Goal: Task Accomplishment & Management: Use online tool/utility

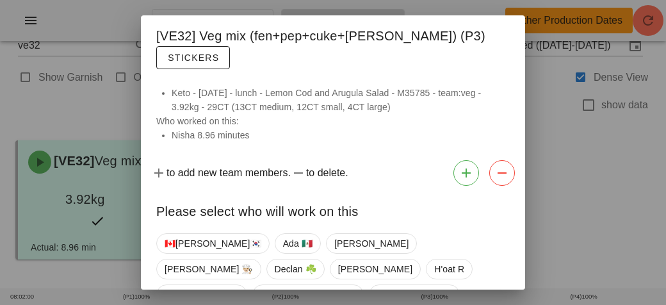
scroll to position [21, 0]
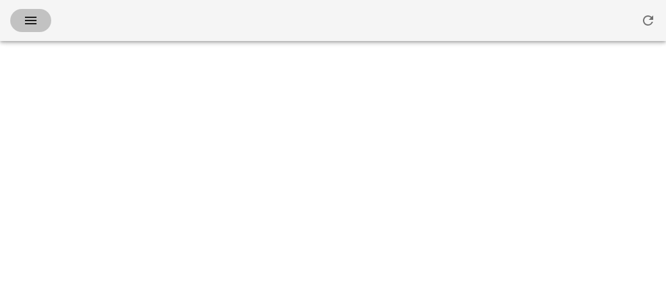
click at [42, 16] on button "button" at bounding box center [30, 20] width 41 height 23
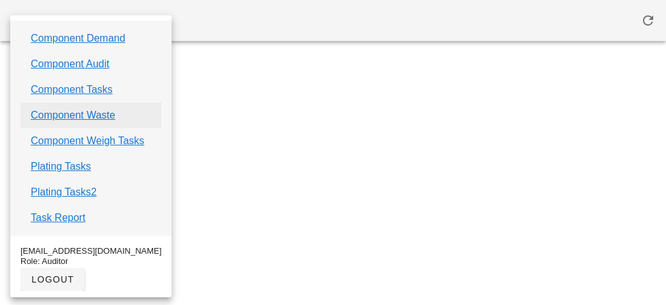
click at [88, 115] on link "Component Waste" at bounding box center [73, 115] width 85 height 15
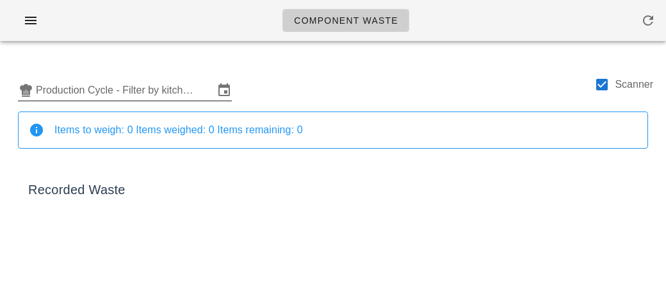
click at [111, 87] on input "Production Cycle - Filter by kitchen production schedules" at bounding box center [125, 90] width 178 height 20
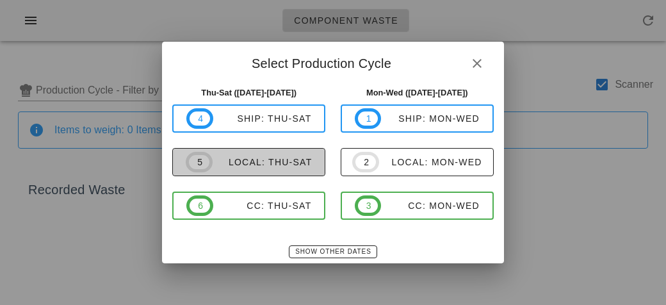
click at [302, 162] on div "local: Thu-Sat" at bounding box center [263, 162] width 100 height 10
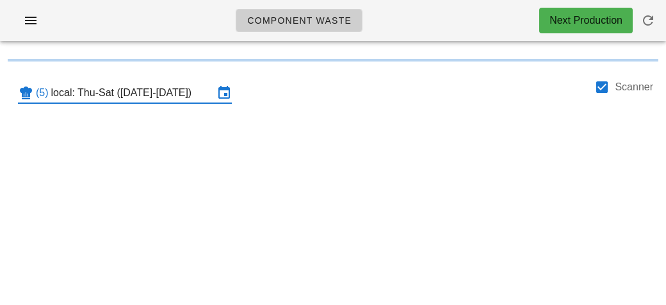
click at [202, 95] on input "local: Thu-Sat ([DATE]-[DATE])" at bounding box center [132, 93] width 163 height 20
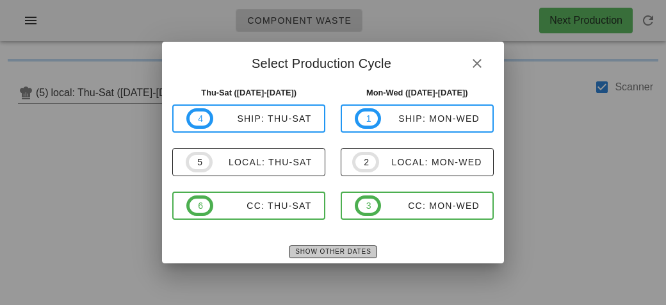
click at [337, 253] on span "Show Other Dates" at bounding box center [332, 251] width 76 height 7
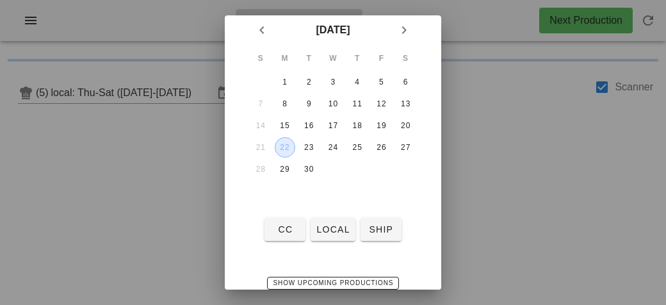
click at [290, 143] on div "22" at bounding box center [284, 147] width 19 height 9
click at [339, 224] on span "local" at bounding box center [333, 229] width 34 height 10
type input "local: Mon-Wed ([DATE]-[DATE])"
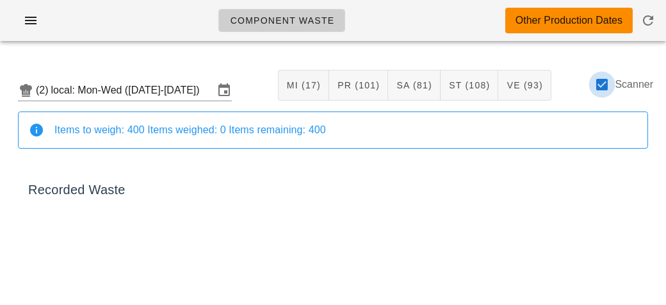
click at [599, 85] on div at bounding box center [602, 85] width 22 height 22
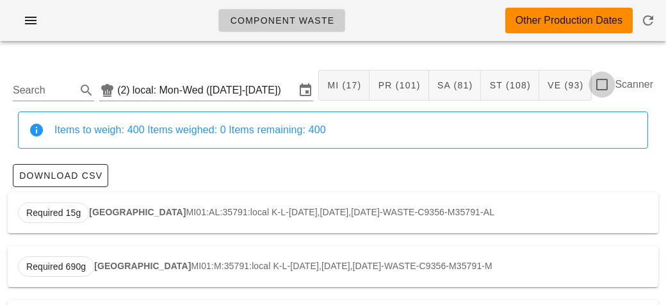
checkbox input "false"
click at [31, 95] on input "Search" at bounding box center [43, 90] width 61 height 20
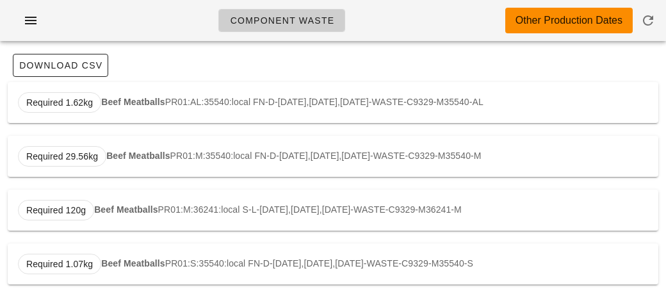
scroll to position [109, 0]
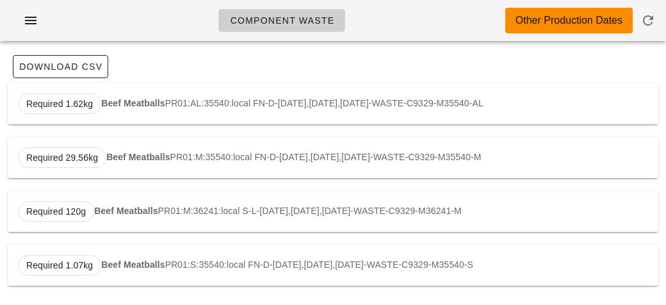
type input "meatbal"
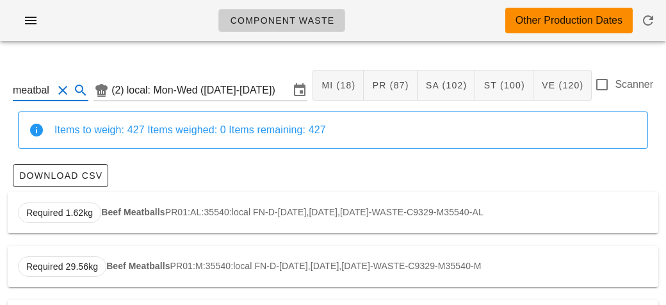
click at [60, 92] on button "Clear Search" at bounding box center [62, 90] width 15 height 15
click at [61, 90] on input "text" at bounding box center [40, 90] width 55 height 20
click at [85, 194] on div "Required 55g Shredded carrot VE07:AL:36121:local PB-L-[DATE],[DATE],[DATE]-WAST…" at bounding box center [333, 212] width 650 height 41
type input "VE07:AL:36121:local"
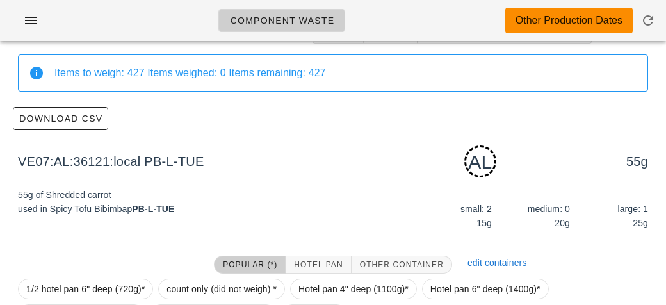
scroll to position [193, 0]
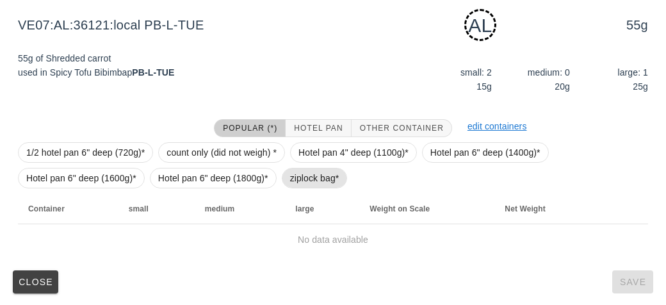
click at [305, 173] on span "ziplock bag*" at bounding box center [314, 177] width 49 height 19
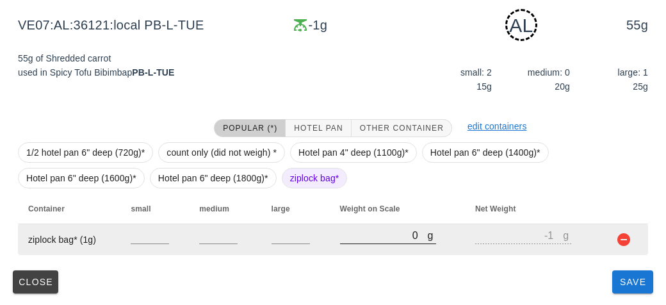
click at [366, 239] on input "0" at bounding box center [384, 235] width 88 height 17
type input "20"
type input "19"
type input "230"
type input "229"
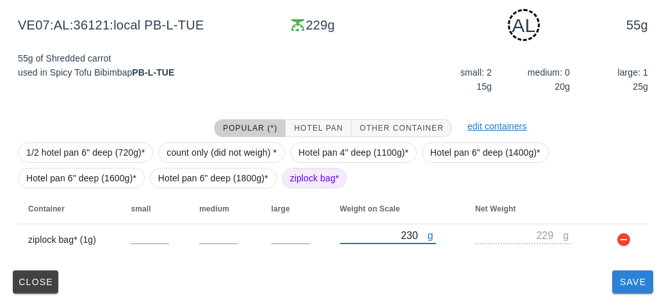
type input "230"
click at [620, 284] on span "Save" at bounding box center [632, 282] width 31 height 10
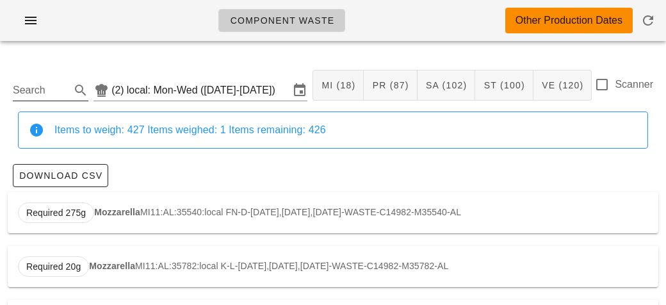
click at [35, 83] on input "Search" at bounding box center [40, 90] width 55 height 20
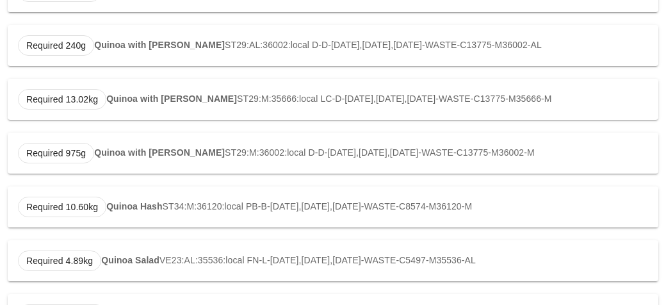
scroll to position [700, 0]
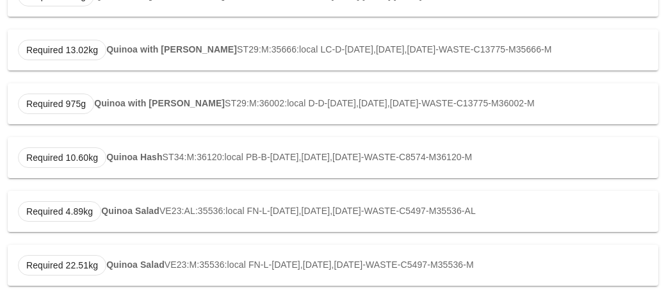
click at [134, 146] on div "Required 10.60kg Quinoa Hash ST34:M:36120:local PB-B-[DATE],[DATE],[DATE]-WASTE…" at bounding box center [333, 157] width 650 height 41
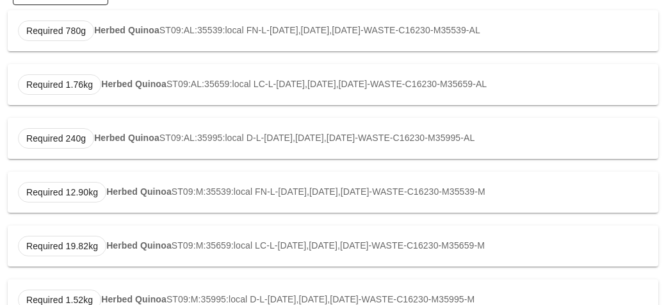
type input "ST34:M:36120:local"
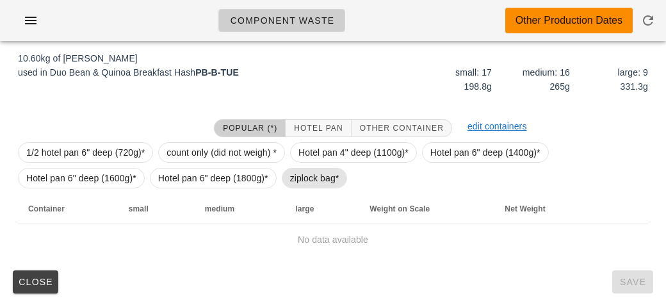
click at [302, 177] on span "ziplock bag*" at bounding box center [314, 177] width 49 height 19
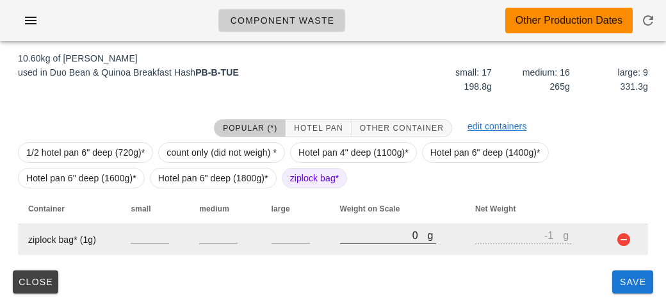
click at [361, 239] on input "0" at bounding box center [384, 235] width 88 height 17
type input "20"
type input "19"
type input "270"
type input "269"
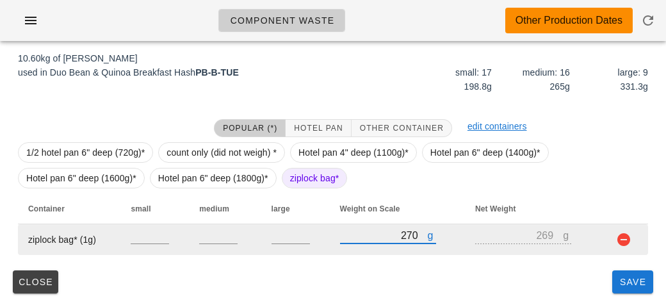
type input "2780"
type input "2779"
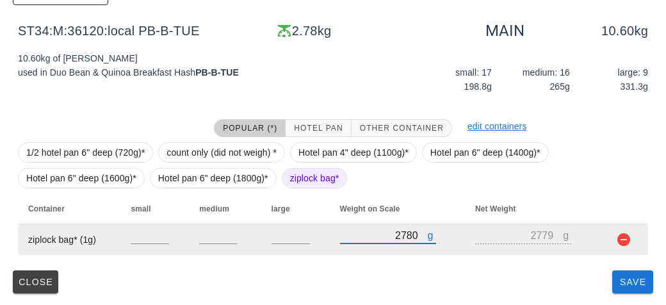
type input "2780"
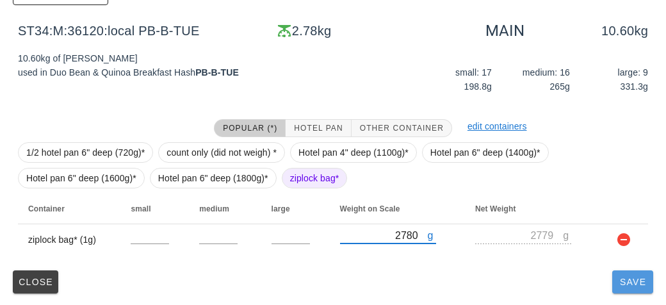
click at [621, 282] on span "Save" at bounding box center [632, 282] width 31 height 10
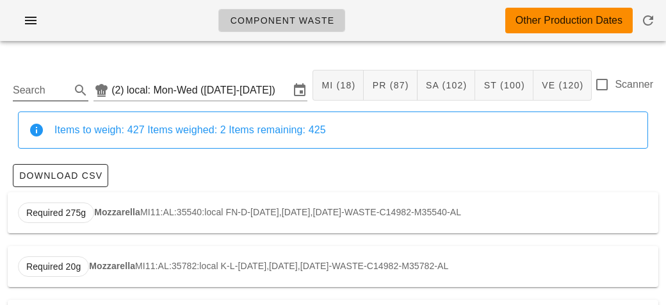
click at [52, 93] on input "Search" at bounding box center [40, 90] width 55 height 20
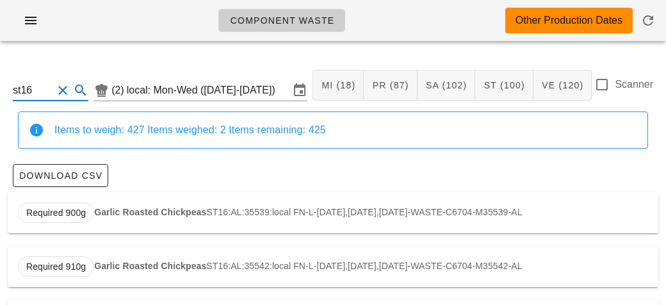
click at [99, 211] on strong "Garlic Roasted Chickpeas" at bounding box center [150, 212] width 112 height 10
type input "ST16:AL:35539:local"
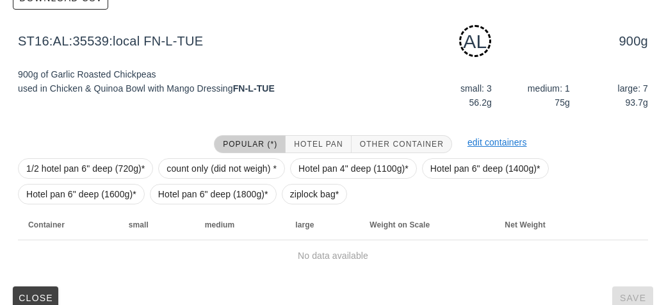
scroll to position [193, 0]
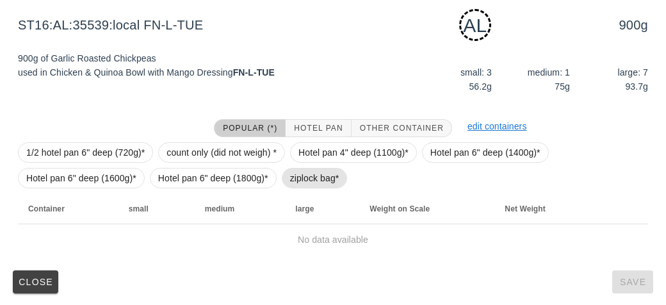
click at [282, 177] on span "ziplock bag*" at bounding box center [315, 178] width 66 height 20
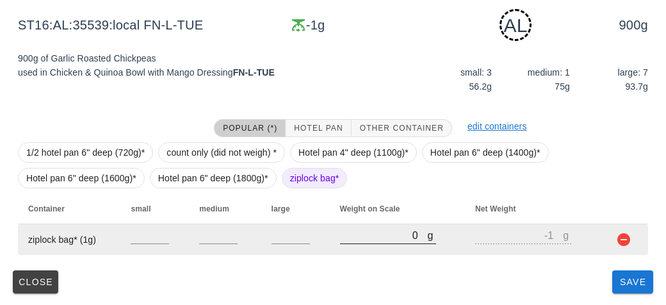
click at [341, 237] on input "0" at bounding box center [384, 235] width 88 height 17
type input "10"
type input "9"
type input "180"
type input "179"
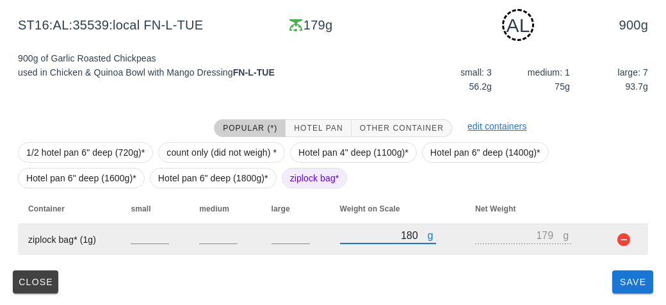
type input "180"
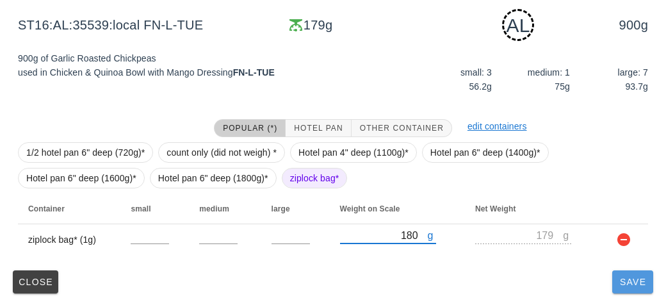
click at [634, 284] on span "Save" at bounding box center [632, 282] width 31 height 10
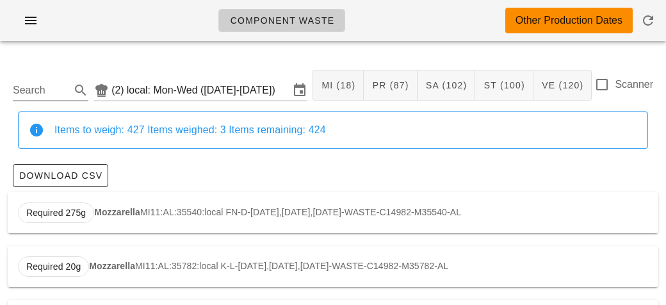
click at [38, 95] on input "Search" at bounding box center [40, 90] width 55 height 20
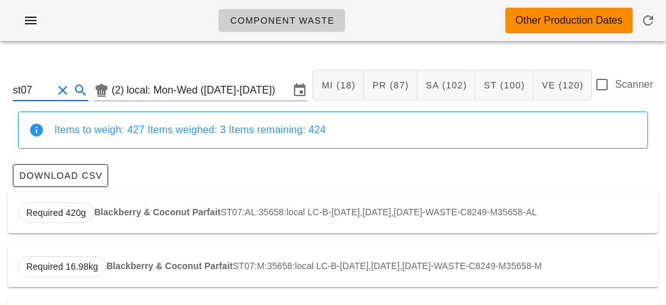
click at [128, 207] on strong "Blackberry & Coconut Parfait" at bounding box center [157, 212] width 126 height 10
type input "ST07:AL:35658:local"
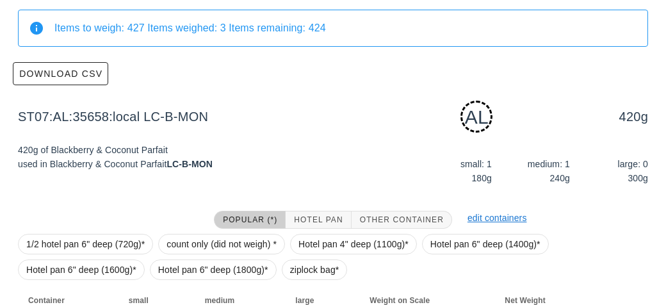
scroll to position [193, 0]
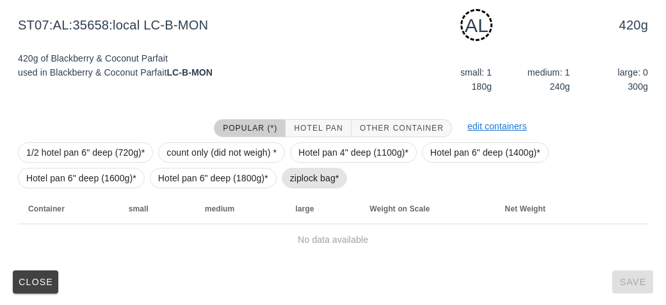
click at [287, 175] on span "ziplock bag*" at bounding box center [315, 178] width 66 height 20
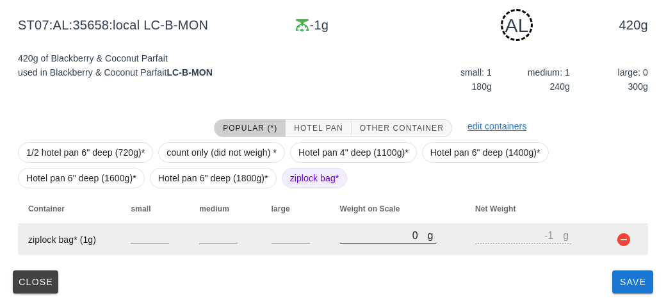
click at [355, 236] on input "0" at bounding box center [384, 235] width 88 height 17
type input "20"
type input "19"
type input "270"
type input "269"
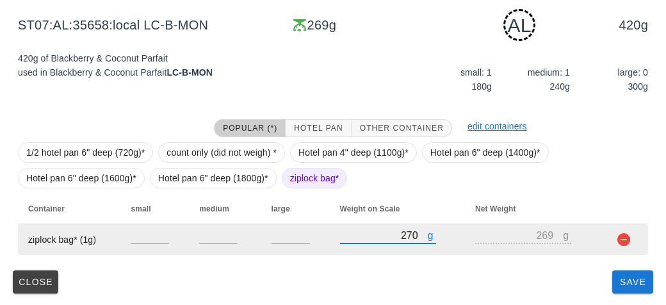
type input "270"
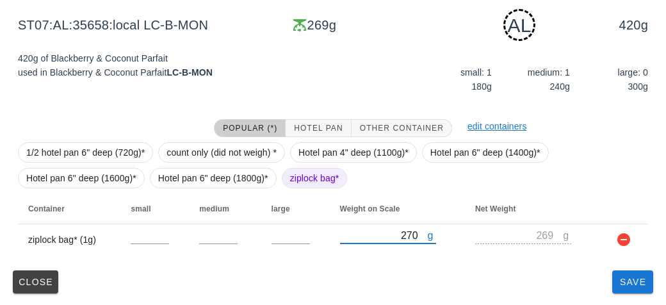
click at [600, 279] on div "Close Save" at bounding box center [333, 281] width 650 height 33
click at [622, 286] on span "Save" at bounding box center [632, 282] width 31 height 10
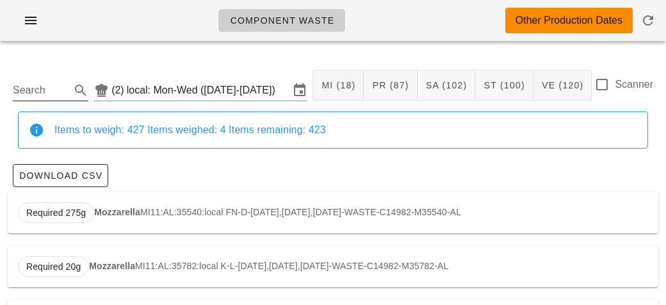
click at [56, 85] on input "Search" at bounding box center [40, 90] width 55 height 20
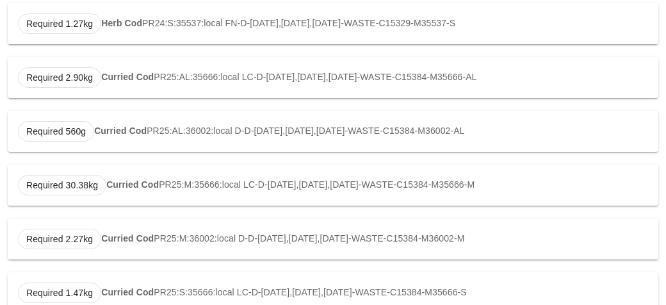
scroll to position [431, 0]
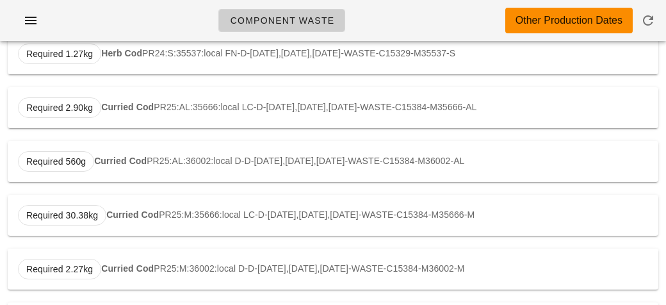
click at [129, 102] on strong "Curried Cod" at bounding box center [127, 107] width 52 height 10
type input "PR25:AL:35666:local"
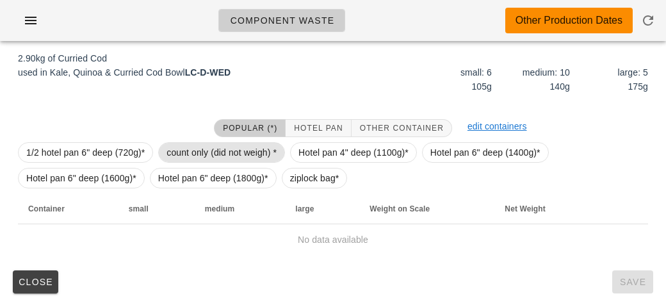
click at [194, 143] on span "count only (did not weigh) *" at bounding box center [221, 152] width 110 height 19
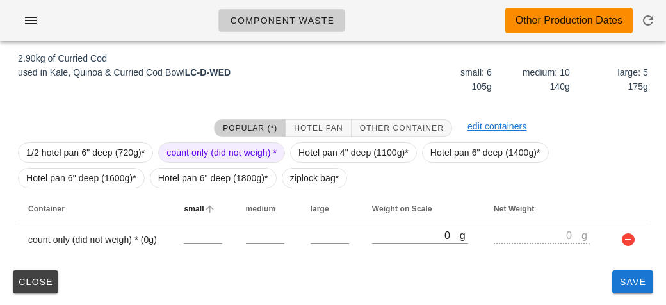
click at [194, 222] on th "small" at bounding box center [203, 208] width 61 height 31
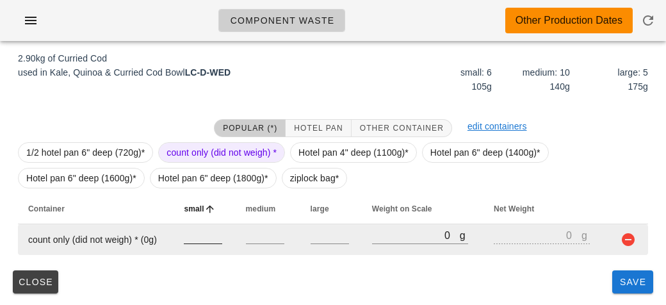
click at [186, 232] on input "number" at bounding box center [203, 235] width 38 height 17
type input "6"
type input "10"
type input "5"
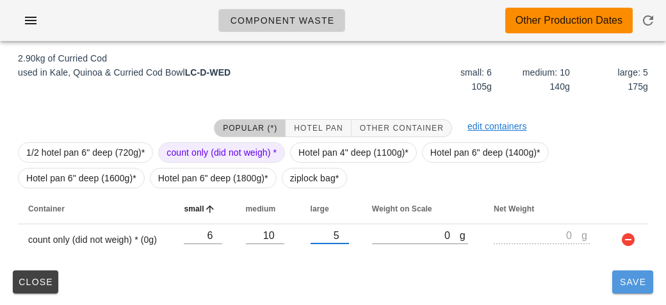
click at [636, 292] on button "Save" at bounding box center [632, 281] width 41 height 23
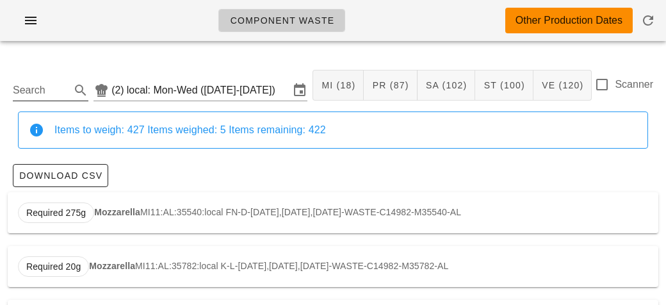
click at [34, 89] on input "Search" at bounding box center [40, 90] width 55 height 20
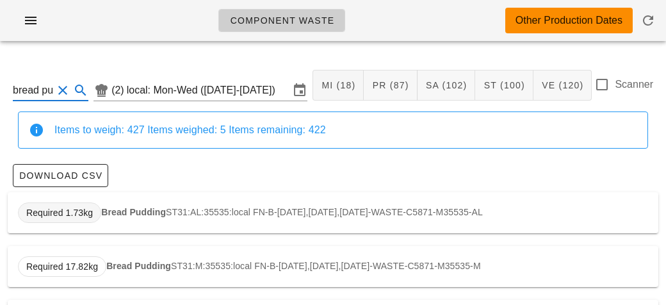
click at [95, 214] on span "Required 1.73kg" at bounding box center [59, 212] width 83 height 20
type input "ST31:AL:35535:local"
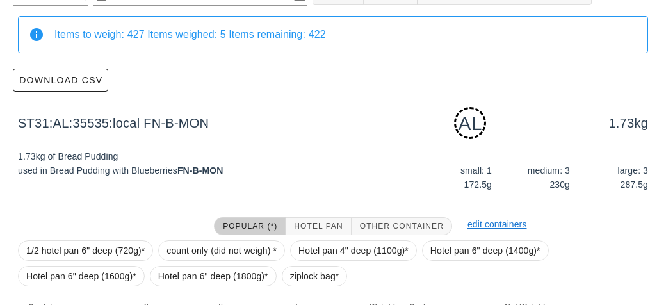
scroll to position [193, 0]
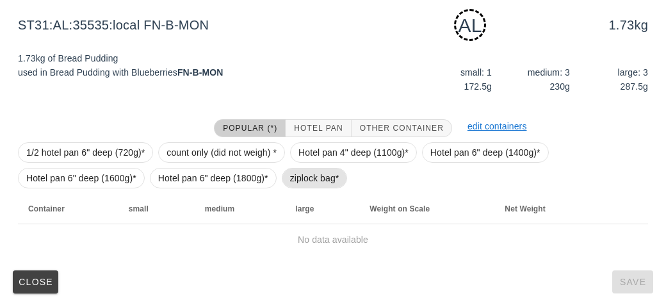
click at [302, 177] on span "ziplock bag*" at bounding box center [314, 177] width 49 height 19
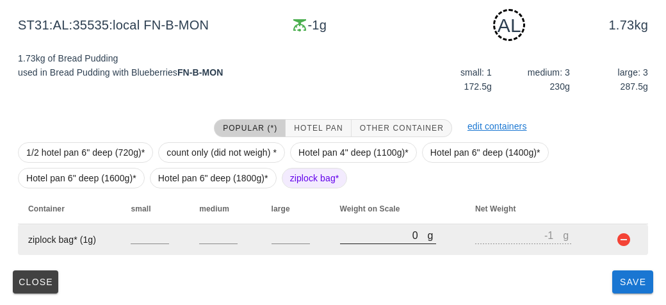
click at [356, 240] on input "0" at bounding box center [384, 235] width 88 height 17
type input "60"
type input "59"
type input "630"
type input "629"
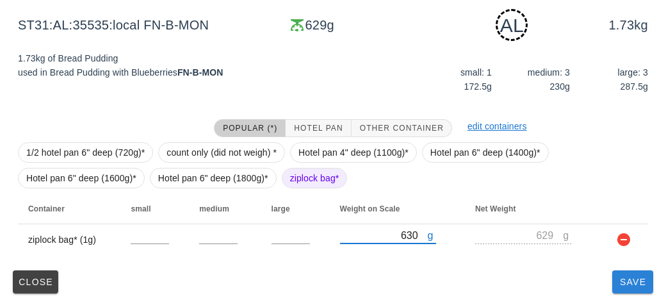
type input "630"
click at [638, 290] on button "Save" at bounding box center [632, 281] width 41 height 23
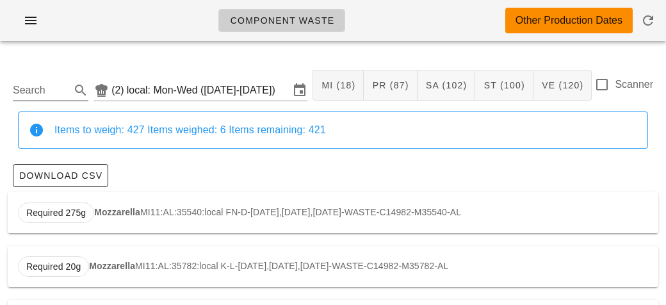
click at [34, 85] on input "Search" at bounding box center [40, 90] width 55 height 20
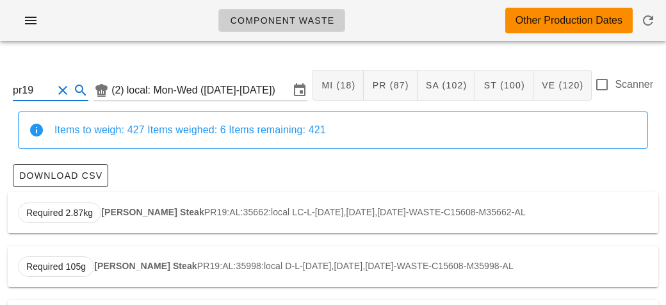
click at [134, 202] on div "Required 2.87kg [PERSON_NAME] Steak PR19:AL:35662:local LC-L-[DATE],[DATE],[DAT…" at bounding box center [333, 212] width 650 height 41
type input "PR19:AL:35662:local"
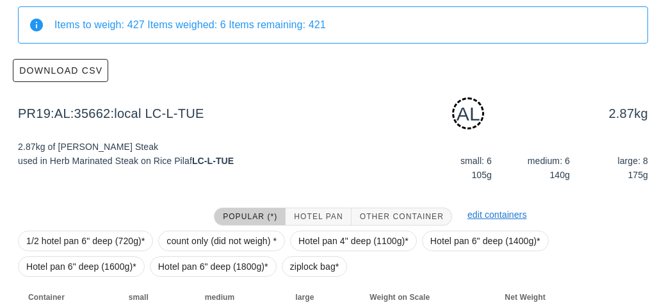
scroll to position [193, 0]
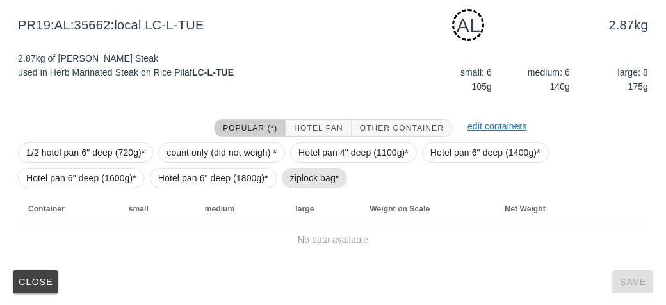
click at [304, 186] on span "ziplock bag*" at bounding box center [314, 177] width 49 height 19
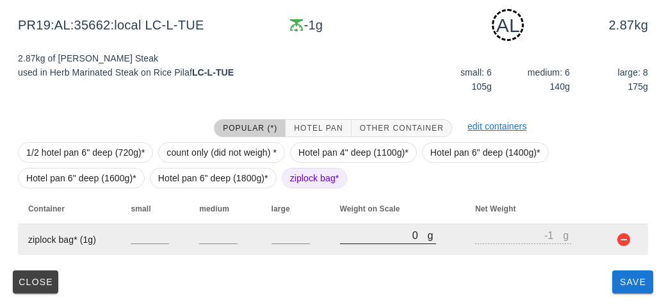
click at [357, 241] on input "0" at bounding box center [384, 235] width 88 height 17
type input "30"
type input "29"
type input "330"
type input "329"
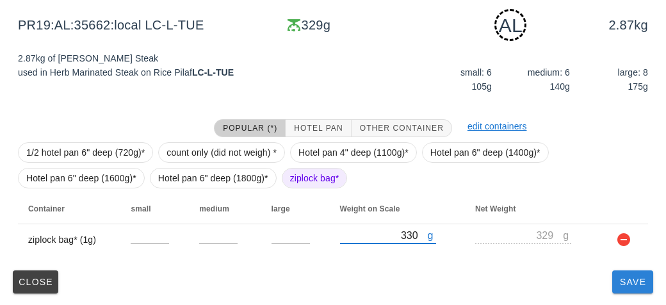
type input "330"
click at [632, 290] on button "Save" at bounding box center [632, 281] width 41 height 23
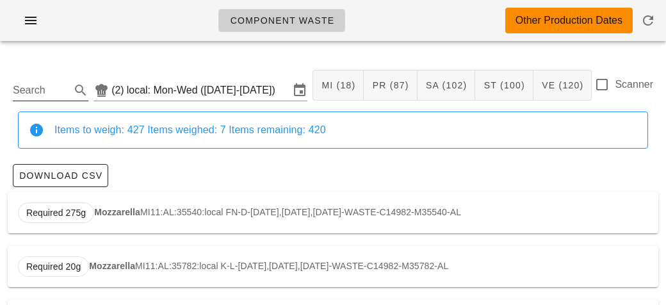
click at [30, 88] on input "Search" at bounding box center [40, 90] width 55 height 20
type input "z"
click at [74, 222] on span "Required 830g" at bounding box center [56, 212] width 60 height 19
type input "VE11:AL:35665:local"
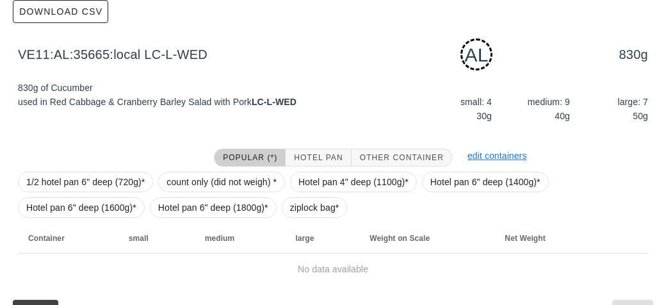
scroll to position [193, 0]
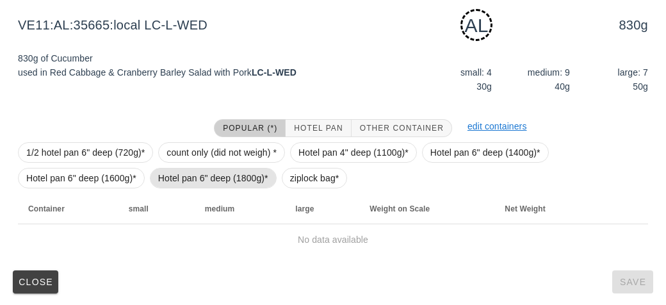
click at [273, 182] on span "Hotel pan 6" deep (1800g)*" at bounding box center [213, 178] width 127 height 20
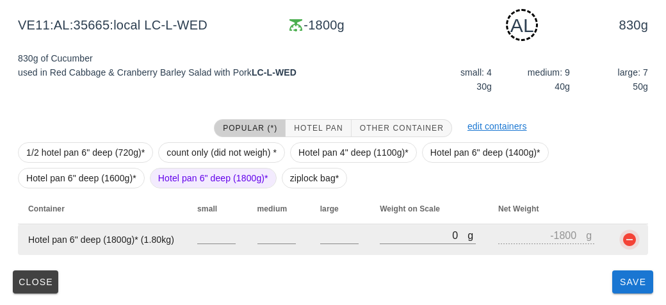
click at [622, 241] on button "button" at bounding box center [629, 239] width 15 height 15
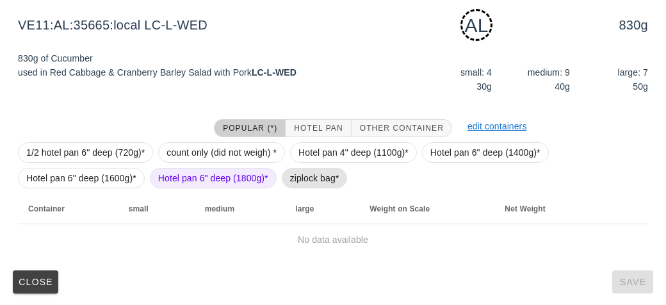
click at [310, 174] on span "ziplock bag*" at bounding box center [314, 177] width 49 height 19
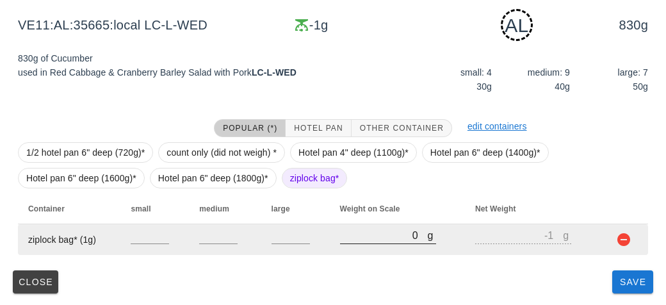
click at [356, 249] on div at bounding box center [388, 250] width 96 height 9
click at [357, 240] on input "0" at bounding box center [384, 235] width 88 height 17
type input "50"
type input "49"
type input "500"
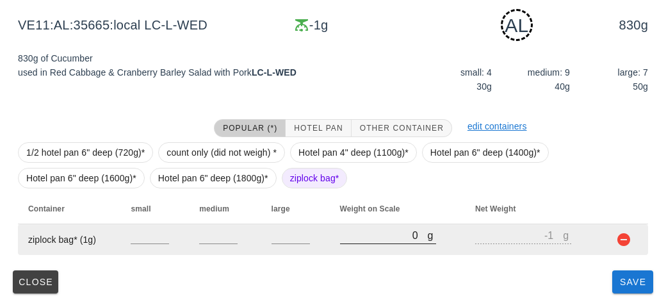
type input "499"
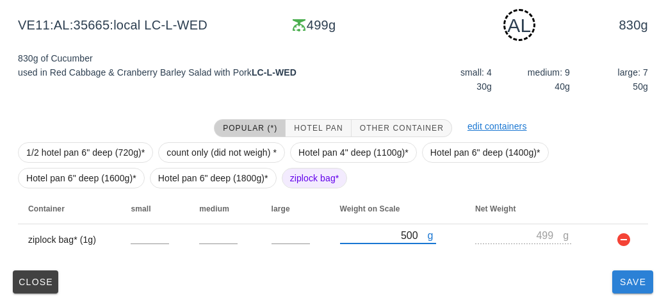
type input "500"
click at [625, 285] on span "Save" at bounding box center [632, 282] width 31 height 10
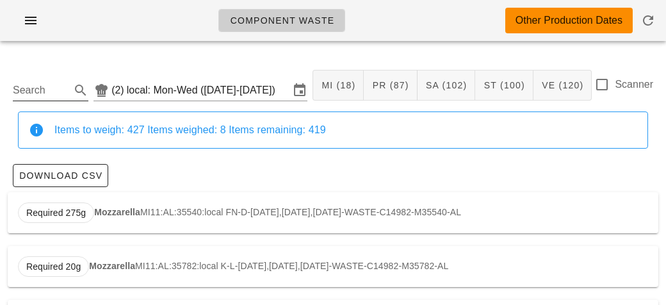
click at [41, 91] on input "Search" at bounding box center [40, 90] width 55 height 20
click at [120, 216] on strong "Shaved Onion" at bounding box center [124, 212] width 61 height 10
type input "VE15:AL:35788:local"
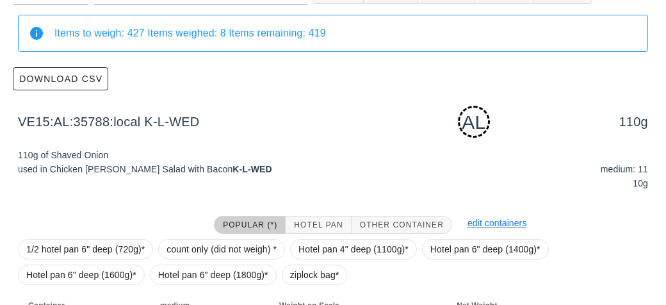
scroll to position [193, 0]
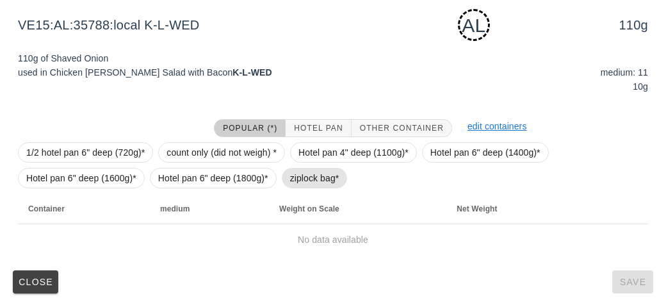
click at [298, 177] on span "ziplock bag*" at bounding box center [314, 177] width 49 height 19
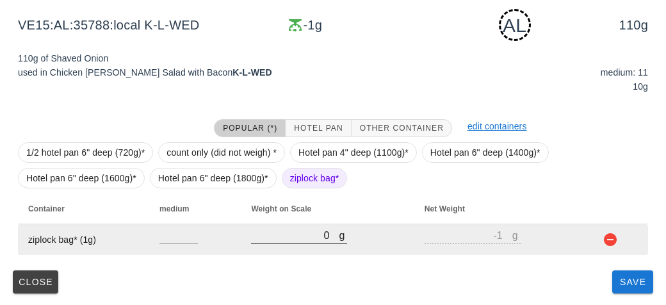
click at [289, 241] on input "0" at bounding box center [295, 235] width 88 height 17
type input "30"
type input "29"
type input "390"
type input "389"
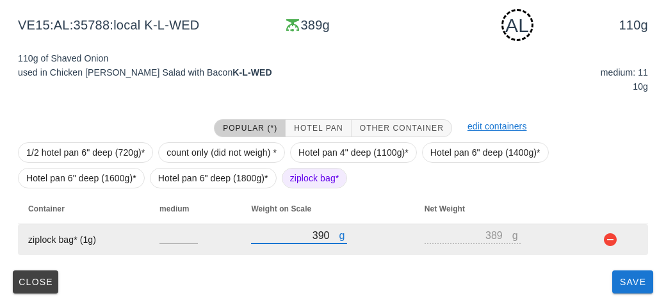
type input "390"
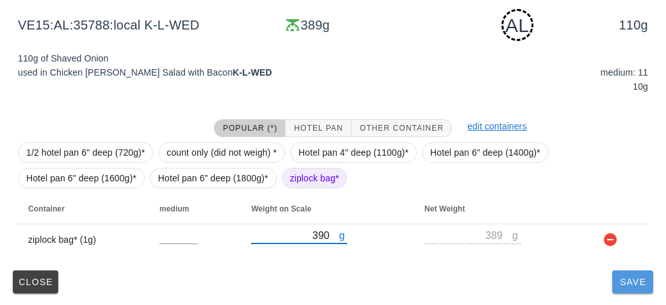
click at [620, 290] on button "Save" at bounding box center [632, 281] width 41 height 23
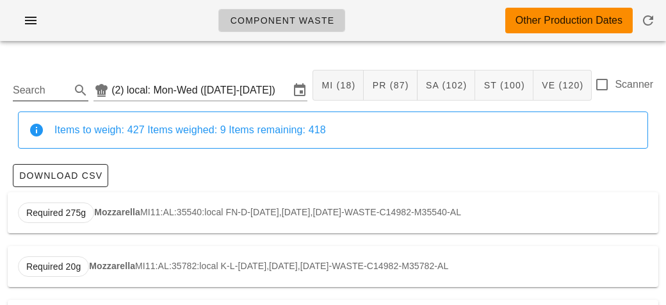
click at [45, 95] on input "Search" at bounding box center [40, 90] width 55 height 20
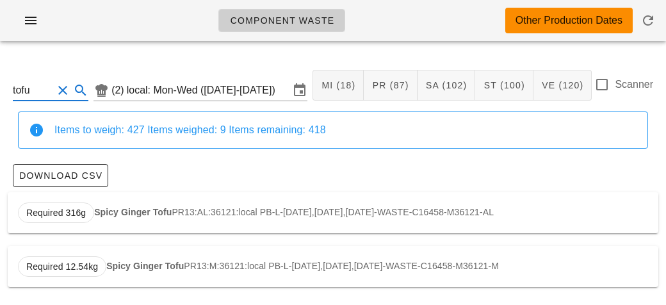
scroll to position [2, 0]
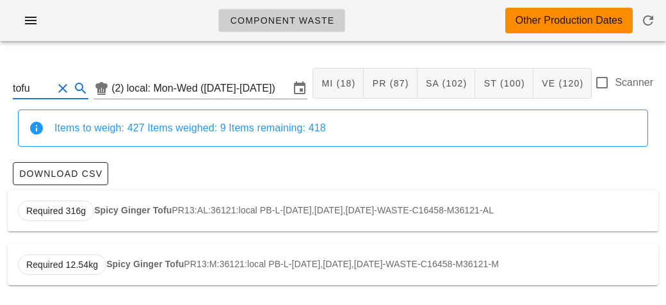
click at [118, 208] on strong "Spicy Ginger Tofu" at bounding box center [132, 210] width 77 height 10
type input "PR13:AL:36121:local"
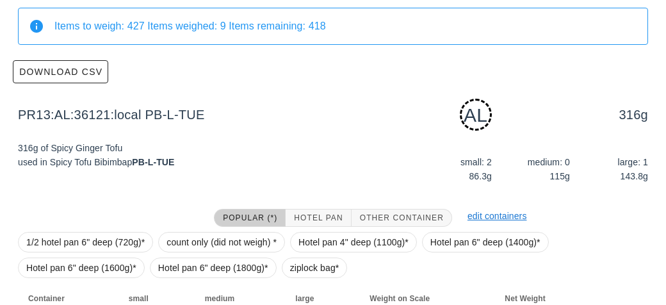
scroll to position [193, 0]
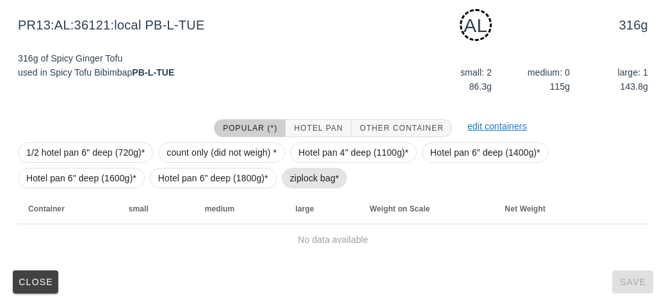
click at [287, 182] on span "ziplock bag*" at bounding box center [315, 178] width 66 height 20
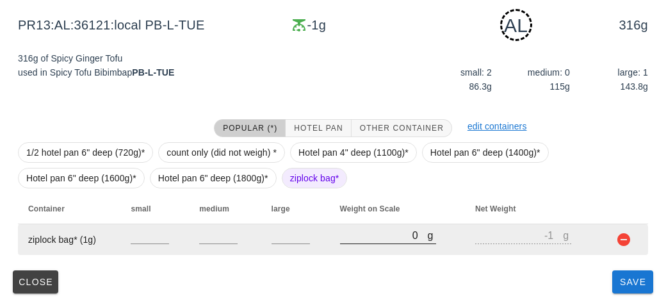
click at [350, 228] on input "0" at bounding box center [384, 235] width 88 height 17
type input "40"
type input "39"
type input "410"
type input "409"
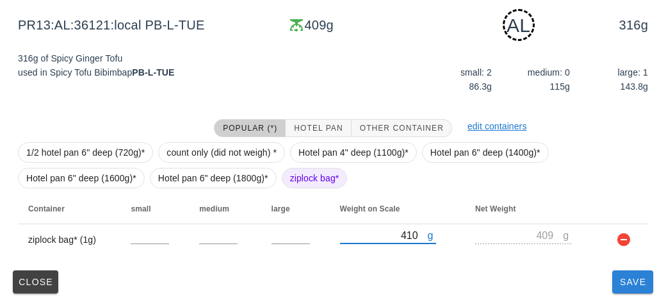
type input "410"
click at [628, 290] on button "Save" at bounding box center [632, 281] width 41 height 23
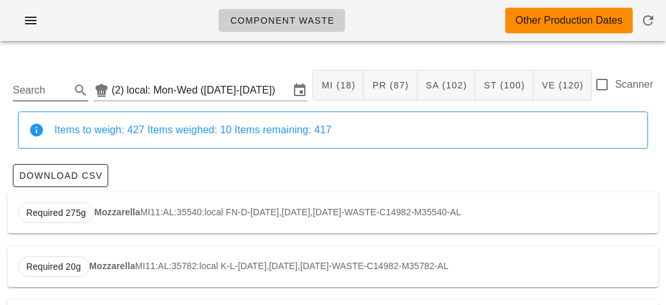
click at [29, 88] on input "Search" at bounding box center [40, 90] width 55 height 20
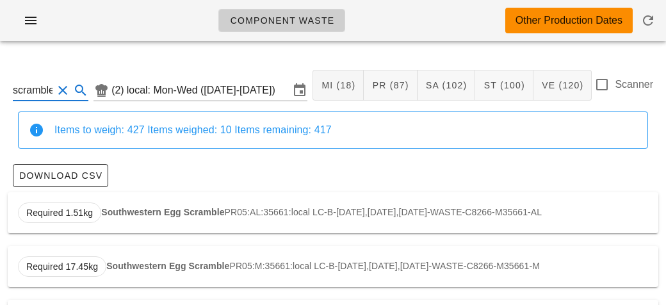
scroll to position [0, 6]
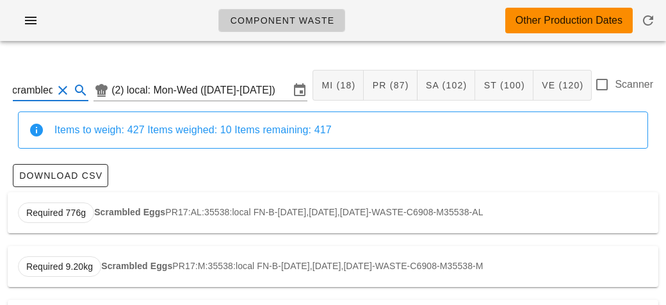
click at [94, 216] on strong "Scrambled Eggs" at bounding box center [129, 212] width 71 height 10
type input "PR17:AL:35538:local"
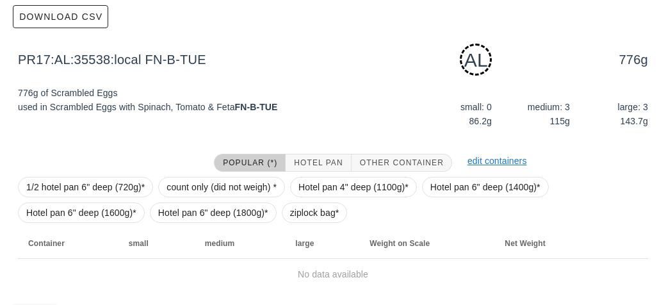
scroll to position [193, 0]
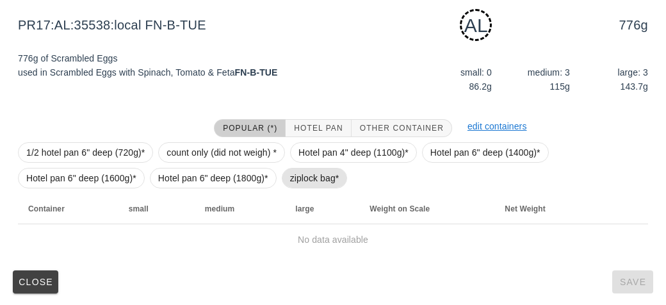
click at [294, 176] on span "ziplock bag*" at bounding box center [314, 177] width 49 height 19
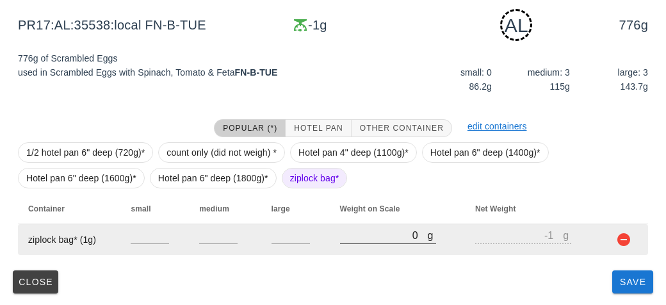
click at [346, 241] on input "0" at bounding box center [384, 235] width 88 height 17
type input "20"
type input "19"
type input "250"
type input "249"
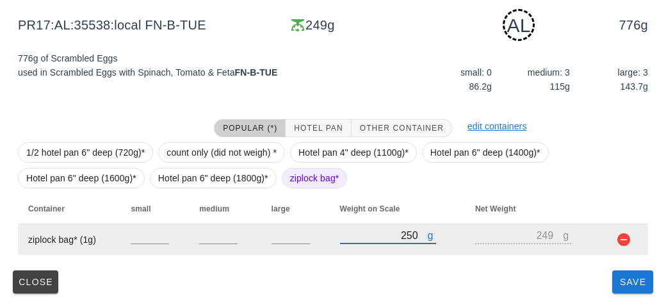
type input "250"
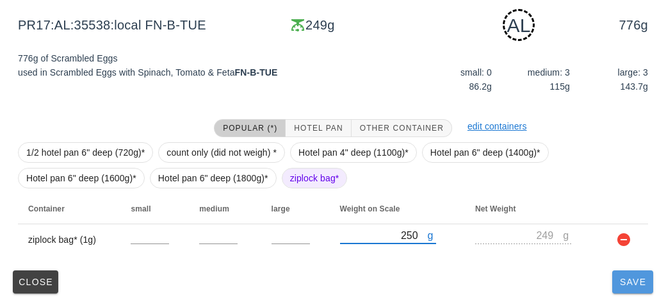
click at [623, 277] on span "Save" at bounding box center [632, 282] width 31 height 10
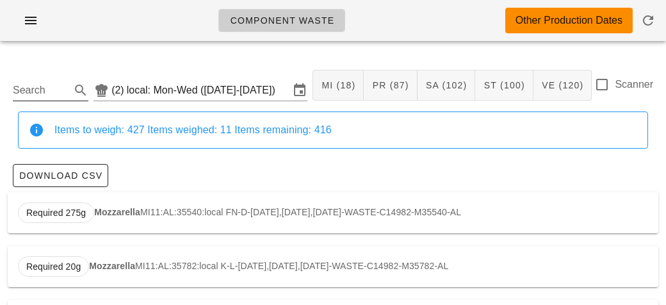
click at [32, 92] on input "Search" at bounding box center [40, 90] width 55 height 20
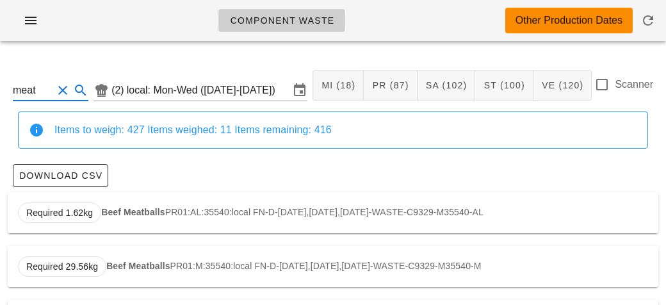
click at [114, 197] on div "Required 1.62kg Beef Meatballs PR01:AL:35540:local FN-D-[DATE],[DATE],[DATE]-WA…" at bounding box center [333, 212] width 650 height 41
type input "PR01:AL:35540:local"
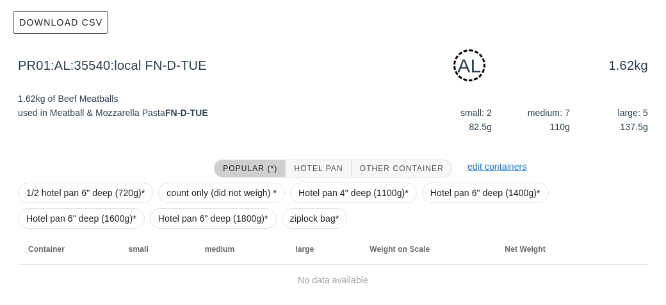
scroll to position [193, 0]
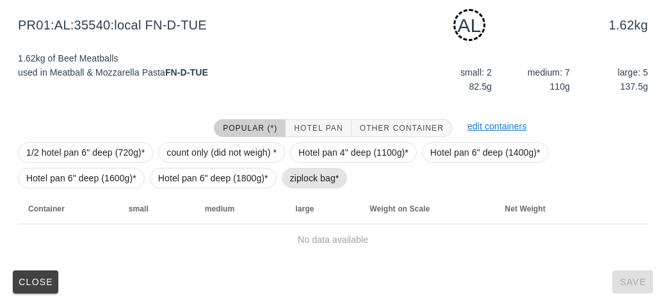
click at [285, 173] on span "ziplock bag*" at bounding box center [315, 178] width 66 height 20
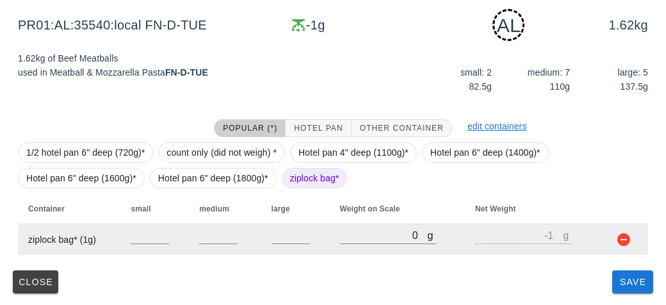
click at [330, 236] on td "g 0" at bounding box center [398, 239] width 136 height 31
click at [362, 232] on input "0" at bounding box center [384, 235] width 88 height 17
type input "30"
type input "29"
type input "370"
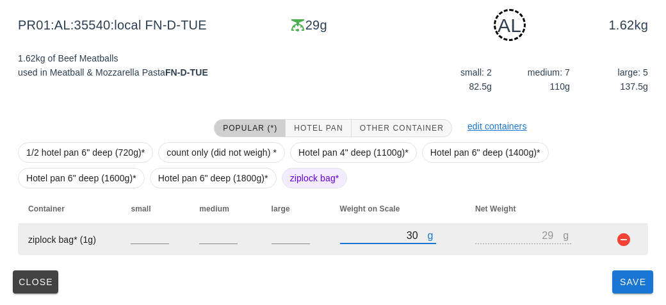
type input "369"
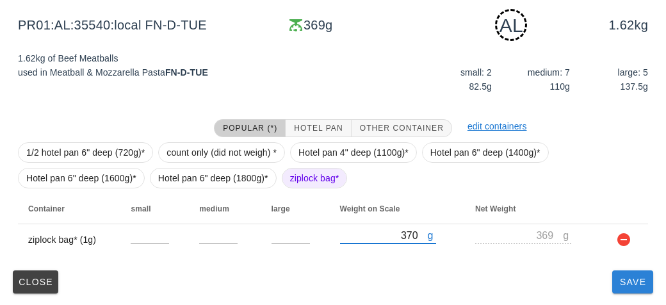
type input "370"
click at [635, 282] on span "Save" at bounding box center [632, 282] width 31 height 10
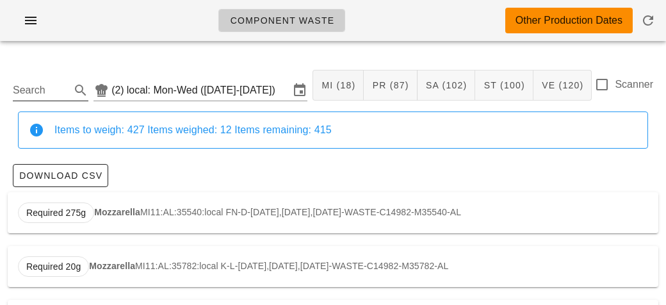
click at [56, 85] on input "Search" at bounding box center [40, 90] width 55 height 20
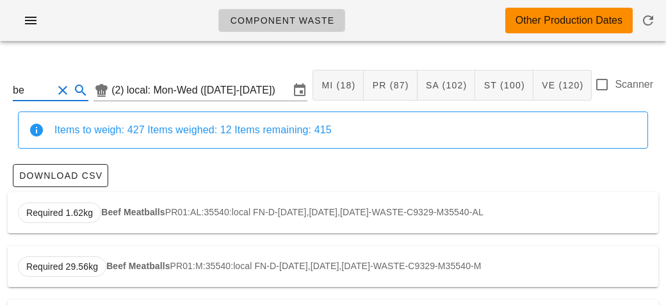
type input "b"
click at [120, 198] on div "Required 250g Montreal Spiced Steak PR14:AL:35783:local K-D-[DATE],[DATE],[DATE…" at bounding box center [333, 212] width 650 height 41
type input "PR14:AL:35783:local"
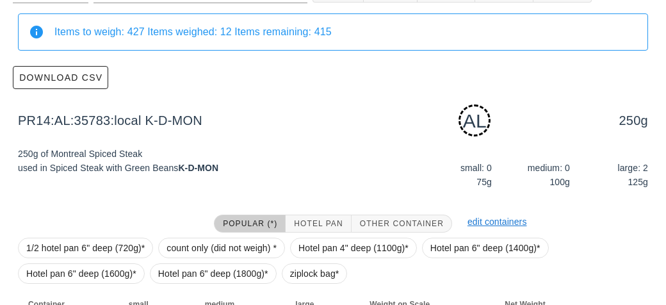
scroll to position [193, 0]
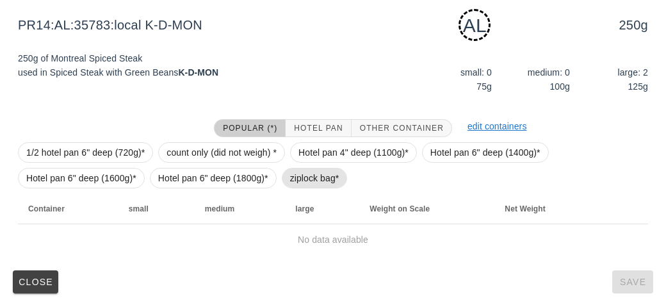
click at [300, 177] on span "ziplock bag*" at bounding box center [314, 177] width 49 height 19
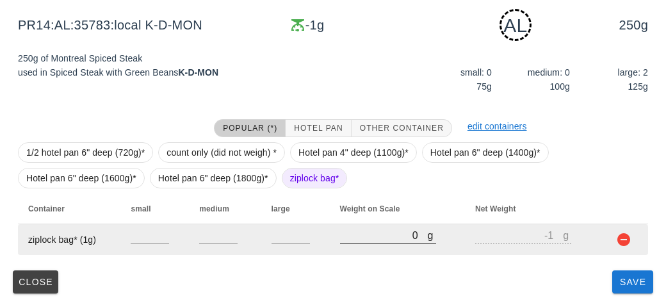
click at [351, 232] on input "0" at bounding box center [384, 235] width 88 height 17
type input "30"
type input "29"
type input "350"
type input "349"
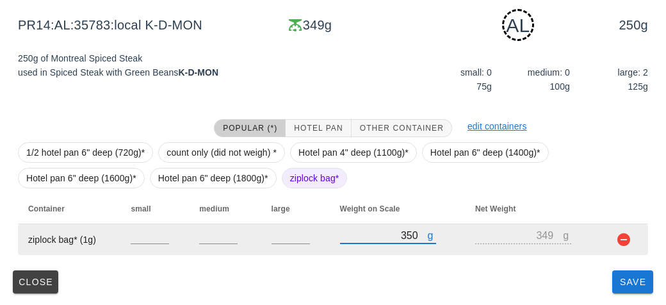
type input "350"
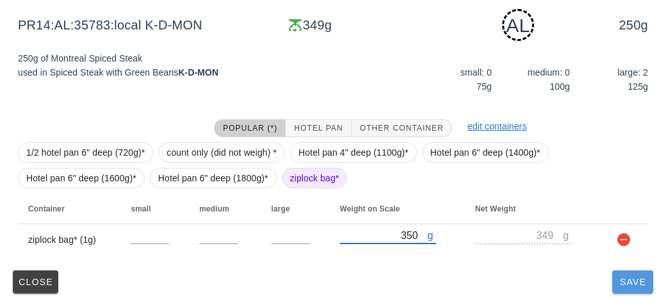
click at [623, 288] on button "Save" at bounding box center [632, 281] width 41 height 23
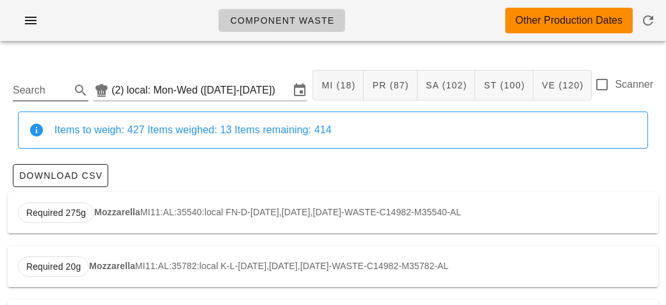
click at [33, 84] on input "Search" at bounding box center [40, 90] width 55 height 20
type input "p"
type input "s"
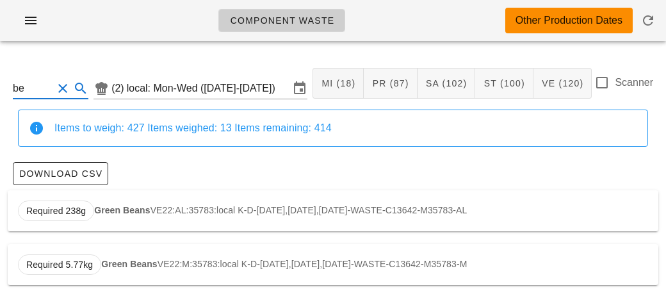
type input "b"
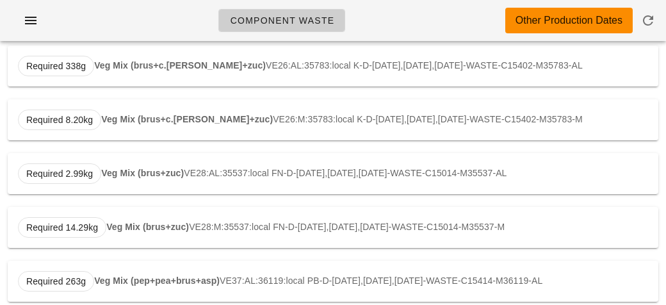
scroll to position [133, 0]
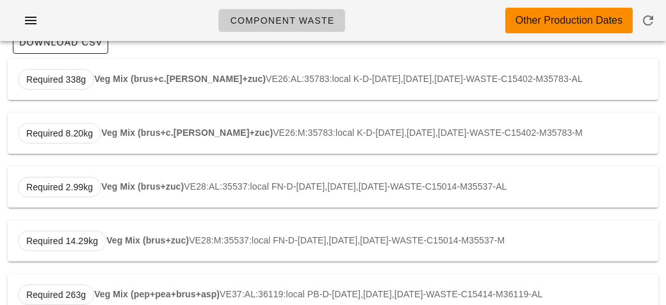
click at [141, 188] on strong "Veg Mix (brus+zuc)" at bounding box center [142, 186] width 83 height 10
type input "VE28:AL:35537:local"
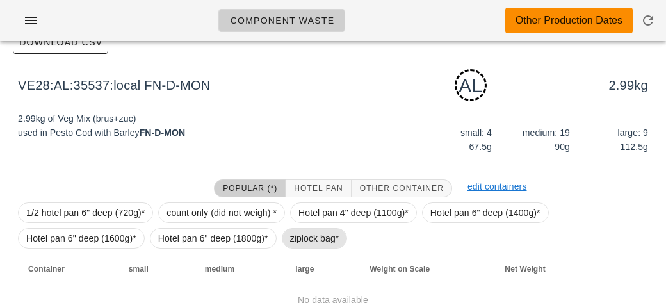
click at [298, 233] on span "ziplock bag*" at bounding box center [314, 238] width 49 height 19
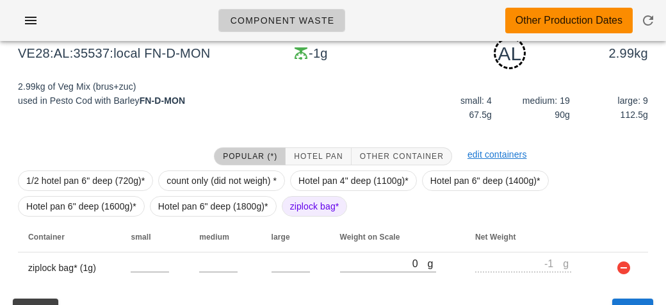
scroll to position [193, 0]
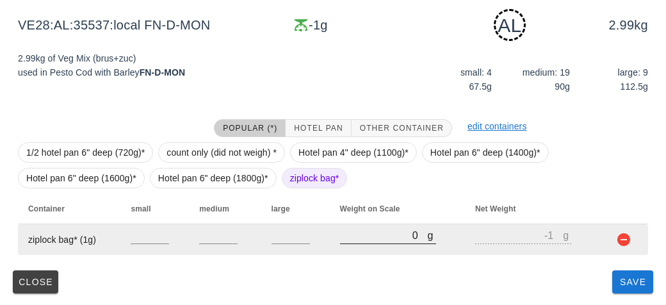
click at [359, 230] on input "0" at bounding box center [384, 235] width 88 height 17
type input "40"
type input "39"
type input "460"
type input "459"
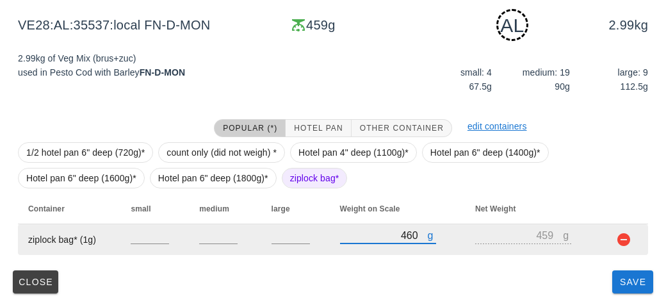
type input "460"
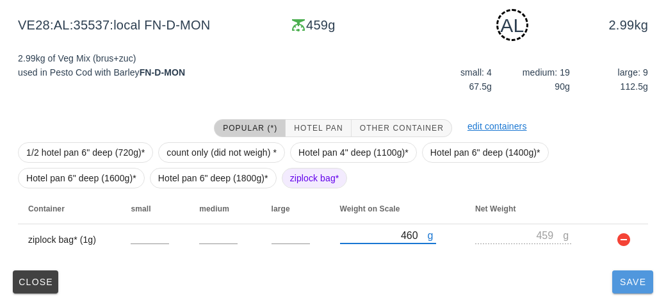
click at [639, 282] on span "Save" at bounding box center [632, 282] width 31 height 10
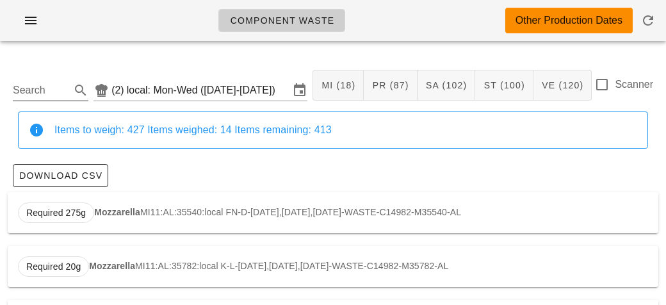
click at [57, 85] on input "Search" at bounding box center [40, 90] width 55 height 20
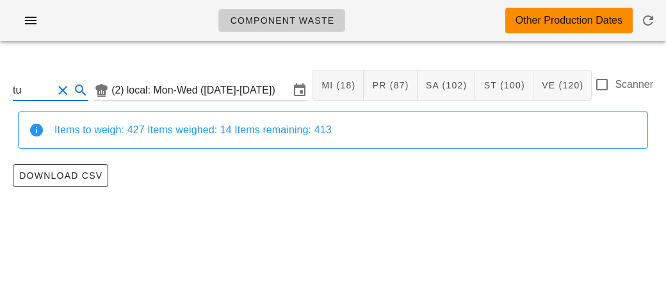
type input "t"
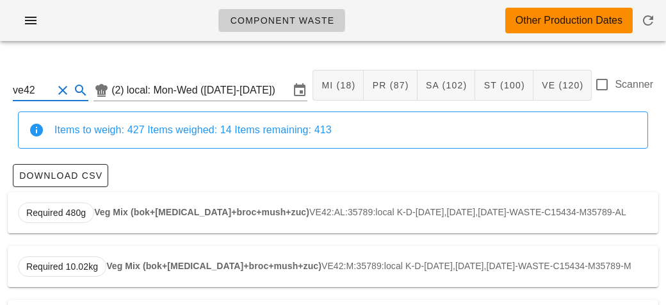
click at [111, 215] on strong "Veg Mix (bok+[MEDICAL_DATA]+broc+mush+zuc)" at bounding box center [201, 212] width 215 height 10
type input "VE42:AL:35789:local"
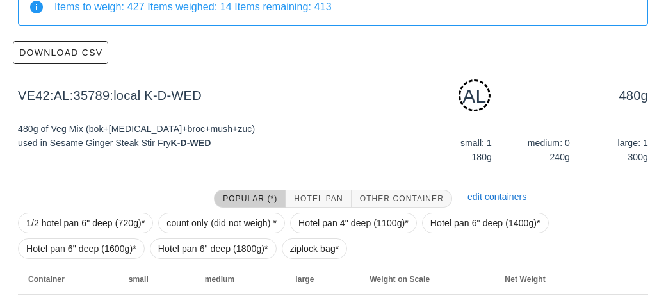
scroll to position [193, 0]
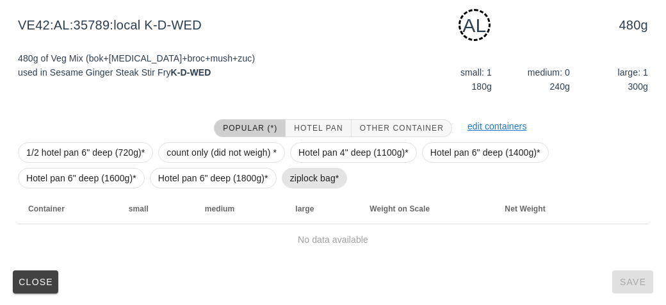
click at [304, 179] on span "ziplock bag*" at bounding box center [314, 177] width 49 height 19
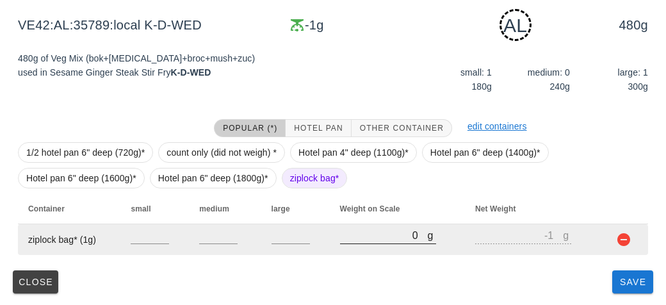
click at [374, 231] on input "0" at bounding box center [384, 235] width 88 height 17
type input "80"
type input "79"
type input "830"
type input "829"
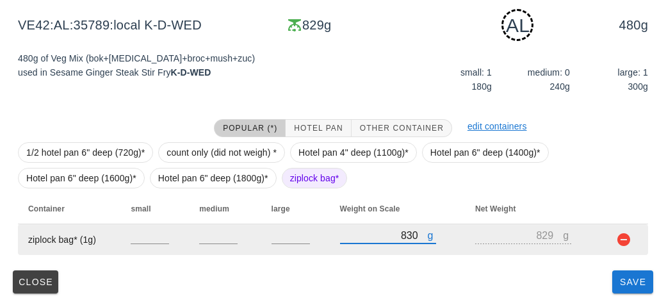
type input "830"
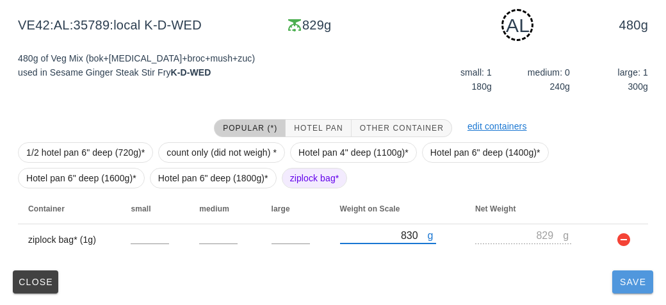
click at [624, 285] on span "Save" at bounding box center [632, 282] width 31 height 10
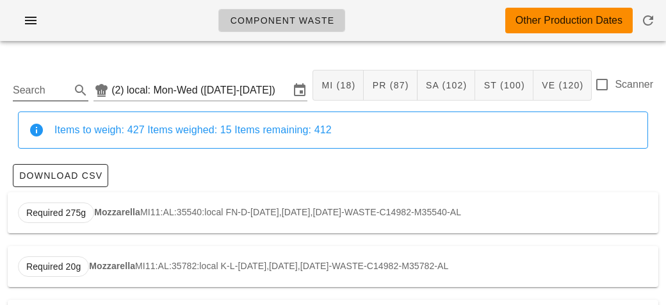
click at [47, 96] on input "Search" at bounding box center [40, 90] width 55 height 20
click at [121, 209] on strong "Barley Mix" at bounding box center [123, 212] width 45 height 10
type input "ST06:AL:35665:local"
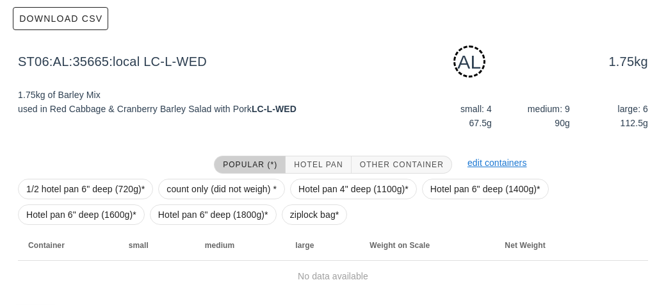
scroll to position [193, 0]
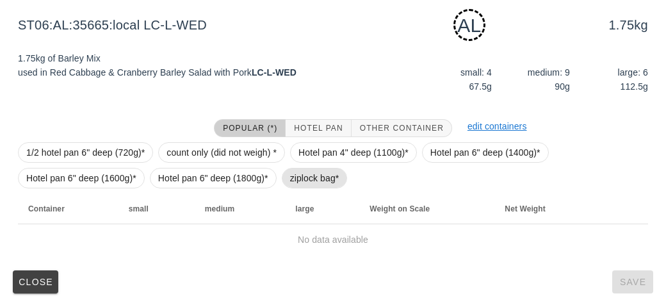
click at [298, 180] on span "ziplock bag*" at bounding box center [314, 177] width 49 height 19
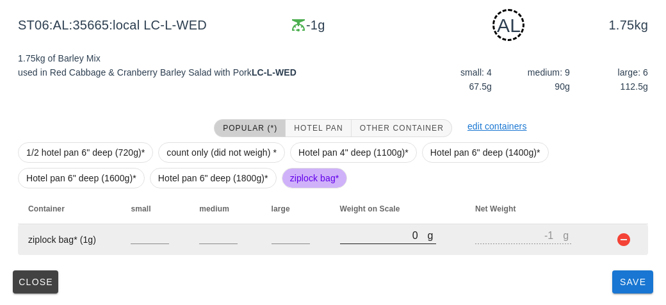
click at [345, 237] on input "0" at bounding box center [384, 235] width 88 height 17
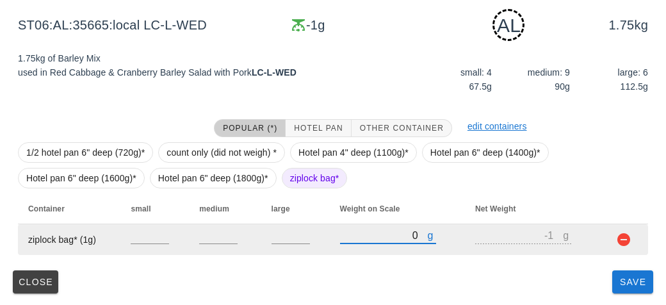
type input "10"
type input "9"
type input "140"
type input "139"
type input "1460"
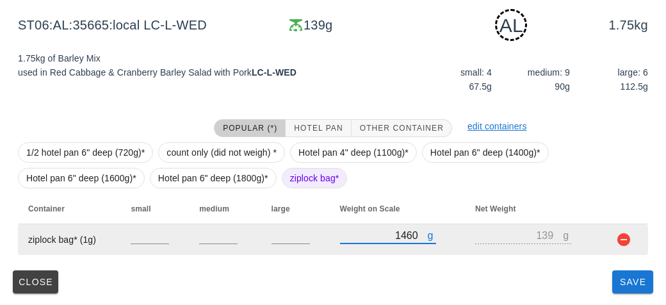
type input "1459"
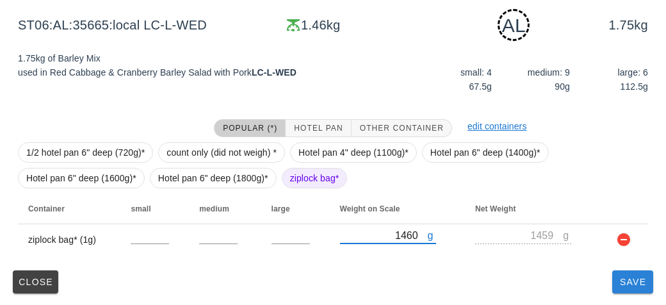
type input "1460"
click at [631, 280] on span "Save" at bounding box center [632, 282] width 31 height 10
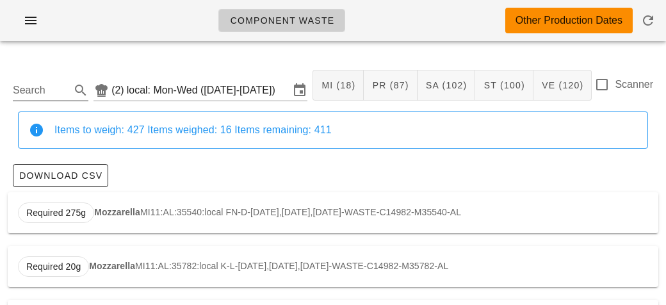
click at [38, 85] on input "Search" at bounding box center [40, 90] width 55 height 20
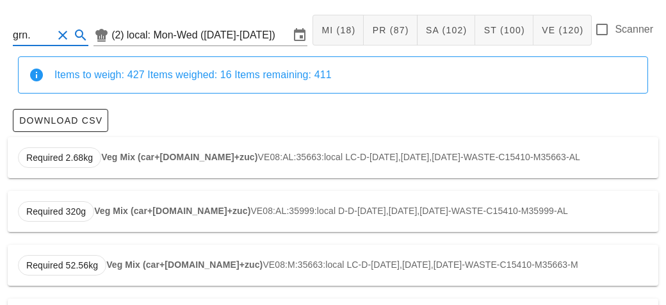
scroll to position [109, 0]
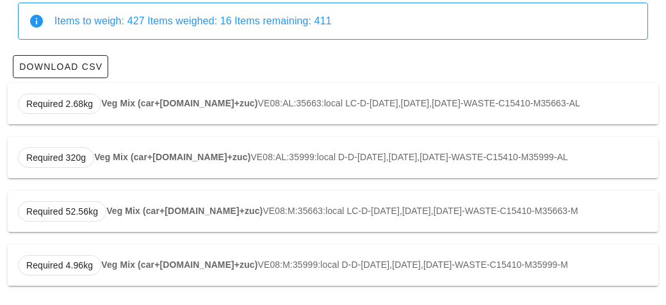
click at [110, 96] on div "Required 2.68kg Veg Mix (car+[DOMAIN_NAME]+zuc) VE08:AL:35663:local LC-D-[DATE]…" at bounding box center [333, 103] width 650 height 41
type input "VE08:AL:35663:local"
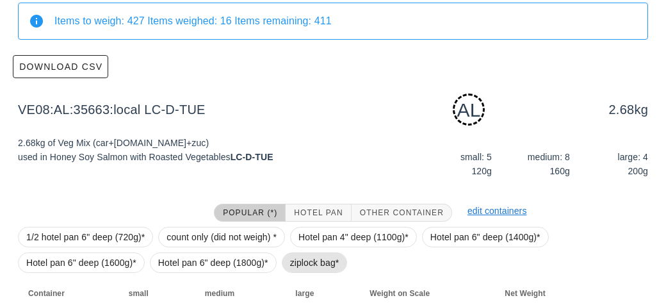
click at [292, 253] on span "ziplock bag*" at bounding box center [314, 262] width 49 height 19
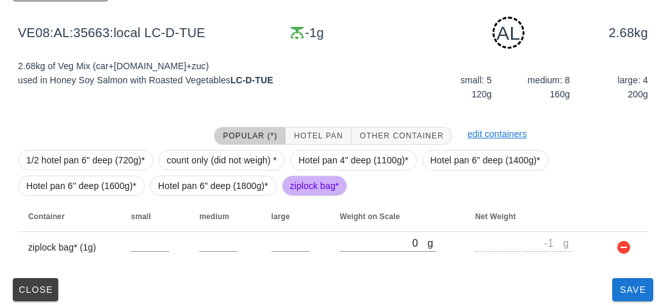
scroll to position [193, 0]
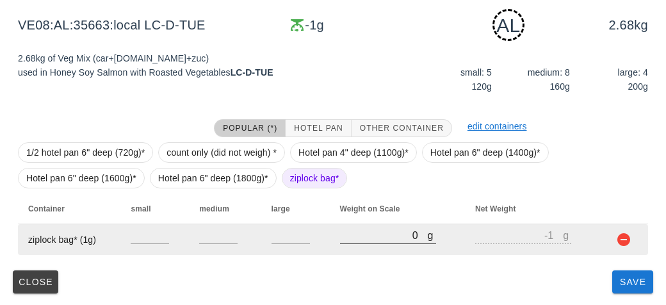
click at [355, 230] on input "0" at bounding box center [384, 235] width 88 height 17
type input "70"
type input "69"
type input "720"
type input "719"
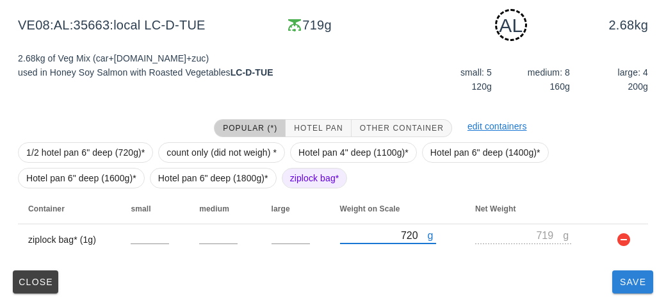
type input "720"
click at [625, 277] on span "Save" at bounding box center [632, 282] width 31 height 10
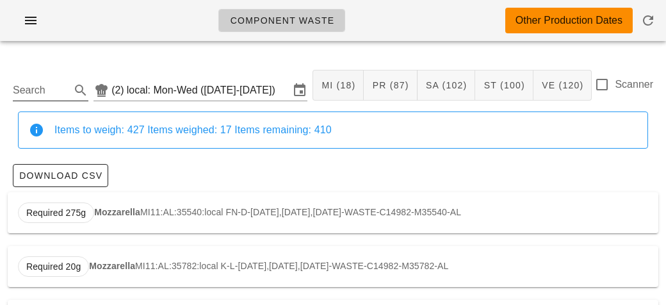
click at [13, 90] on input "Search" at bounding box center [40, 90] width 55 height 20
click at [96, 216] on strong "Broccoli" at bounding box center [107, 212] width 36 height 10
type input "VE03:AL:36121:local"
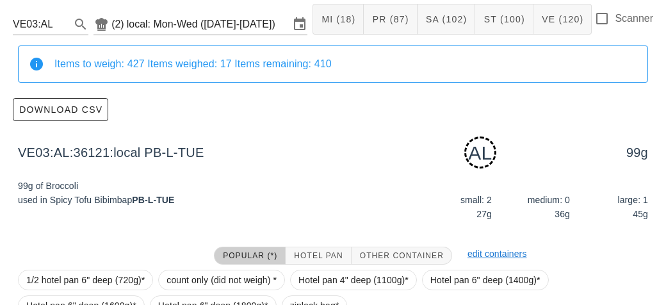
scroll to position [193, 0]
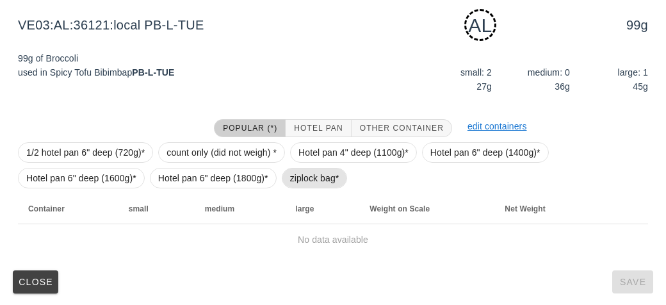
click at [294, 175] on span "ziplock bag*" at bounding box center [314, 177] width 49 height 19
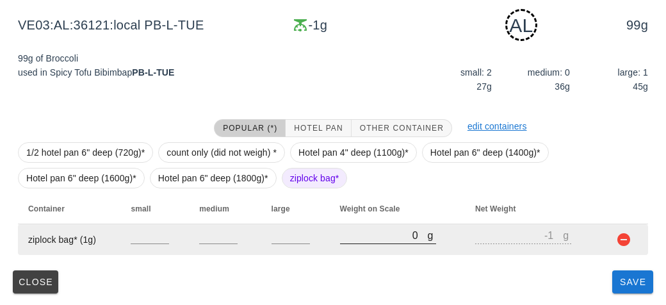
click at [354, 231] on input "0" at bounding box center [384, 235] width 88 height 17
type input "10"
type input "9"
type input "180"
type input "179"
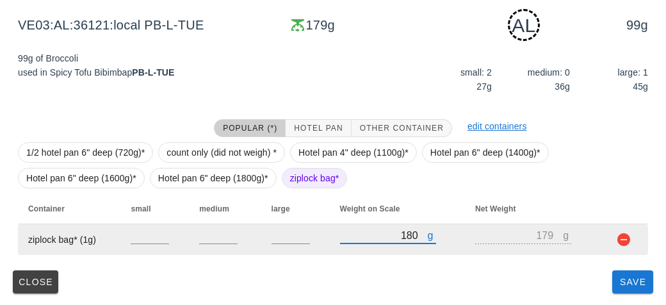
type input "1890"
type input "1889"
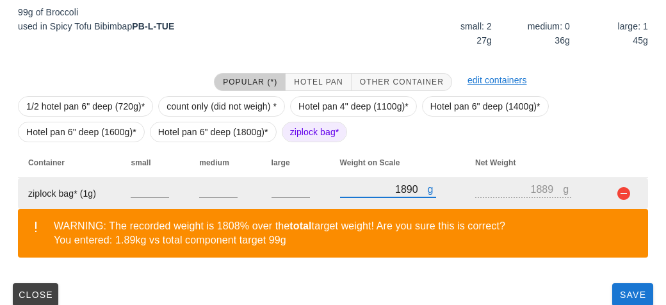
scroll to position [252, 0]
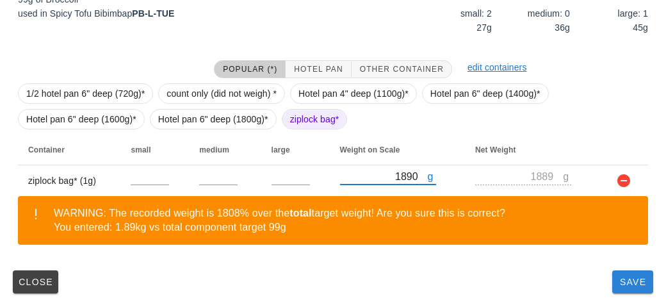
type input "1890"
click at [620, 291] on button "Save" at bounding box center [632, 281] width 41 height 23
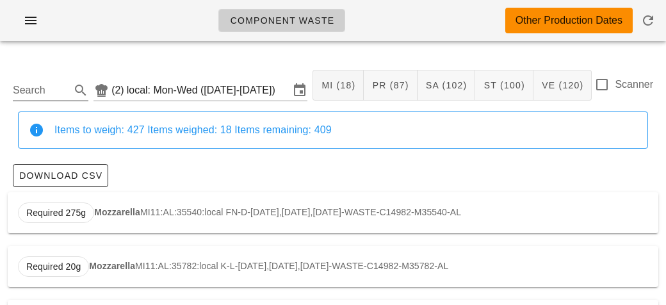
click at [38, 95] on input "Search" at bounding box center [40, 90] width 55 height 20
click at [125, 213] on strong "Shaved Onion" at bounding box center [124, 212] width 61 height 10
type input "VE15:AL:35788:local"
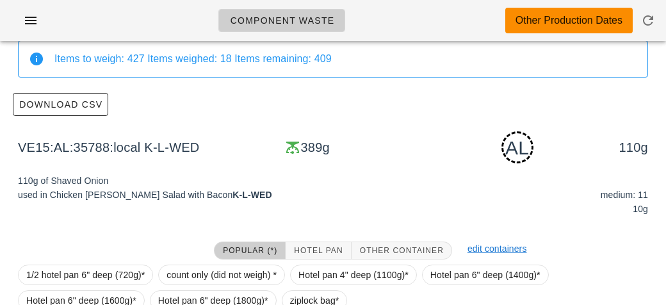
scroll to position [193, 0]
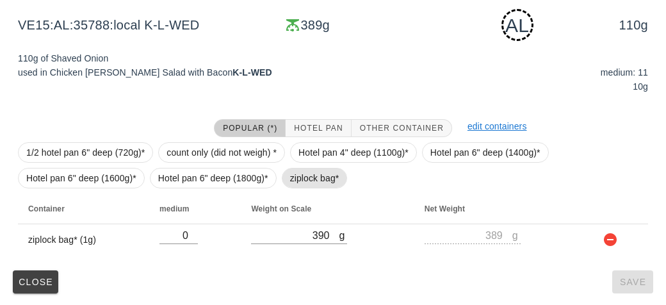
click at [299, 177] on span "ziplock bag*" at bounding box center [314, 177] width 49 height 19
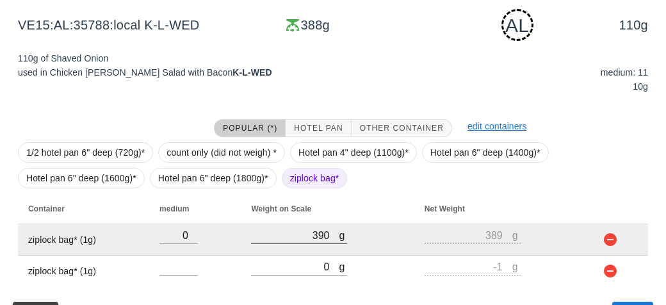
click at [304, 252] on div at bounding box center [299, 250] width 96 height 9
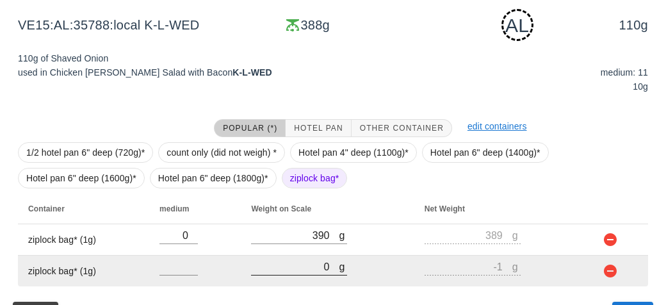
click at [296, 261] on input "0" at bounding box center [295, 266] width 88 height 17
type input "10"
type input "9"
type input "100"
type input "99"
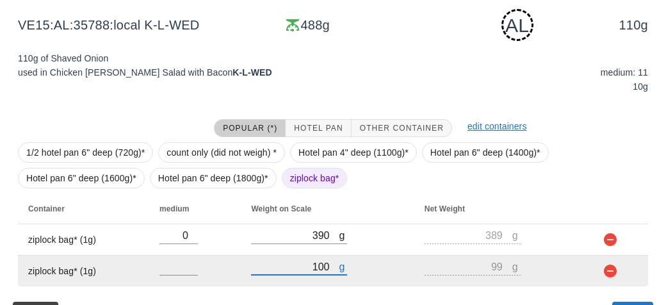
type input "1050"
type input "1049"
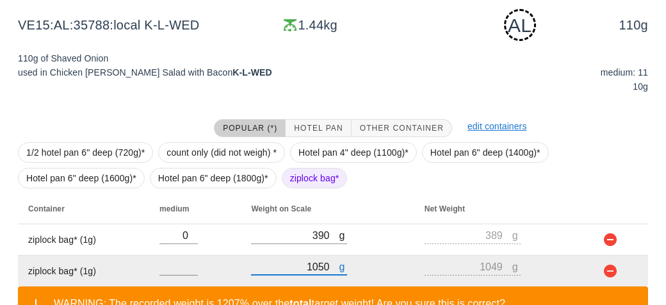
scroll to position [284, 0]
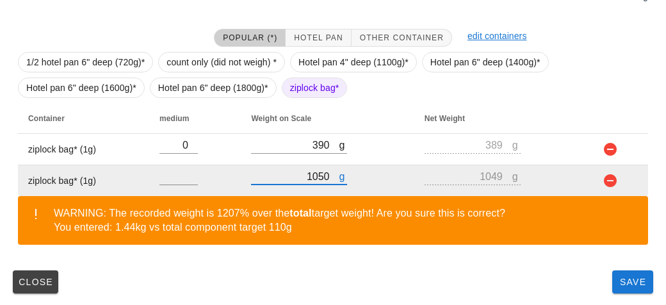
type input "1050"
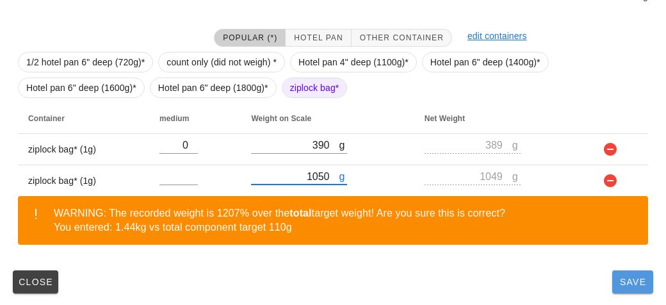
click at [635, 284] on span "Save" at bounding box center [632, 282] width 31 height 10
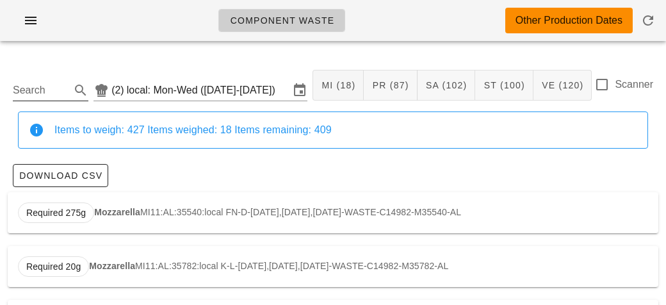
click at [24, 95] on input "Search" at bounding box center [40, 90] width 55 height 20
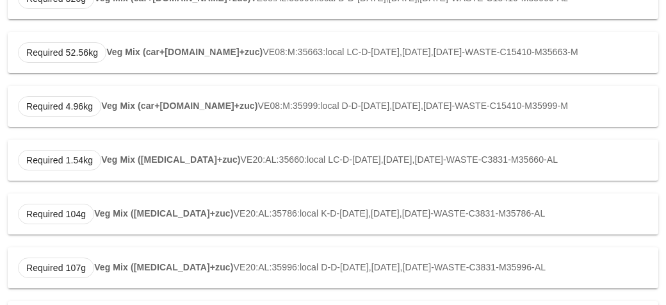
scroll to position [483, 0]
click at [150, 150] on div "Required 1.54kg Veg Mix ([MEDICAL_DATA]+zuc) VE20:AL:35660:local LC-D-[DATE],[D…" at bounding box center [333, 159] width 650 height 41
type input "VE20:AL:35660:local"
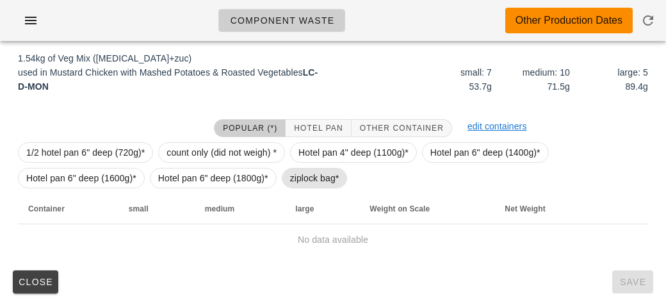
click at [282, 171] on span "ziplock bag*" at bounding box center [315, 178] width 66 height 20
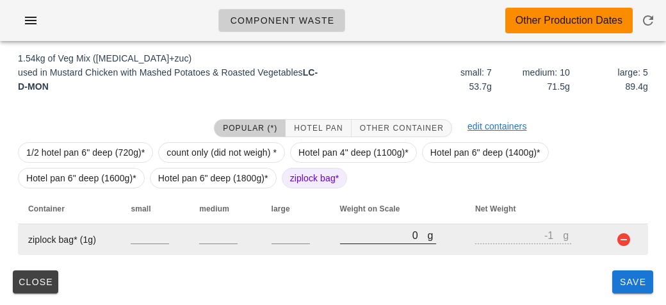
click at [347, 232] on input "0" at bounding box center [384, 235] width 88 height 17
type input "40"
type input "39"
type input "480"
type input "479"
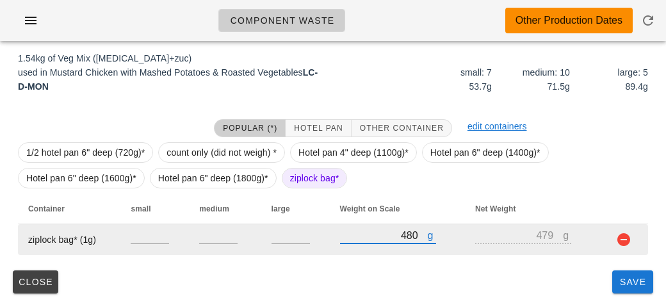
type input "480"
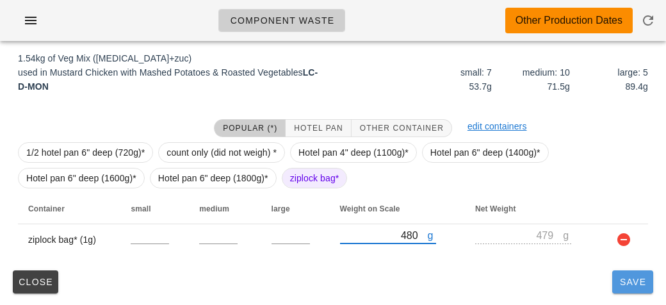
click at [624, 290] on button "Save" at bounding box center [632, 281] width 41 height 23
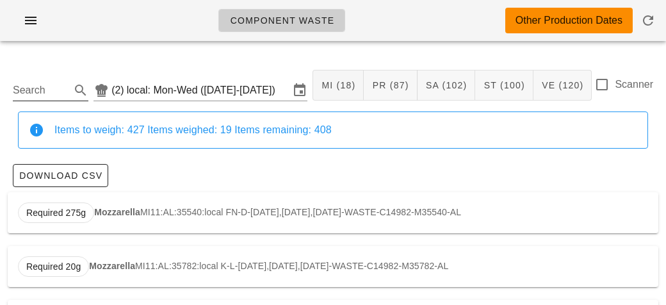
click at [60, 94] on input "Search" at bounding box center [40, 90] width 55 height 20
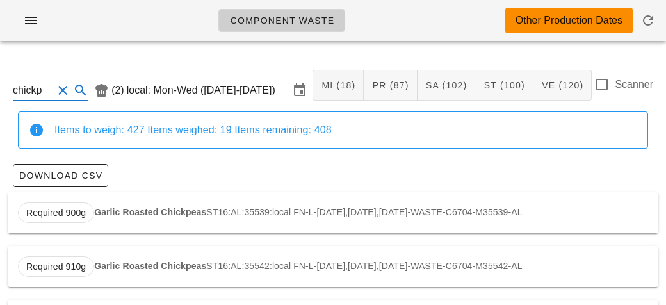
click at [92, 203] on div "Required 900g Garlic Roasted Chickpeas ST16:AL:35539:local FN-L-[DATE],[DATE],[…" at bounding box center [333, 212] width 650 height 41
type input "ST16:AL:35539:local"
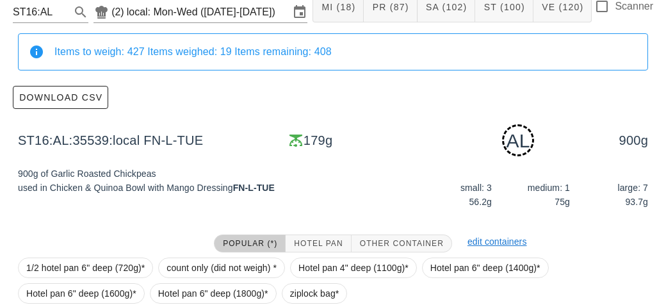
scroll to position [193, 0]
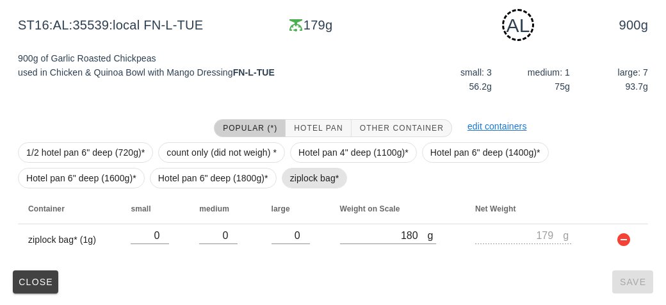
click at [300, 180] on span "ziplock bag*" at bounding box center [314, 177] width 49 height 19
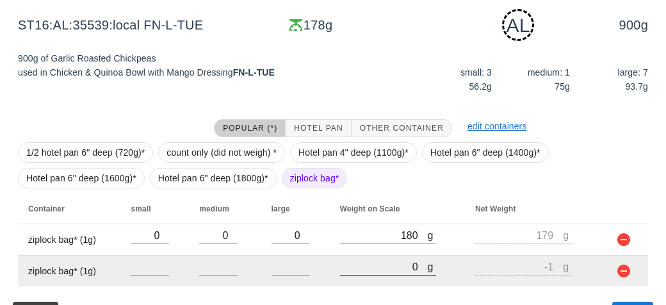
click at [367, 271] on input "0" at bounding box center [384, 266] width 88 height 17
type input "20"
type input "19"
type input "220"
type input "219"
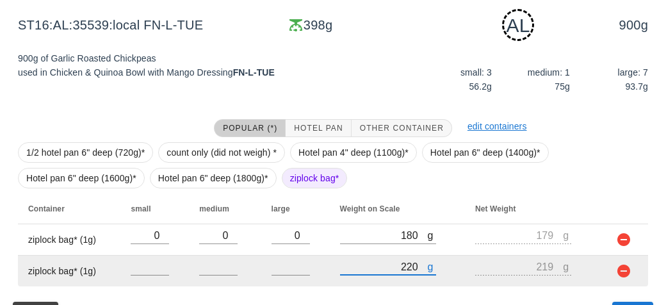
type input "2220"
type input "2219"
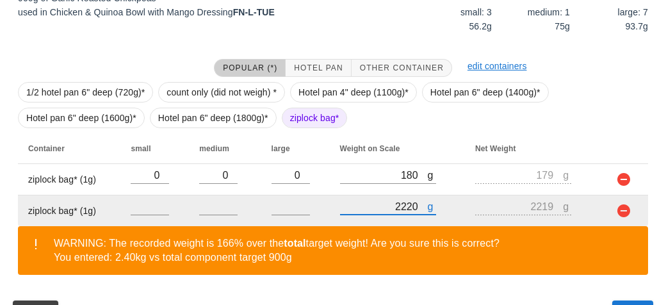
scroll to position [284, 0]
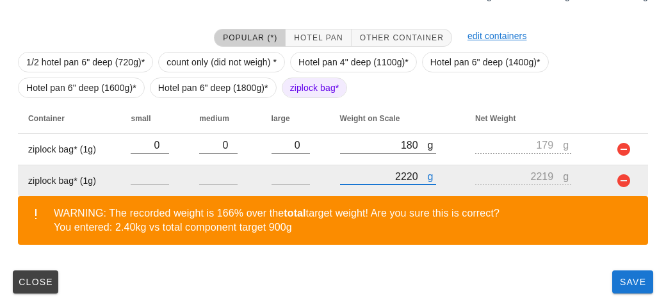
type input "2220"
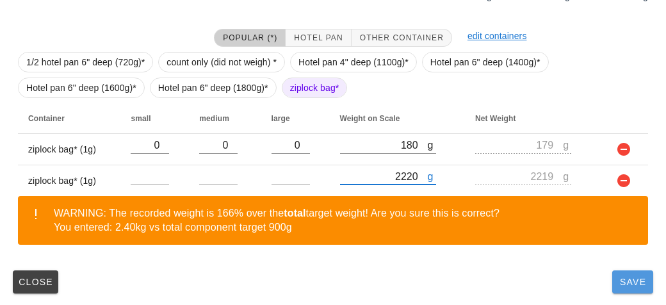
click at [631, 282] on span "Save" at bounding box center [632, 282] width 31 height 10
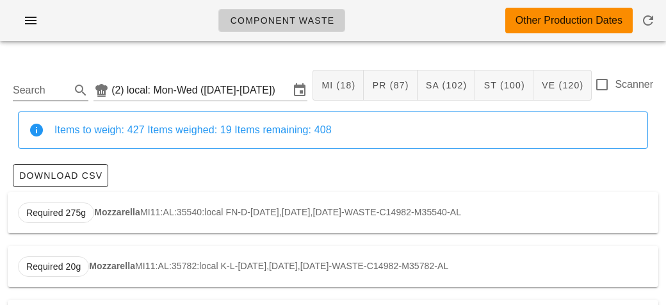
click at [18, 95] on input "Search" at bounding box center [40, 90] width 55 height 20
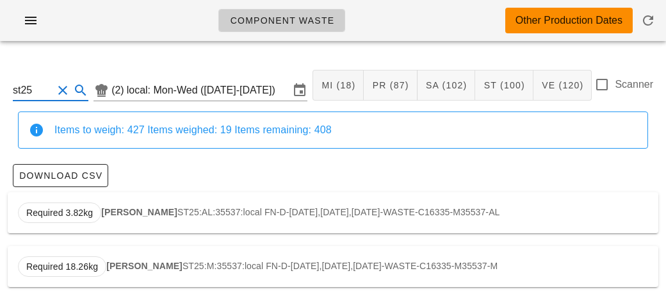
click at [117, 201] on div "Required 3.82kg Herbed Barley ST25:AL:35537:local FN-D-[DATE],[DATE],[DATE]-WAS…" at bounding box center [333, 212] width 650 height 41
type input "ST25:AL:35537:local"
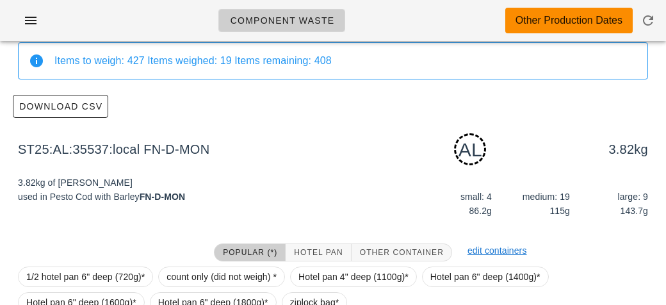
scroll to position [193, 0]
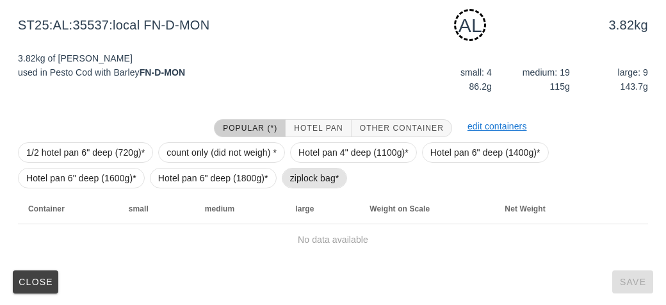
click at [307, 178] on span "ziplock bag*" at bounding box center [314, 177] width 49 height 19
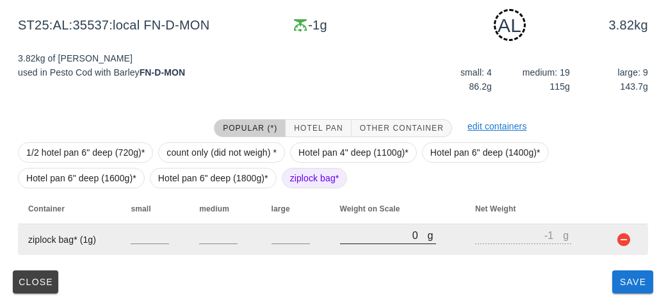
click at [363, 240] on input "0" at bounding box center [384, 235] width 88 height 17
type input "20"
type input "19"
type input "200"
type input "199"
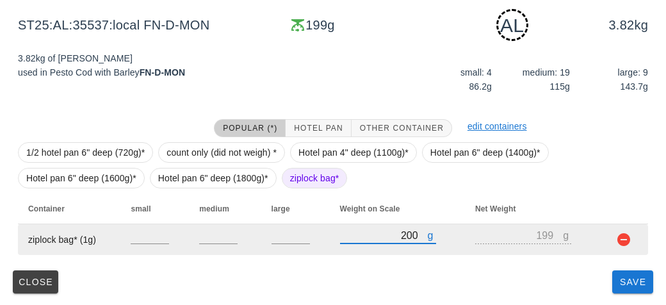
type input "200"
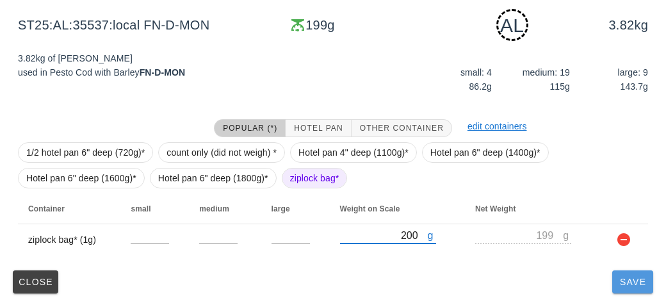
click at [632, 282] on span "Save" at bounding box center [632, 282] width 31 height 10
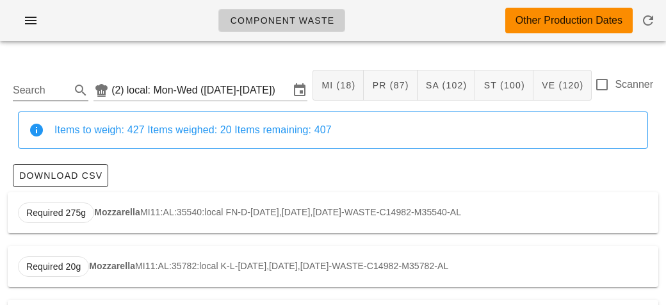
click at [45, 86] on input "Search" at bounding box center [40, 90] width 55 height 20
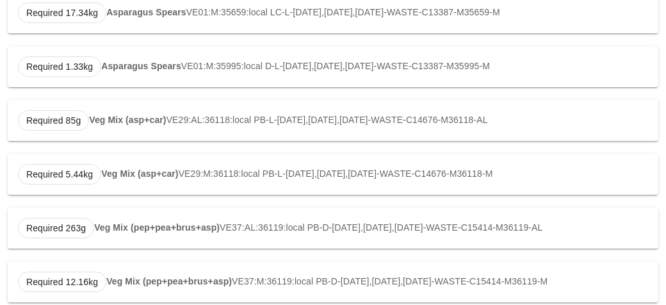
click at [123, 140] on div "Required 85g Veg Mix (asp+car) VE29:AL:36118:local PB-L-[DATE],[DATE],[DATE]-WA…" at bounding box center [333, 120] width 650 height 41
type input "VE29:AL:36118:local"
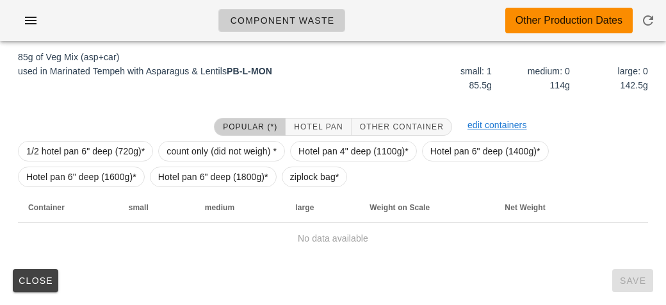
scroll to position [193, 0]
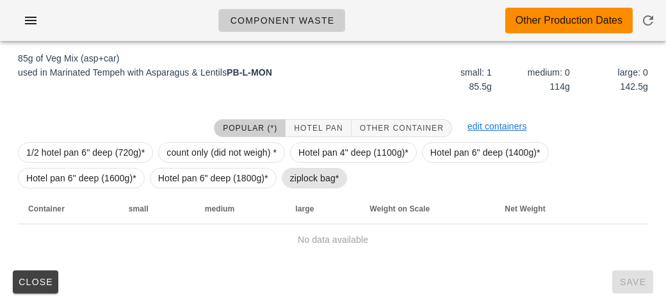
click at [314, 175] on span "ziplock bag*" at bounding box center [314, 177] width 49 height 19
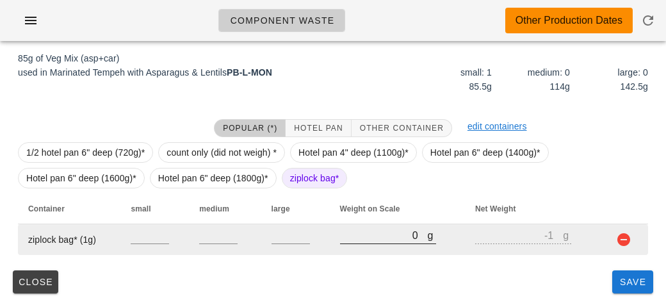
click at [385, 240] on input "0" at bounding box center [384, 235] width 88 height 17
type input "70"
type input "69"
type input "720"
type input "719"
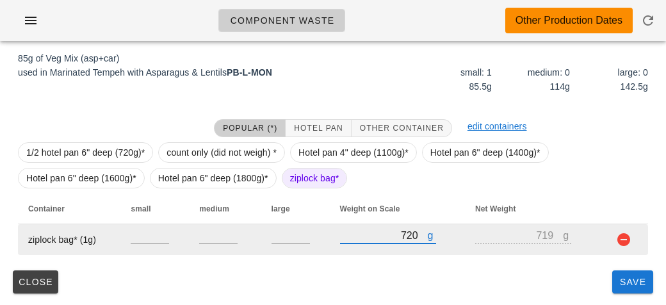
type input "720"
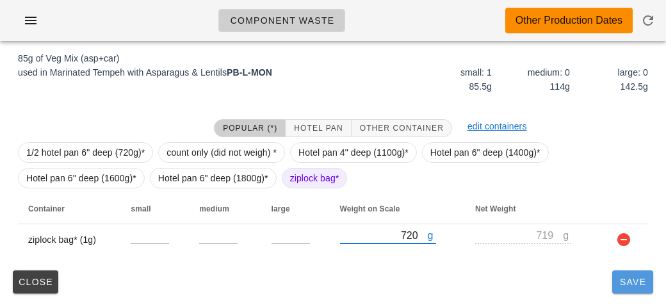
click at [616, 292] on button "Save" at bounding box center [632, 281] width 41 height 23
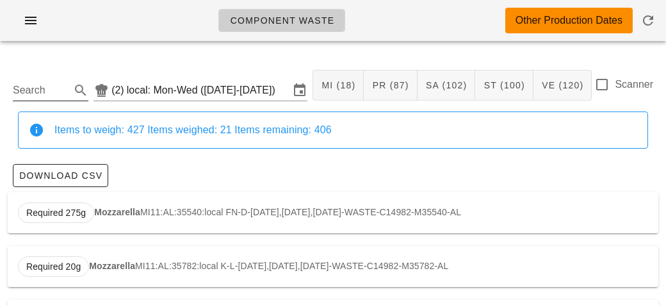
click at [28, 88] on input "Search" at bounding box center [40, 90] width 55 height 20
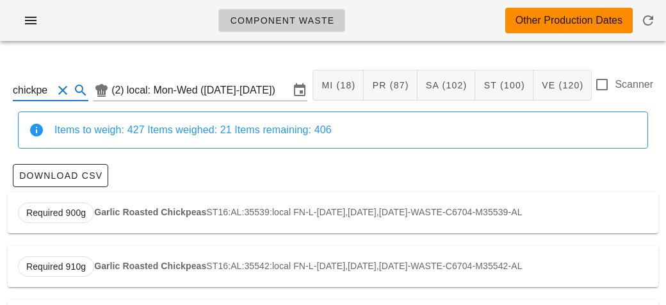
click at [133, 211] on strong "Garlic Roasted Chickpeas" at bounding box center [150, 212] width 112 height 10
type input "ST16:AL:35539:local"
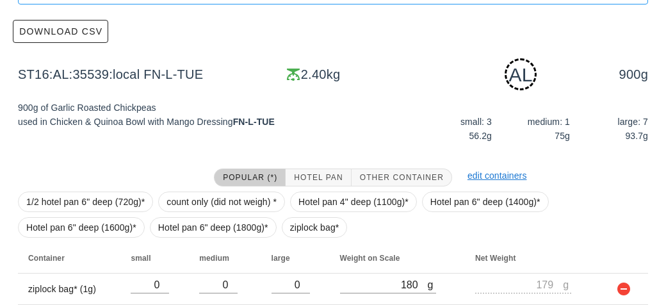
scroll to position [284, 0]
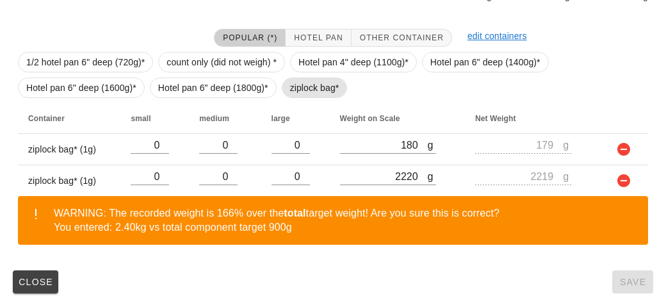
click at [302, 90] on span "ziplock bag*" at bounding box center [314, 87] width 49 height 19
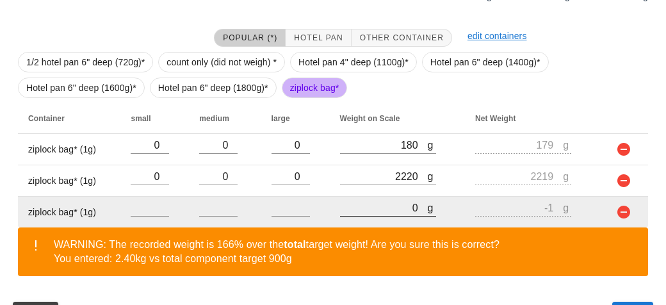
click at [371, 211] on input "0" at bounding box center [384, 207] width 88 height 17
type input "10"
type input "9"
type input "100"
type input "99"
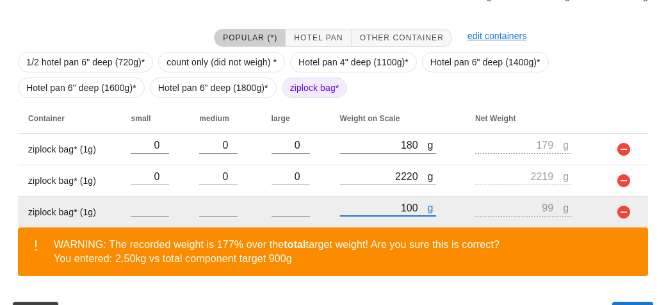
type input "1060"
type input "1059"
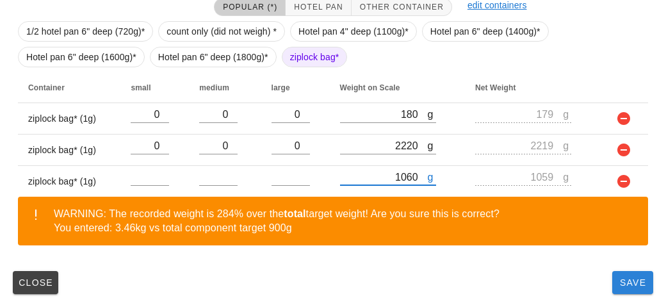
type input "1060"
click at [629, 290] on button "Save" at bounding box center [632, 282] width 41 height 23
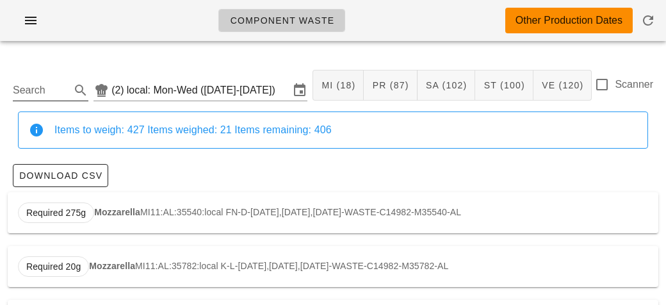
click at [40, 83] on input "Search" at bounding box center [40, 90] width 55 height 20
type input "c"
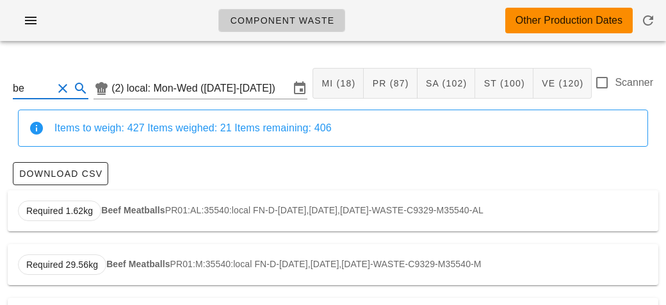
type input "b"
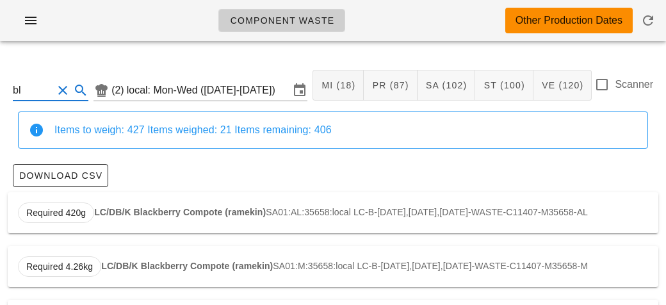
type input "b"
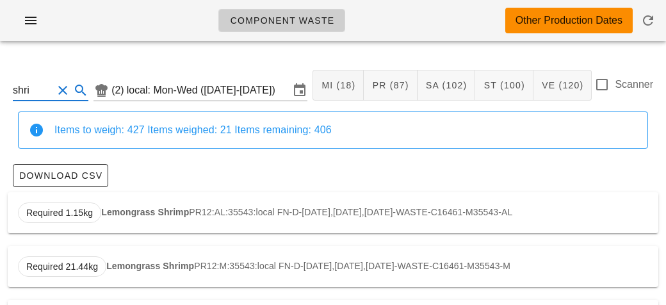
scroll to position [55, 0]
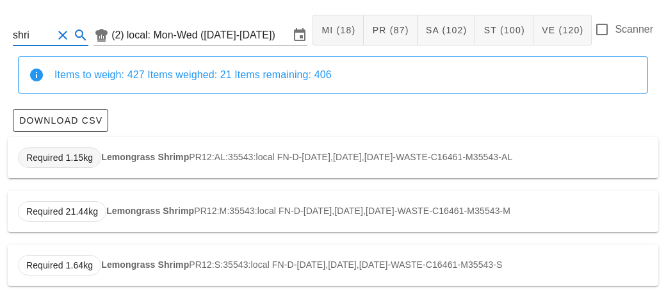
click at [86, 159] on span "Required 1.15kg" at bounding box center [59, 157] width 67 height 19
type input "PR12:AL:35543:local"
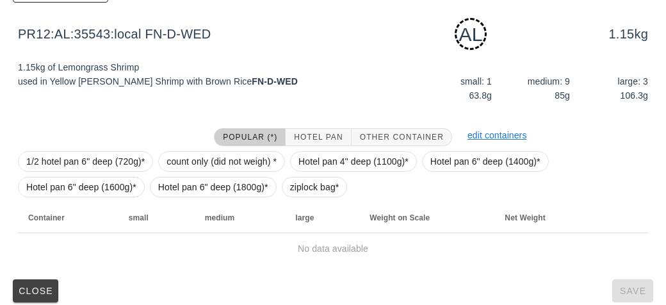
scroll to position [193, 0]
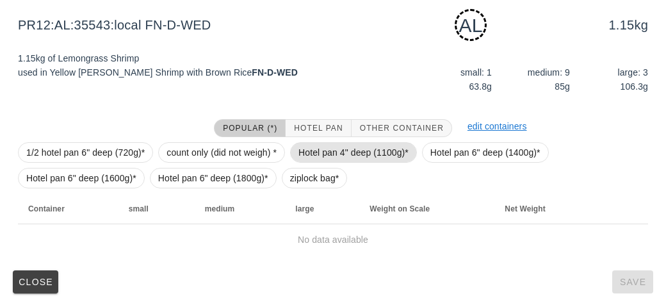
click at [294, 160] on span "Hotel pan 4" deep (1100g)*" at bounding box center [353, 152] width 127 height 20
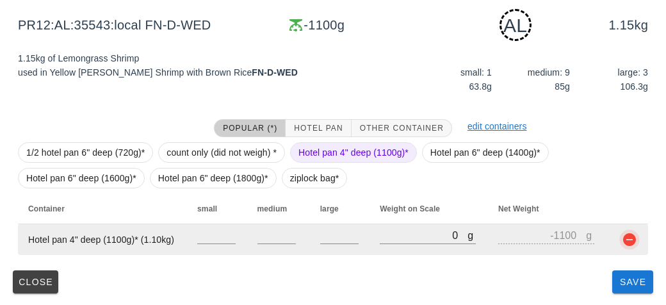
click at [622, 233] on button "button" at bounding box center [629, 239] width 15 height 15
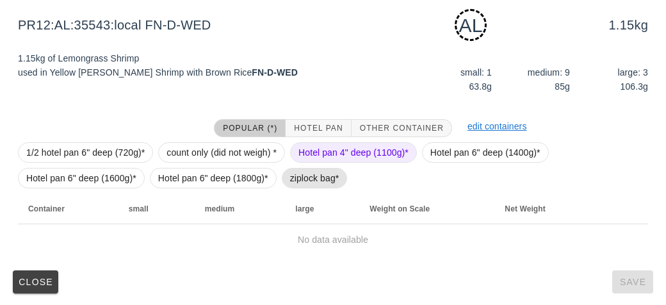
click at [286, 175] on span "ziplock bag*" at bounding box center [315, 178] width 66 height 20
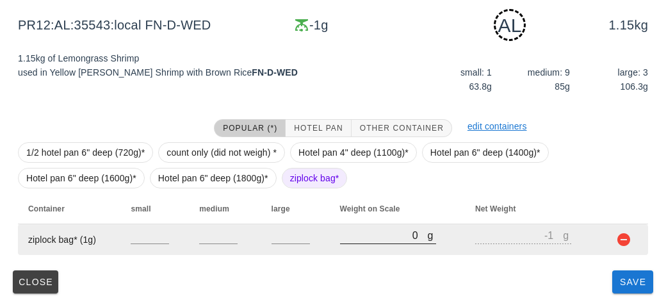
click at [362, 232] on input "0" at bounding box center [384, 235] width 88 height 17
type input "10"
type input "9"
type input "110"
type input "109"
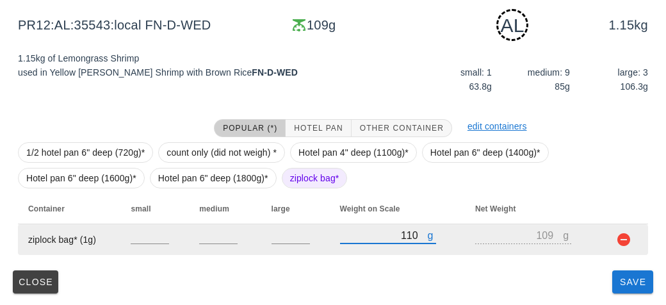
type input "1160"
type input "1159"
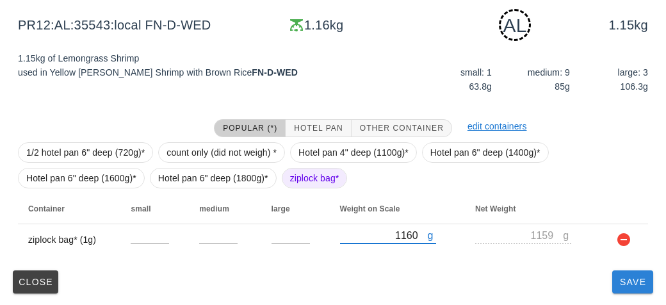
type input "1160"
click at [625, 286] on button "Save" at bounding box center [632, 281] width 41 height 23
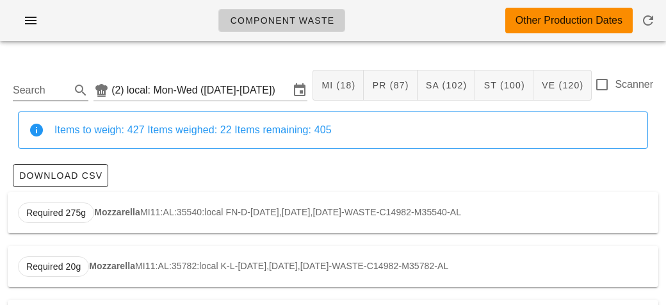
click at [17, 95] on input "Search" at bounding box center [40, 90] width 55 height 20
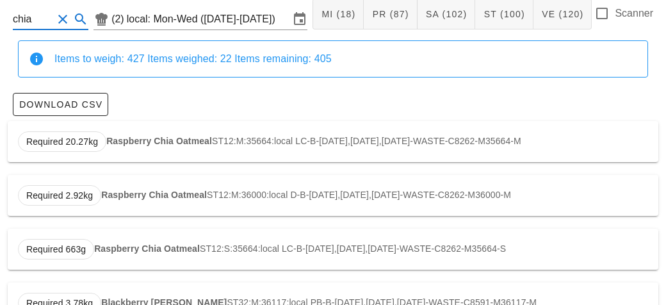
scroll to position [109, 0]
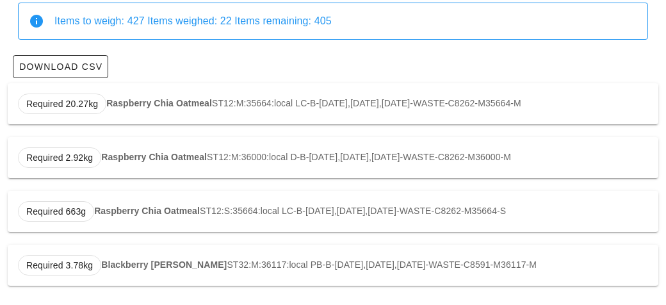
click at [106, 95] on div "Required 20.27kg Raspberry Chia Oatmeal ST12:M:35664:local LC-B-[DATE],[DATE],[…" at bounding box center [333, 103] width 650 height 41
type input "ST12:M:35664:local"
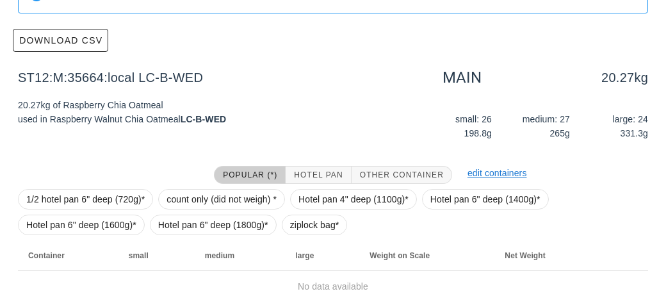
scroll to position [182, 0]
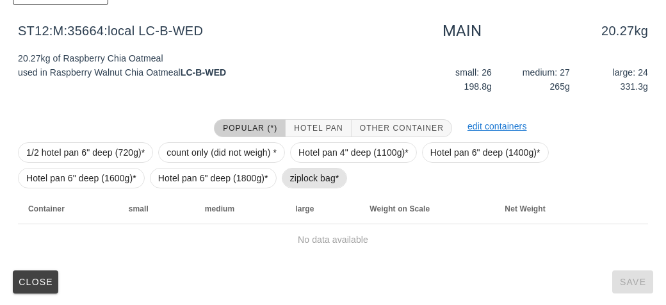
click at [314, 170] on span "ziplock bag*" at bounding box center [314, 177] width 49 height 19
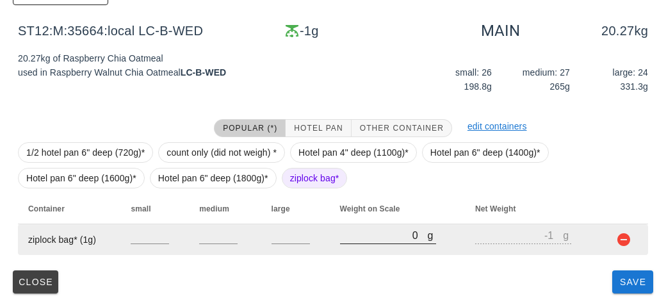
click at [364, 234] on input "0" at bounding box center [384, 235] width 88 height 17
type input "10"
type input "9"
type input "110"
type input "109"
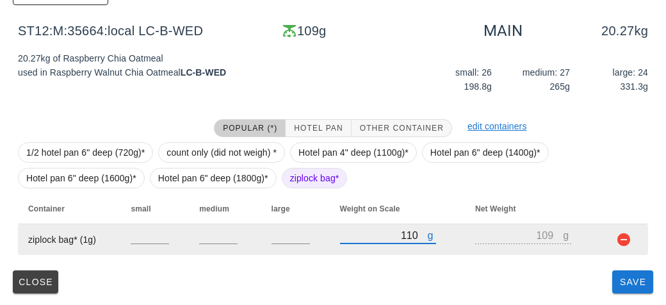
type input "1150"
type input "1149"
type input "1150"
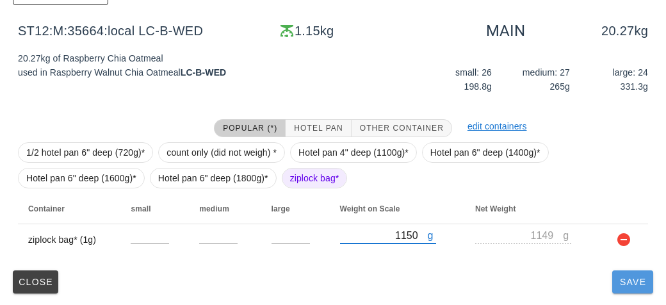
click at [626, 282] on span "Save" at bounding box center [632, 282] width 31 height 10
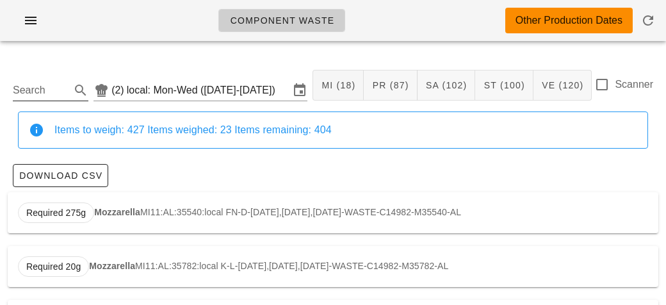
click at [47, 90] on input "Search" at bounding box center [40, 90] width 55 height 20
click at [114, 216] on strong "Barley Mix" at bounding box center [123, 212] width 45 height 10
type input "ST06:AL:35665:local"
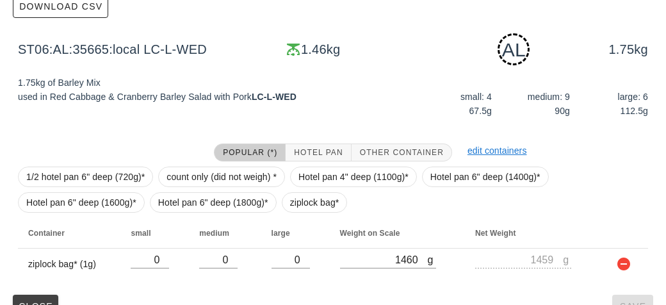
scroll to position [193, 0]
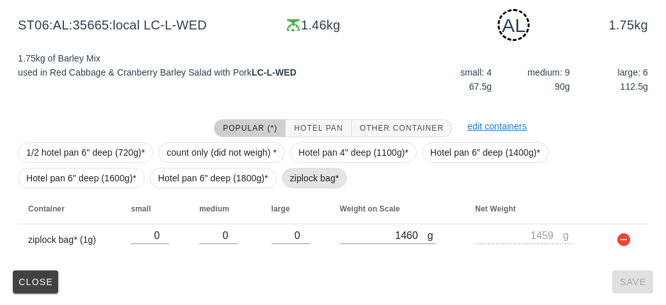
click at [292, 173] on span "ziplock bag*" at bounding box center [314, 177] width 49 height 19
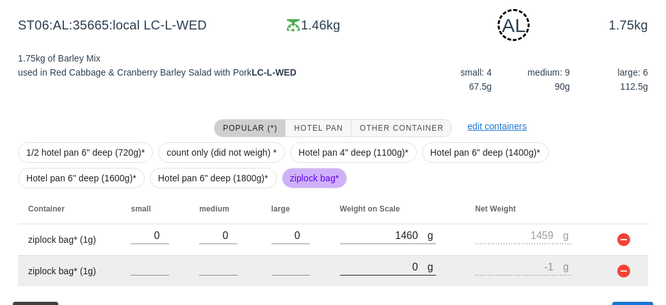
click at [369, 264] on input "0" at bounding box center [384, 266] width 88 height 17
type input "50"
type input "49"
type input "520"
type input "519"
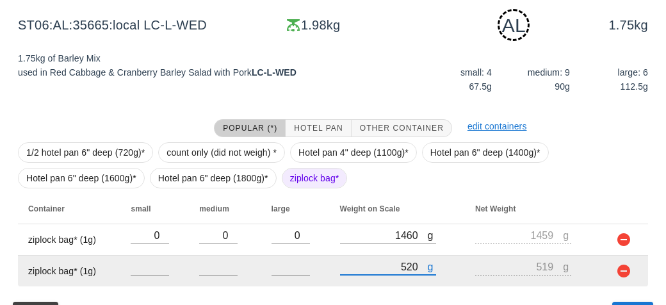
scroll to position [224, 0]
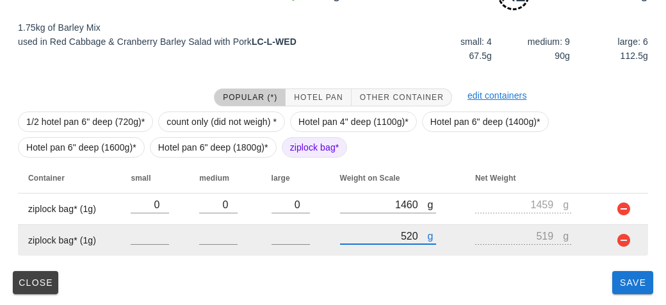
type input "520"
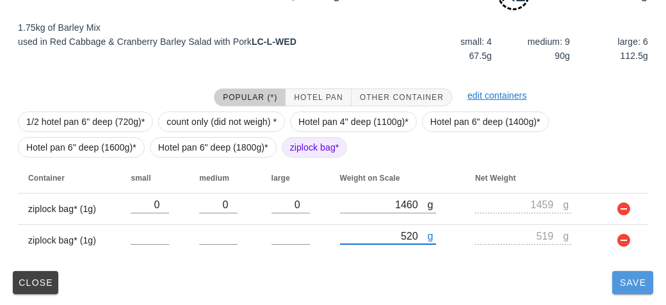
click at [625, 286] on span "Save" at bounding box center [632, 282] width 31 height 10
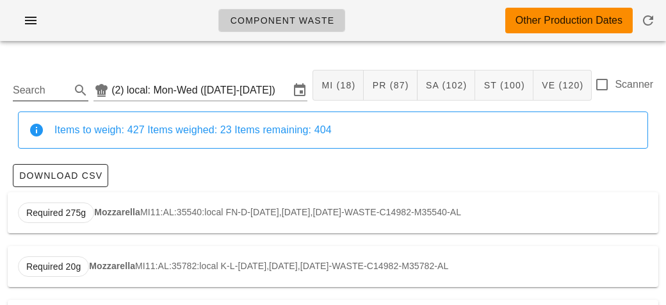
click at [33, 93] on input "Search" at bounding box center [40, 90] width 55 height 20
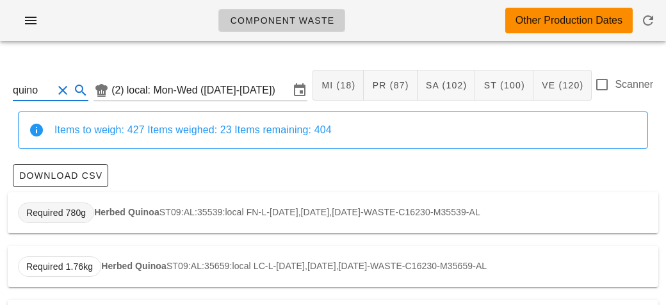
click at [86, 216] on span "Required 780g" at bounding box center [56, 212] width 76 height 20
type input "ST09:AL:35539:local"
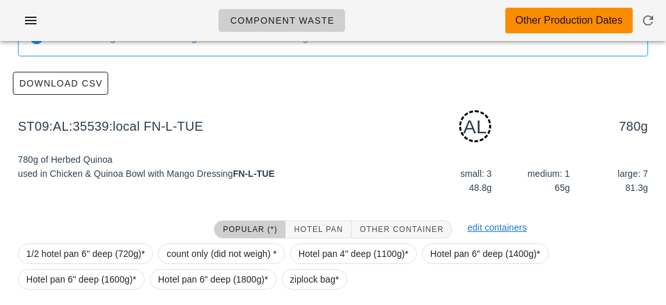
scroll to position [193, 0]
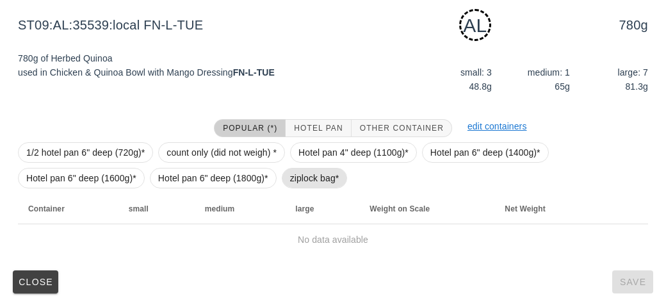
click at [296, 179] on span "ziplock bag*" at bounding box center [314, 177] width 49 height 19
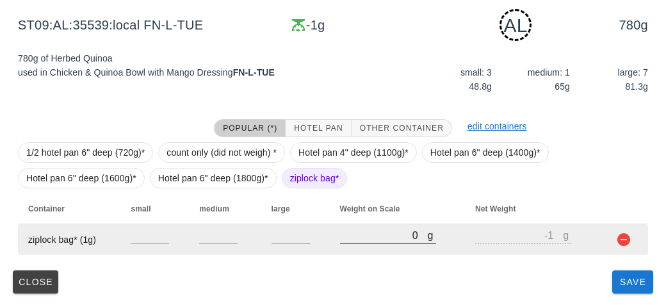
click at [351, 236] on input "0" at bounding box center [384, 235] width 88 height 17
type input "80"
type input "79"
type input "880"
type input "879"
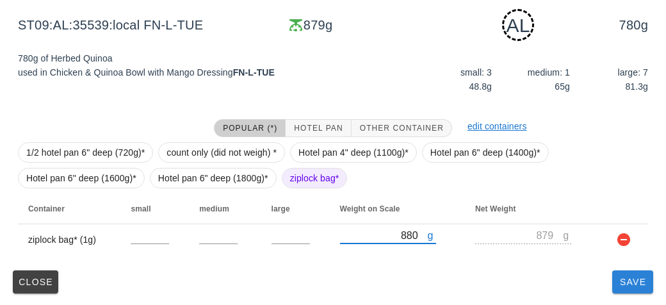
type input "880"
click at [639, 282] on span "Save" at bounding box center [632, 282] width 31 height 10
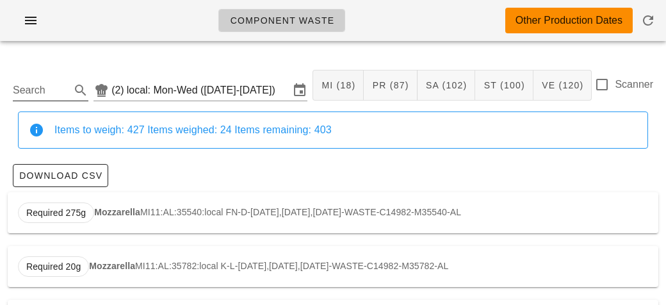
click at [49, 83] on input "Search" at bounding box center [40, 90] width 55 height 20
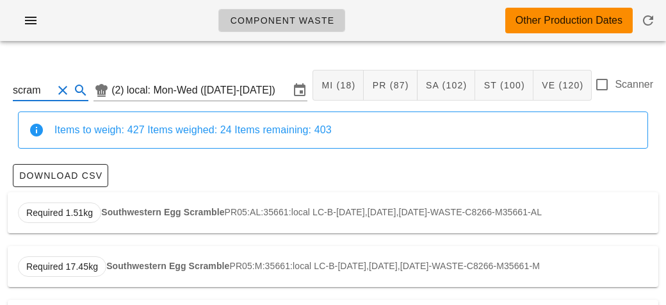
click at [118, 207] on strong "Southwestern Egg Scramble" at bounding box center [162, 212] width 123 height 10
type input "PR05:AL:35661:local"
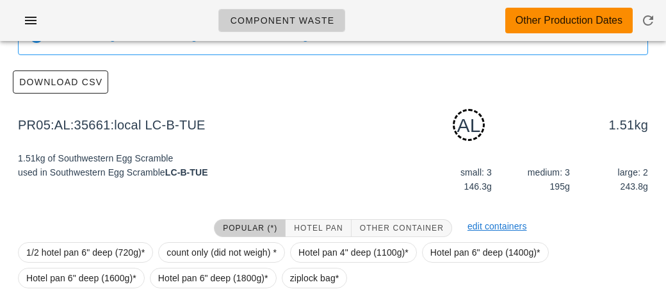
scroll to position [193, 0]
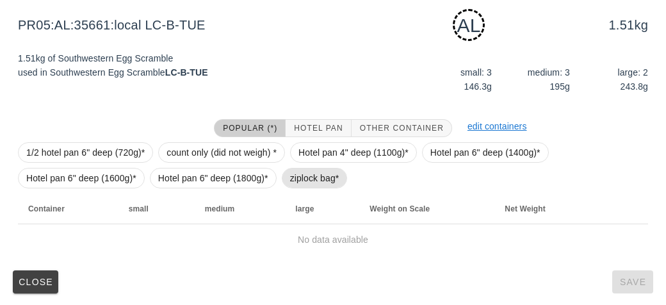
click at [300, 183] on span "ziplock bag*" at bounding box center [314, 177] width 49 height 19
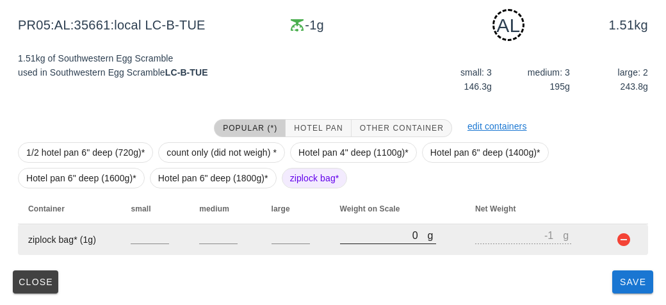
click at [350, 239] on input "0" at bounding box center [384, 235] width 88 height 17
type input "10"
type input "9"
type input "100"
type input "99"
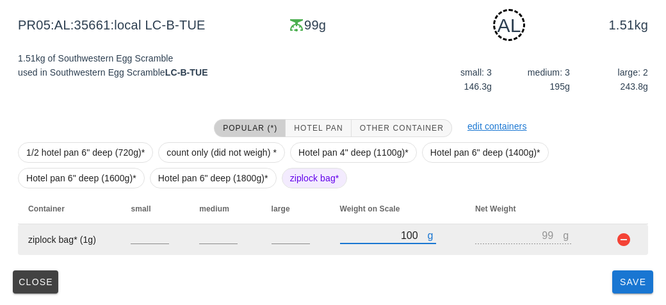
type input "1090"
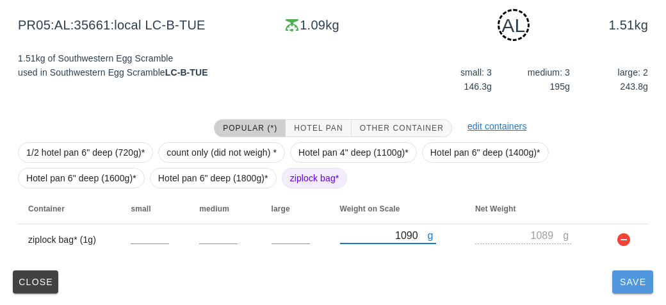
click at [629, 280] on span "Save" at bounding box center [632, 282] width 31 height 10
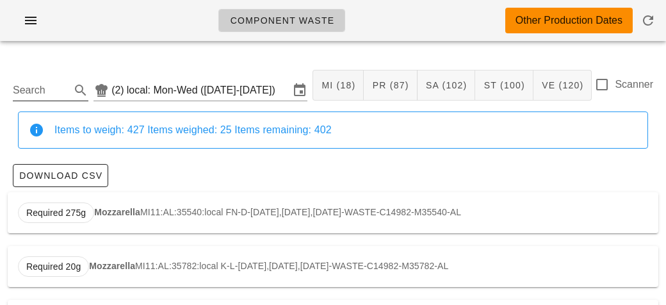
click at [45, 74] on div "Search" at bounding box center [51, 86] width 76 height 28
click at [26, 85] on input "Search" at bounding box center [40, 90] width 55 height 20
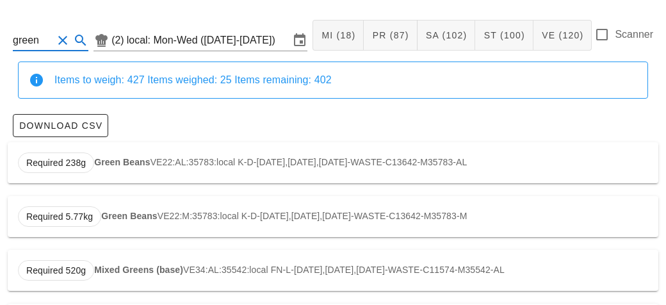
scroll to position [109, 0]
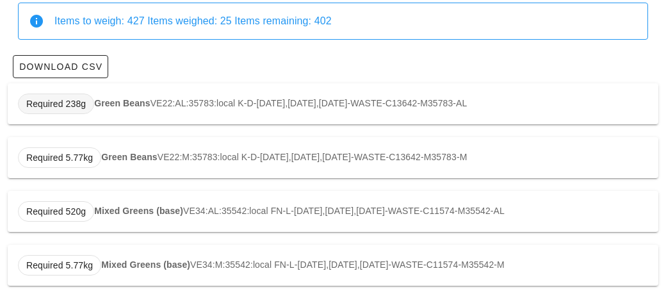
click at [67, 102] on span "Required 238g" at bounding box center [56, 103] width 60 height 19
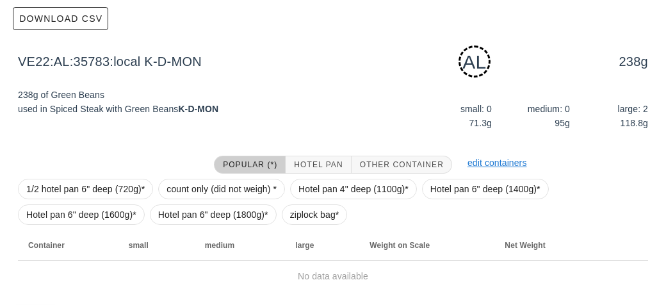
scroll to position [159, 0]
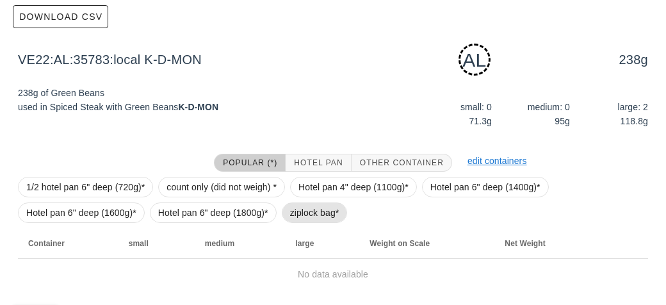
click at [305, 219] on span "ziplock bag*" at bounding box center [314, 212] width 49 height 19
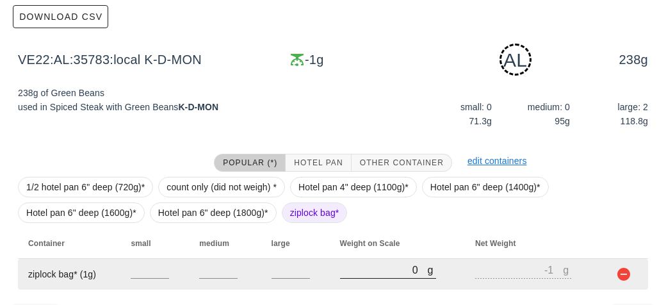
click at [351, 268] on input "0" at bounding box center [384, 269] width 88 height 17
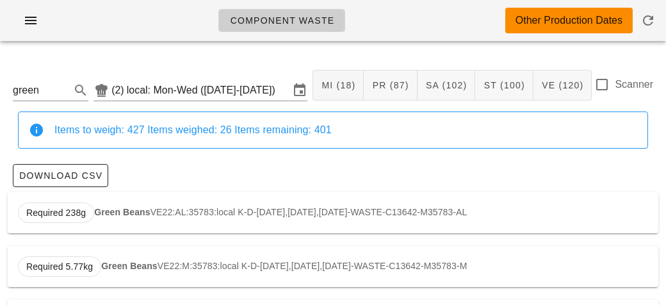
click at [70, 88] on button "Clear Search" at bounding box center [62, 90] width 15 height 15
click at [64, 96] on input "green" at bounding box center [40, 90] width 55 height 20
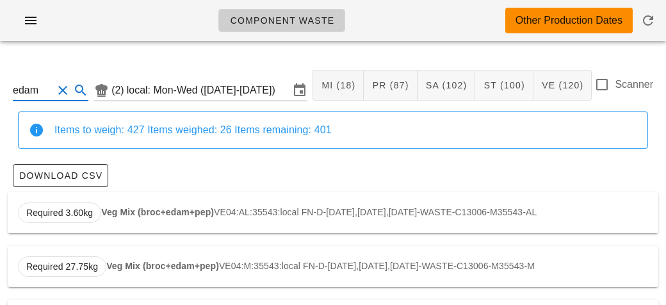
click at [110, 204] on div "Required 3.60kg Veg Mix (broc+edam+pep) VE04:AL:35543:local FN-D-[DATE],[DATE],…" at bounding box center [333, 212] width 650 height 41
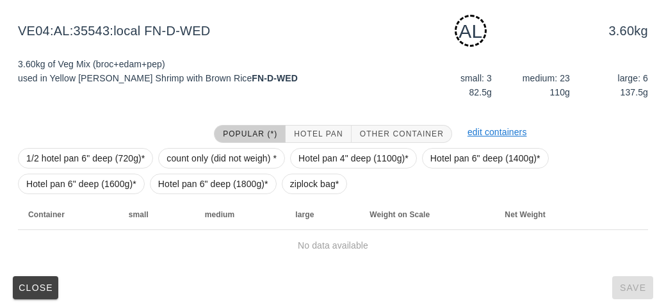
scroll to position [193, 0]
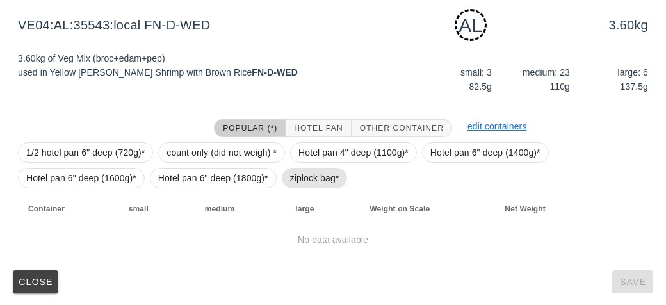
click at [291, 171] on span "ziplock bag*" at bounding box center [314, 177] width 49 height 19
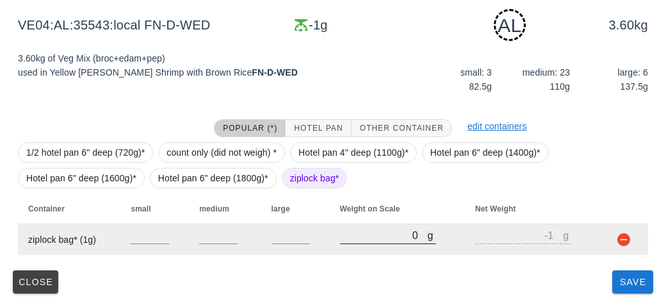
click at [353, 230] on input "0" at bounding box center [384, 235] width 88 height 17
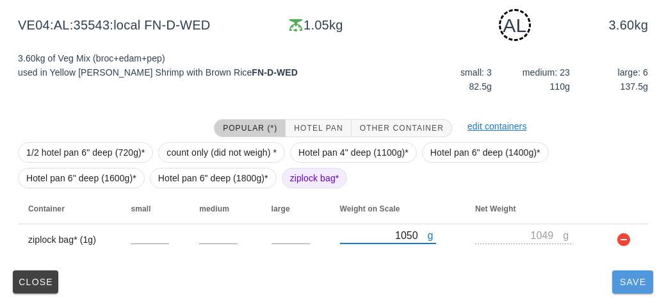
click at [620, 280] on span "Save" at bounding box center [632, 282] width 31 height 10
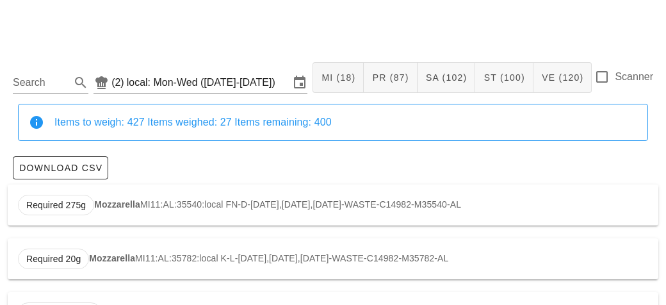
scroll to position [20, 0]
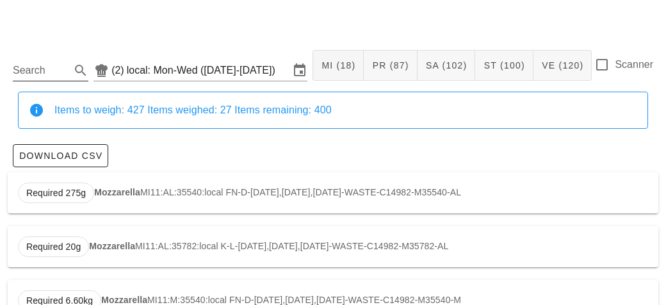
click at [34, 76] on input "Search" at bounding box center [40, 70] width 55 height 20
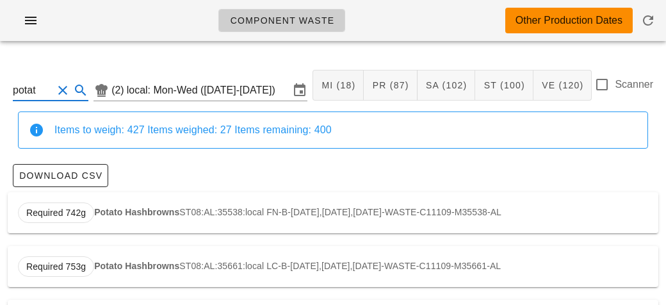
click at [138, 198] on div "Required 742g Potato Hashbrowns ST08:AL:35538:local FN-B-[DATE],[DATE],[DATE]-W…" at bounding box center [333, 212] width 650 height 41
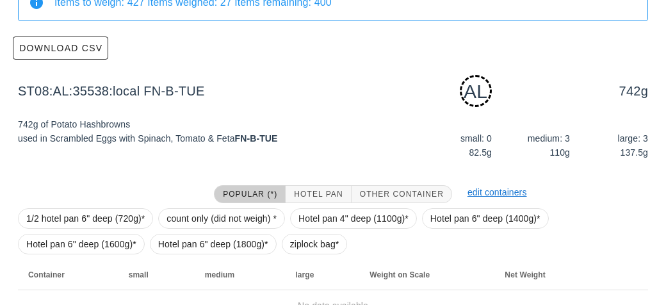
scroll to position [193, 0]
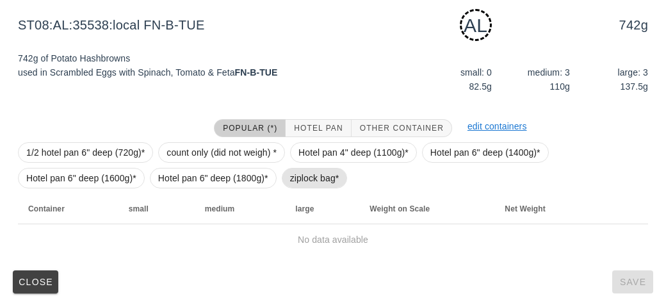
click at [305, 171] on span "ziplock bag*" at bounding box center [314, 177] width 49 height 19
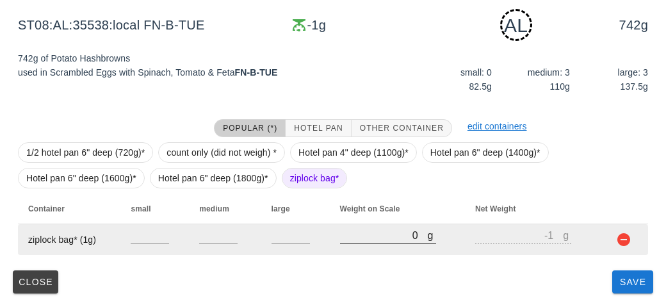
click at [357, 238] on input "0" at bounding box center [384, 235] width 88 height 17
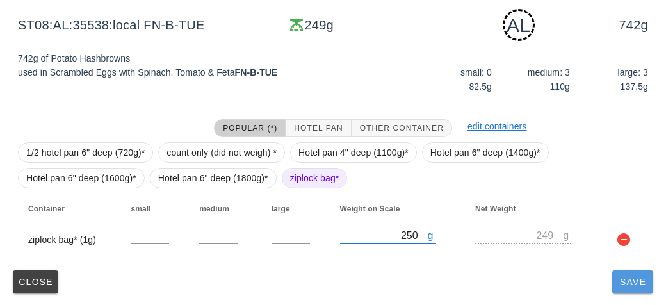
click at [615, 284] on button "Save" at bounding box center [632, 281] width 41 height 23
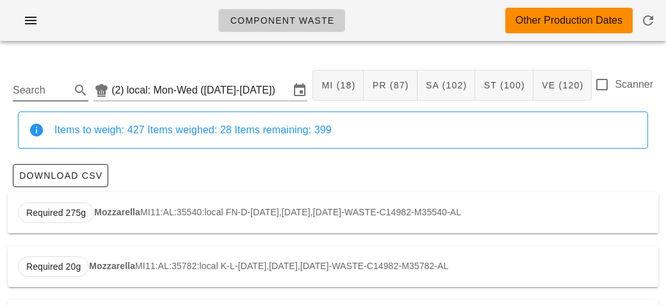
click at [42, 95] on input "Search" at bounding box center [40, 90] width 55 height 20
click at [153, 209] on div "Required 3.44kg Brown Rice ST03:AL:35543:local FN-D-[DATE],[DATE],[DATE]-WASTE-…" at bounding box center [333, 212] width 650 height 41
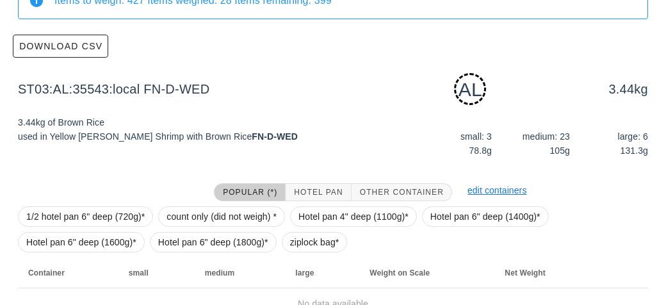
scroll to position [193, 0]
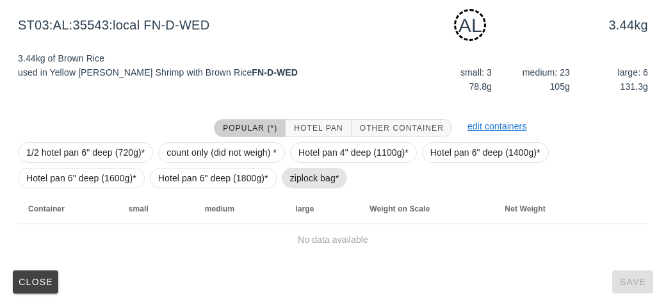
click at [314, 182] on span "ziplock bag*" at bounding box center [314, 177] width 49 height 19
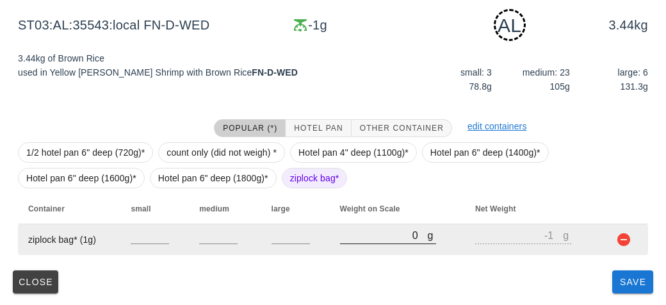
click at [359, 232] on input "0" at bounding box center [384, 235] width 88 height 17
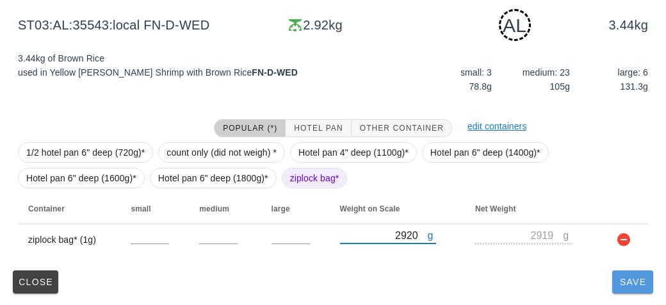
click at [634, 288] on button "Save" at bounding box center [632, 281] width 41 height 23
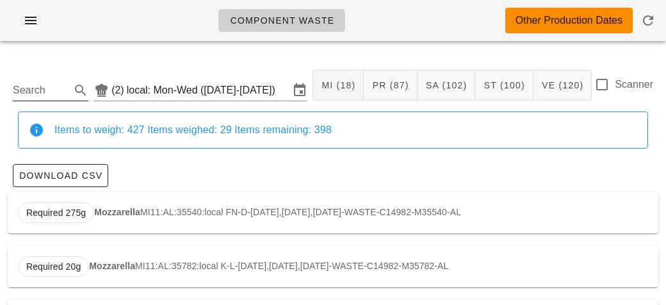
click at [38, 88] on input "Search" at bounding box center [40, 90] width 55 height 20
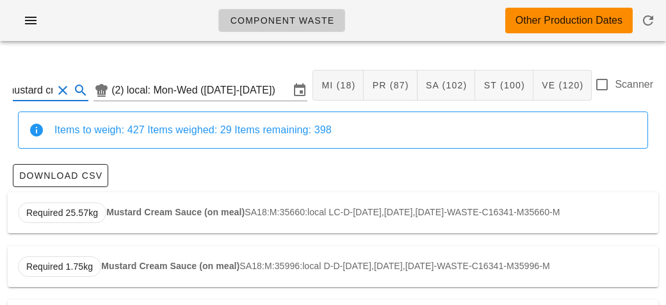
scroll to position [0, 13]
click at [141, 216] on strong "Mustard Cream Sauce (on meal)" at bounding box center [175, 212] width 138 height 10
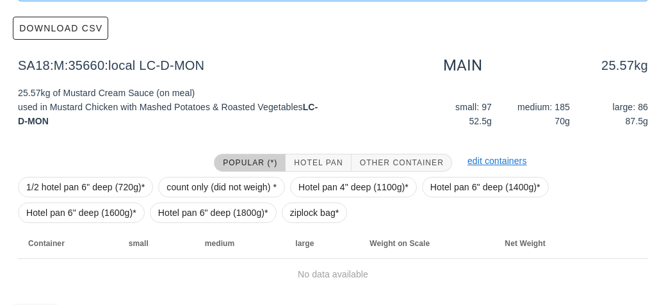
scroll to position [182, 0]
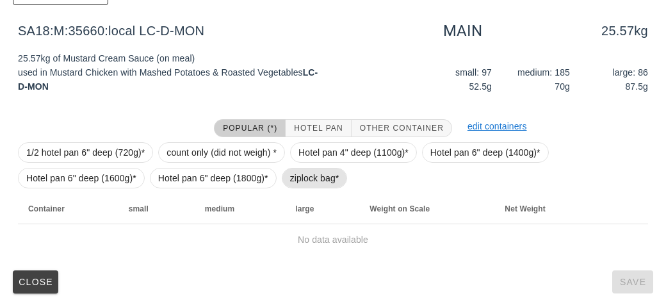
click at [300, 181] on span "ziplock bag*" at bounding box center [314, 177] width 49 height 19
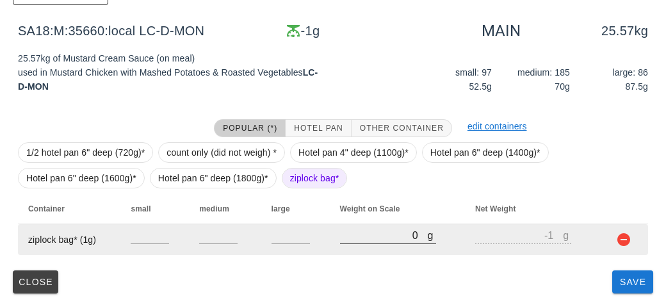
click at [358, 229] on input "0" at bounding box center [384, 235] width 88 height 17
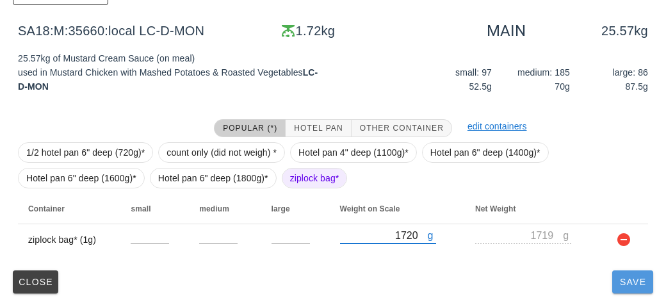
click at [613, 287] on button "Save" at bounding box center [632, 281] width 41 height 23
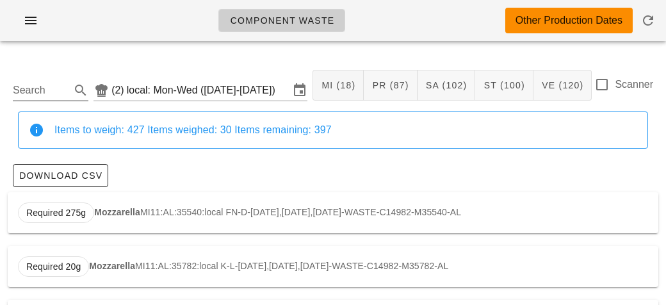
click at [27, 81] on input "Search" at bounding box center [40, 90] width 55 height 20
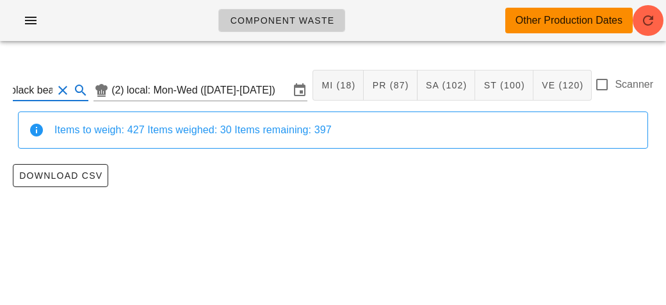
scroll to position [0, 8]
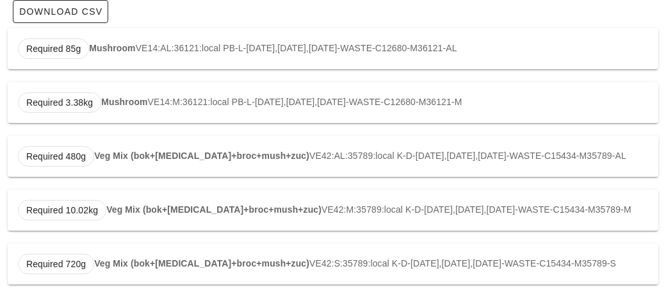
scroll to position [177, 0]
click at [189, 204] on strong "Veg Mix (bok+[MEDICAL_DATA]+broc+mush+zuc)" at bounding box center [213, 209] width 215 height 10
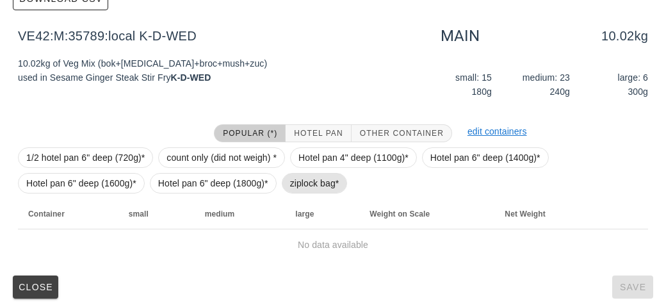
click at [309, 184] on span "ziplock bag*" at bounding box center [314, 182] width 49 height 19
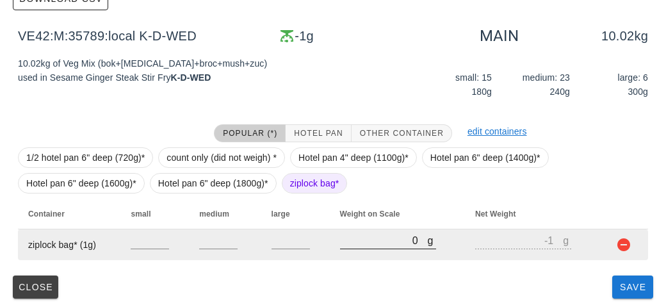
click at [361, 246] on input "0" at bounding box center [384, 240] width 88 height 17
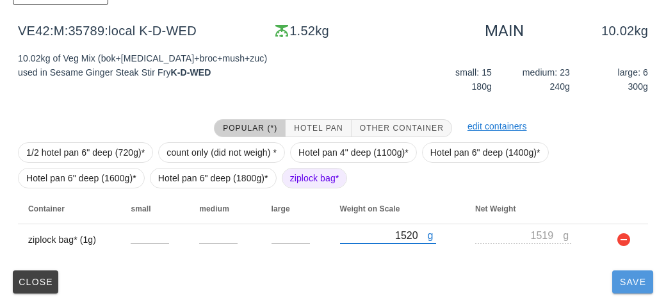
click at [627, 274] on button "Save" at bounding box center [632, 281] width 41 height 23
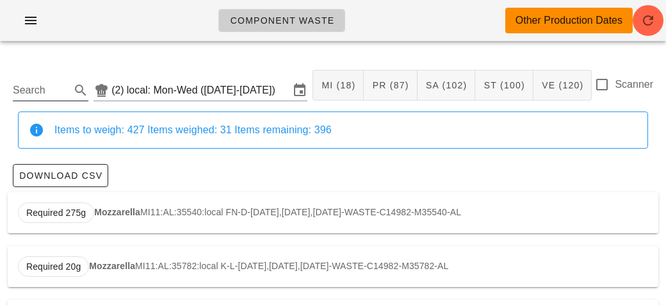
click at [43, 86] on input "Search" at bounding box center [40, 90] width 55 height 20
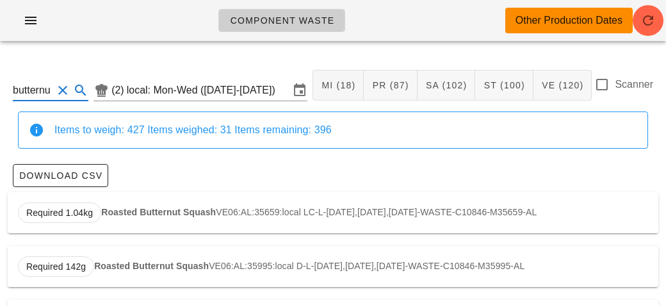
click at [115, 214] on strong "Roasted Butternut Squash" at bounding box center [158, 212] width 115 height 10
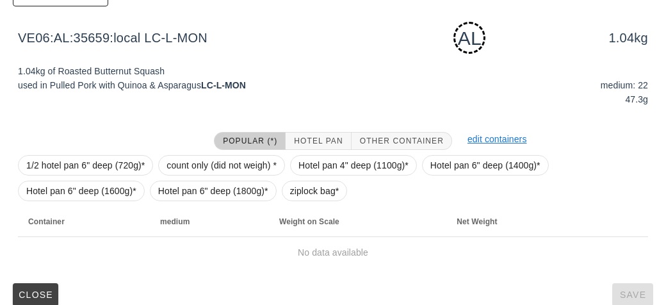
scroll to position [193, 0]
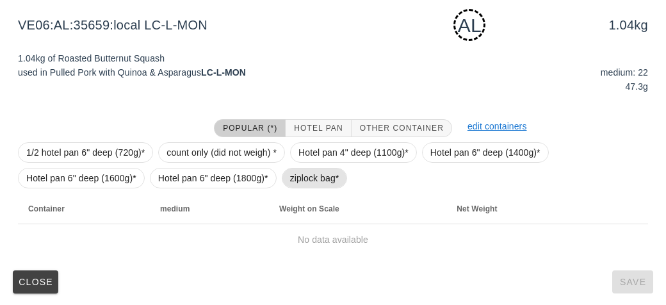
click at [294, 184] on span "ziplock bag*" at bounding box center [314, 177] width 49 height 19
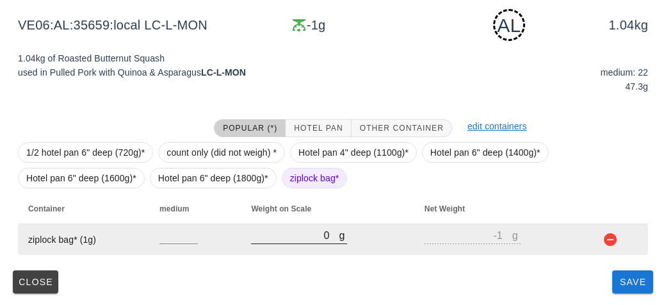
click at [299, 231] on input "0" at bounding box center [295, 235] width 88 height 17
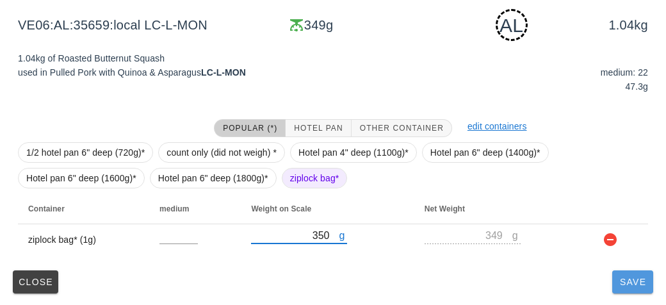
click at [631, 284] on span "Save" at bounding box center [632, 282] width 31 height 10
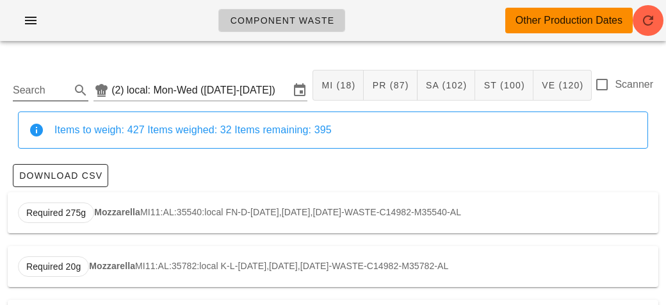
click at [35, 90] on input "Search" at bounding box center [40, 90] width 55 height 20
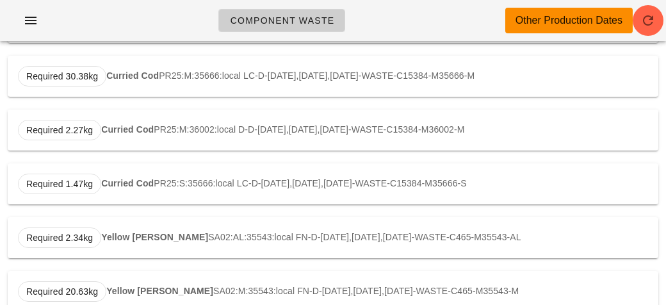
scroll to position [242, 0]
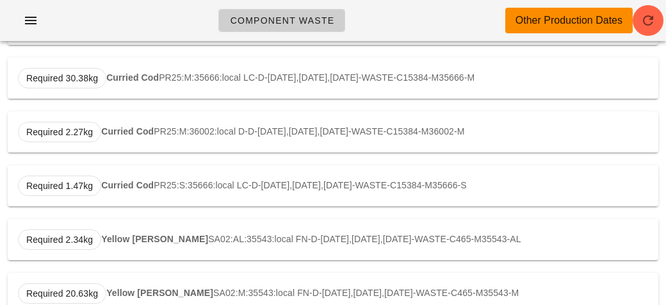
click at [205, 181] on div "Required 1.47kg Curried Cod PR25:S:35666:local LC-D-[DATE],[DATE],[DATE]-WASTE-…" at bounding box center [333, 185] width 650 height 41
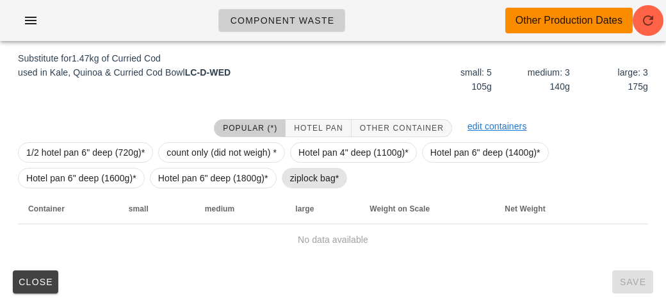
click at [294, 173] on span "ziplock bag*" at bounding box center [314, 177] width 49 height 19
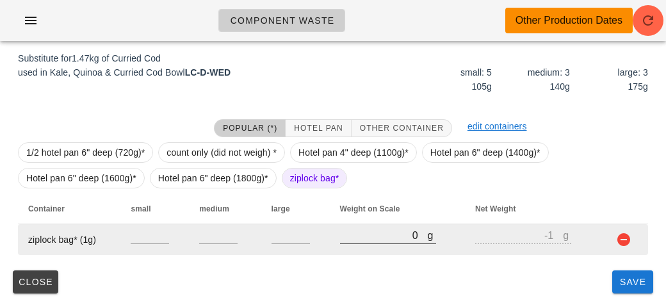
click at [353, 236] on input "0" at bounding box center [384, 235] width 88 height 17
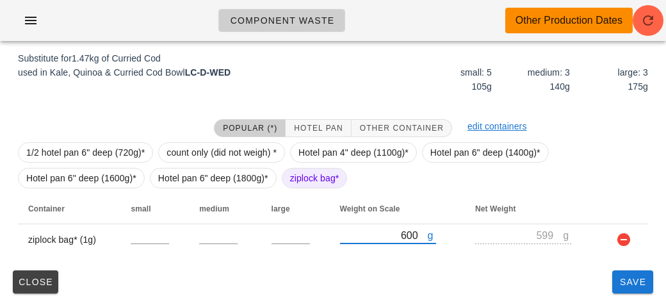
click at [635, 298] on div "PR25:S:35666:local (2) local: Mon-Wed ([DATE]-[DATE]) MI (18) PR (87) SA (102) …" at bounding box center [333, 85] width 666 height 442
click at [618, 278] on span "Save" at bounding box center [632, 282] width 31 height 10
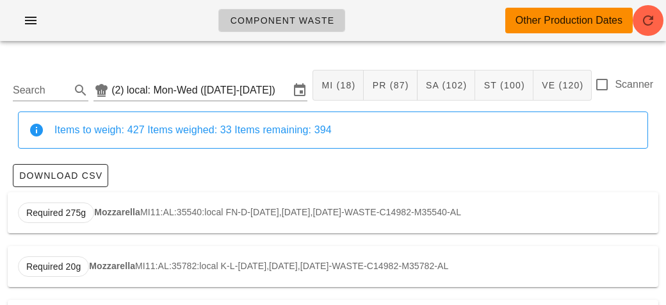
click at [26, 106] on div "Search (2) local: Mon-Wed ([DATE]-[DATE]) MI (18) PR (87) SA (102) ST (100) VE …" at bounding box center [333, 85] width 650 height 52
click at [28, 86] on input "Search" at bounding box center [40, 90] width 55 height 20
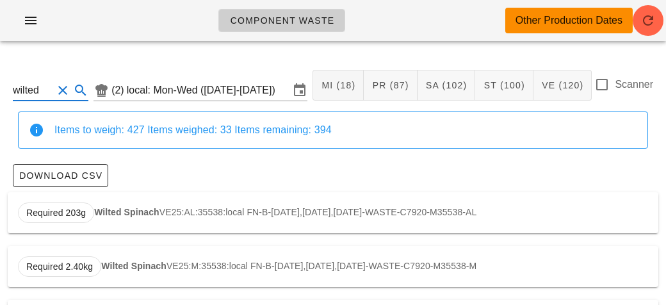
click at [114, 204] on div "Required 203g Wilted Spinach VE25:AL:35538:local FN-B-[DATE],[DATE],[DATE]-WAST…" at bounding box center [333, 212] width 650 height 41
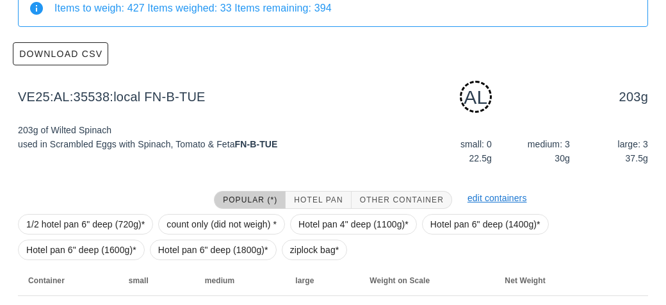
scroll to position [193, 0]
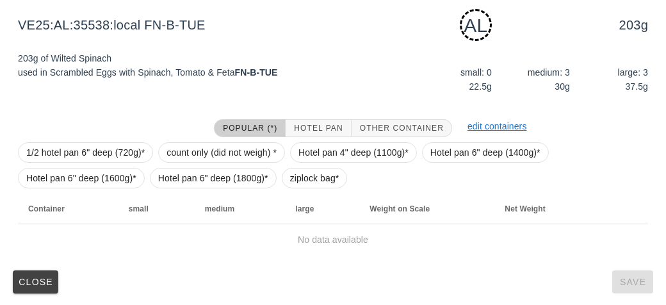
click at [280, 181] on div "1/2 hotel pan 6" deep (720g)* count only (did not weigh) * Hotel pan 4" deep (1…" at bounding box center [333, 165] width 630 height 56
click at [305, 181] on span "ziplock bag*" at bounding box center [314, 177] width 49 height 19
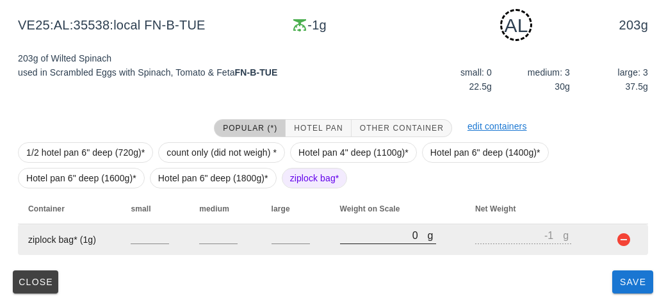
click at [350, 232] on input "0" at bounding box center [384, 235] width 88 height 17
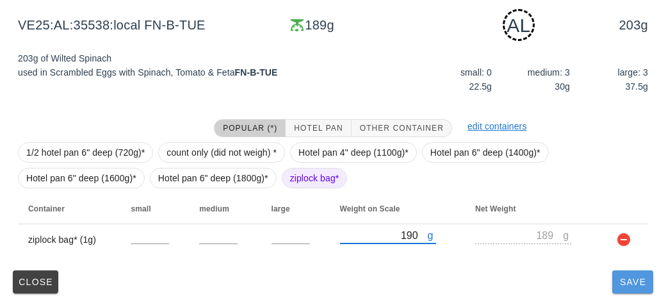
click at [644, 285] on span "Save" at bounding box center [632, 282] width 31 height 10
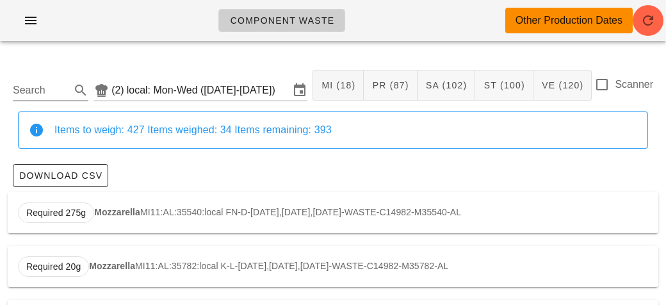
click at [46, 92] on input "Search" at bounding box center [40, 90] width 55 height 20
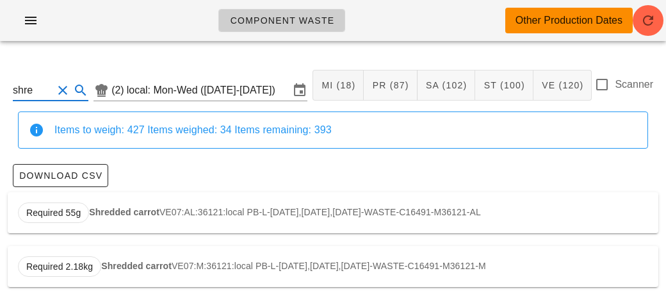
scroll to position [2, 0]
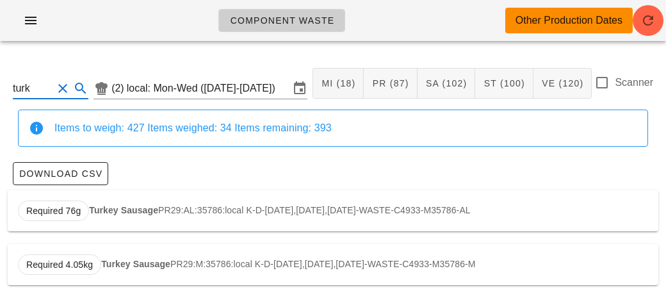
click at [106, 213] on strong "Turkey Sausage" at bounding box center [123, 210] width 69 height 10
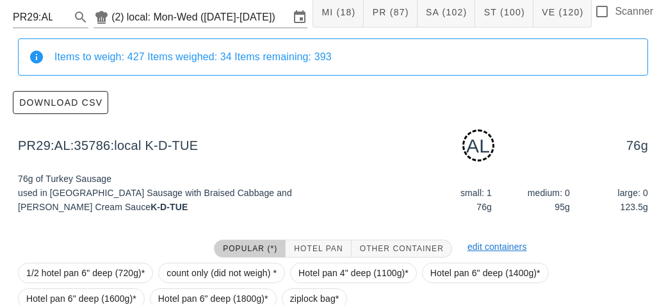
scroll to position [193, 0]
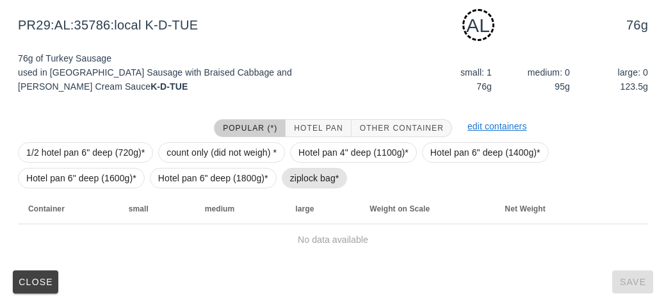
click at [299, 168] on span "ziplock bag*" at bounding box center [314, 177] width 49 height 19
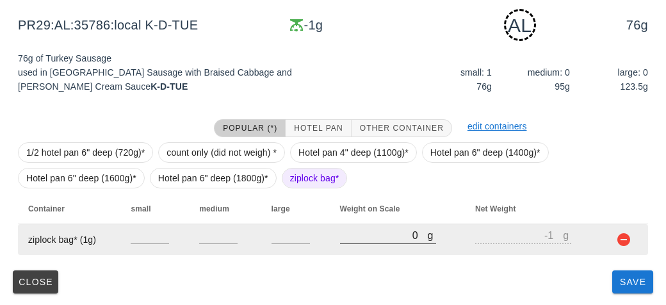
click at [348, 240] on input "0" at bounding box center [384, 235] width 88 height 17
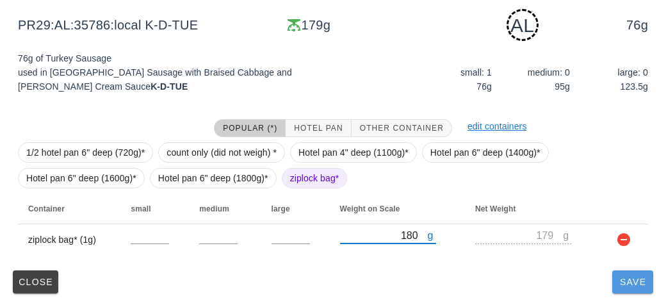
click at [631, 286] on span "Save" at bounding box center [632, 282] width 31 height 10
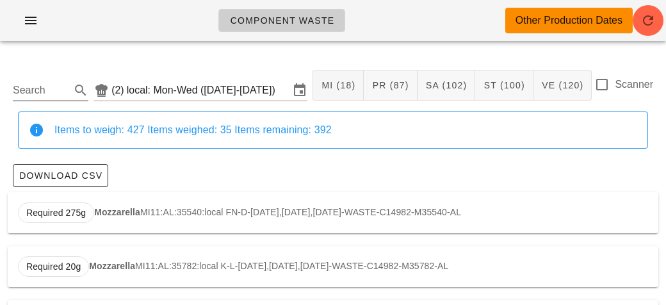
click at [42, 85] on input "Search" at bounding box center [40, 90] width 55 height 20
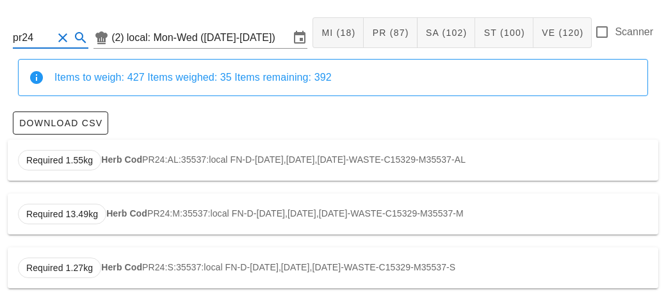
scroll to position [55, 0]
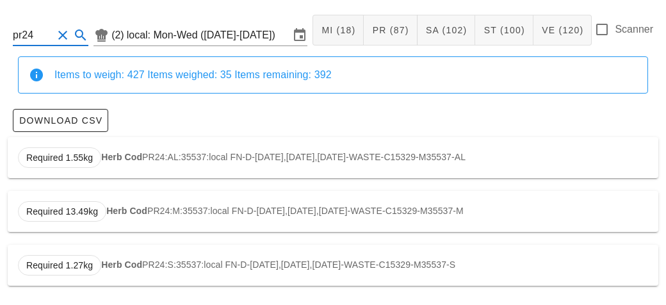
click at [142, 270] on div "Required 1.27kg Herb Cod PR24:S:35537:local FN-D-[DATE],[DATE],[DATE]-WASTE-C15…" at bounding box center [333, 265] width 650 height 41
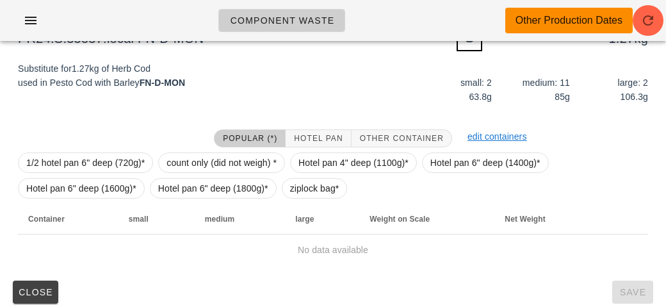
scroll to position [173, 0]
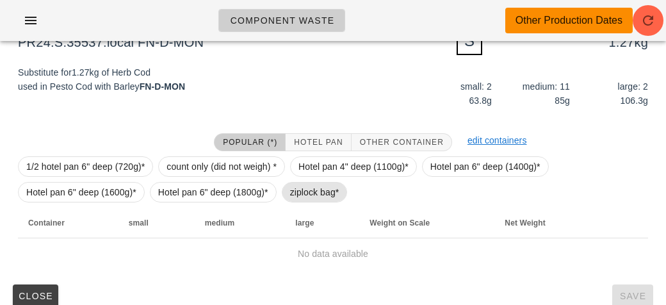
click at [312, 198] on span "ziplock bag*" at bounding box center [314, 191] width 49 height 19
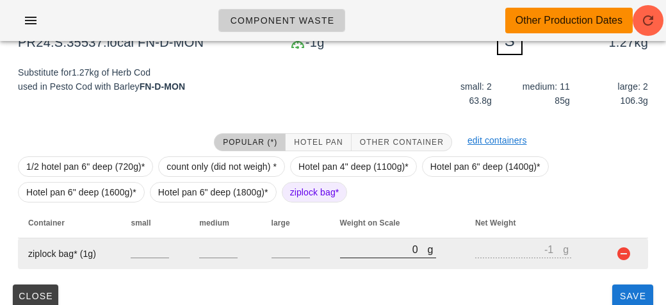
click at [375, 255] on input "0" at bounding box center [384, 249] width 88 height 17
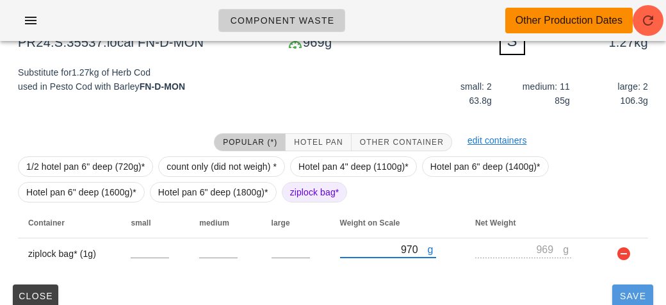
click at [622, 294] on span "Save" at bounding box center [632, 296] width 31 height 10
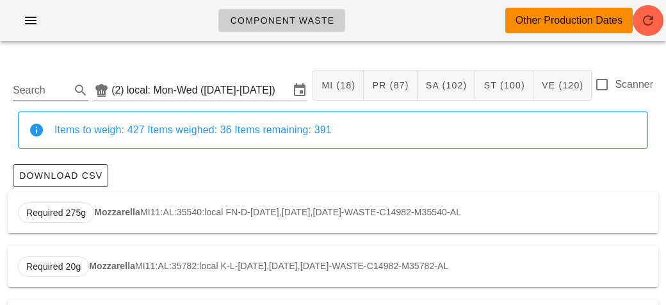
click at [36, 95] on input "Search" at bounding box center [40, 90] width 55 height 20
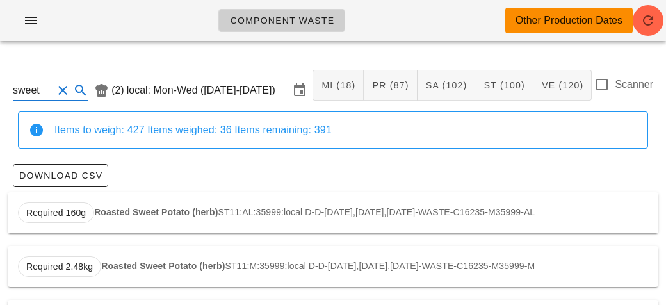
click at [117, 214] on strong "Roasted Sweet Potato (herb)" at bounding box center [156, 212] width 124 height 10
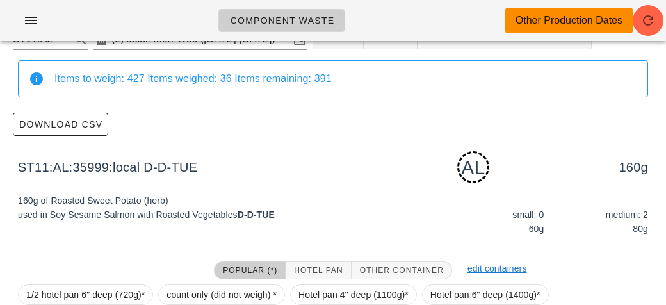
scroll to position [193, 0]
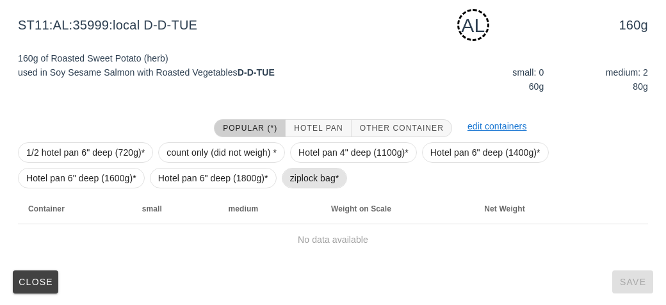
click at [286, 181] on span "ziplock bag*" at bounding box center [315, 178] width 66 height 20
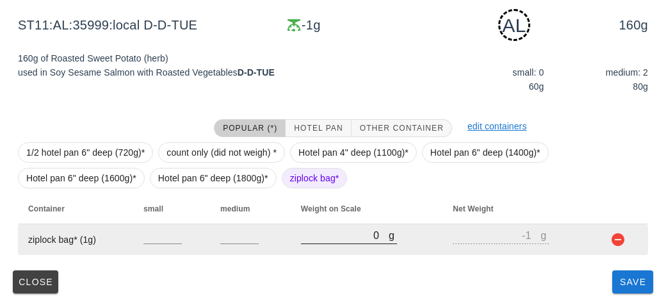
click at [326, 236] on input "0" at bounding box center [345, 235] width 88 height 17
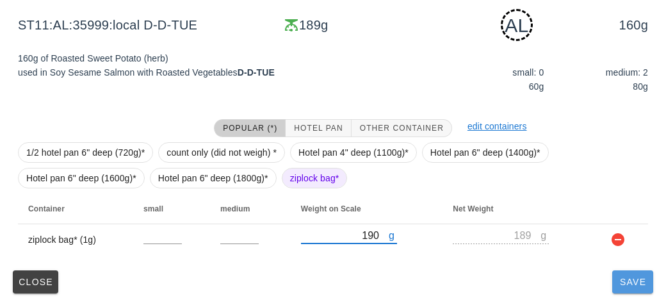
click at [631, 278] on span "Save" at bounding box center [632, 282] width 31 height 10
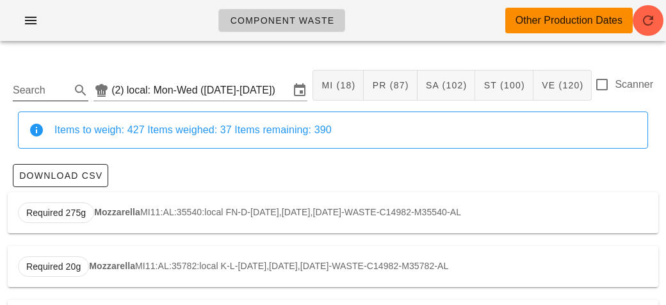
click at [35, 88] on input "Search" at bounding box center [40, 90] width 55 height 20
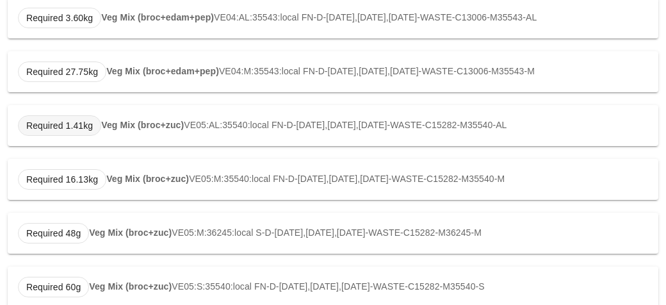
click at [99, 124] on span "Required 1.41kg" at bounding box center [59, 125] width 83 height 20
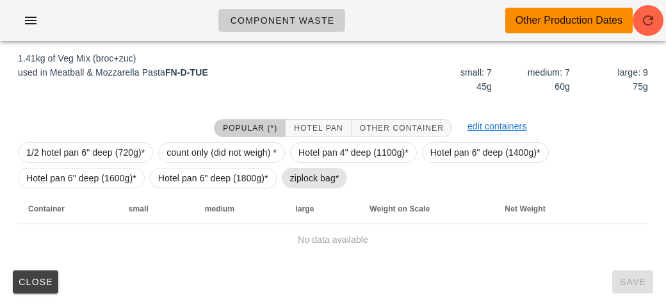
click at [298, 179] on span "ziplock bag*" at bounding box center [314, 177] width 49 height 19
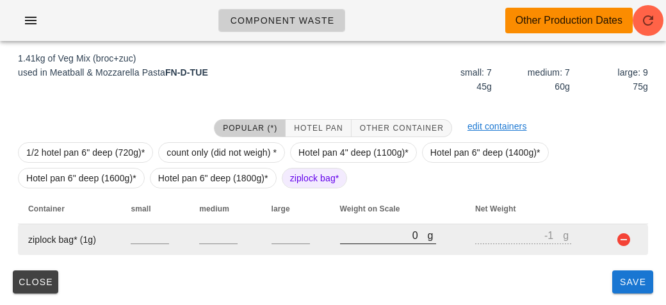
click at [355, 232] on input "0" at bounding box center [384, 235] width 88 height 17
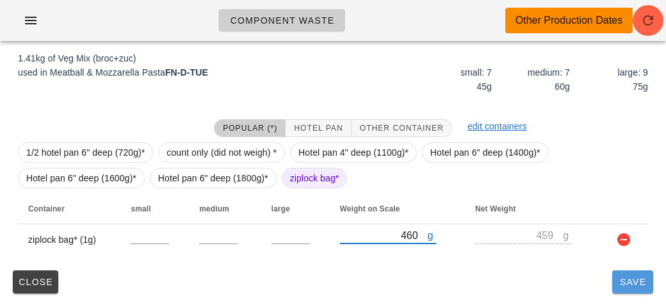
click at [624, 279] on span "Save" at bounding box center [632, 282] width 31 height 10
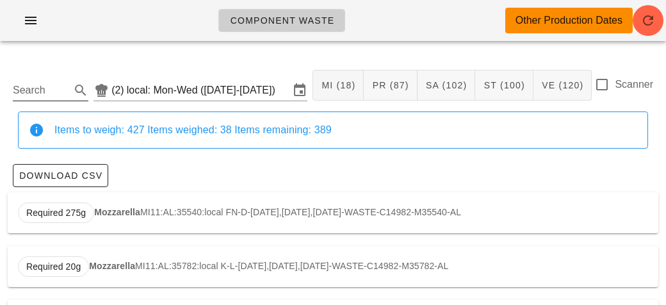
click at [55, 91] on input "Search" at bounding box center [40, 90] width 55 height 20
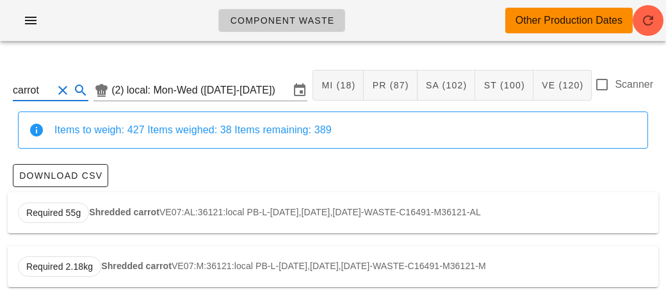
scroll to position [2, 0]
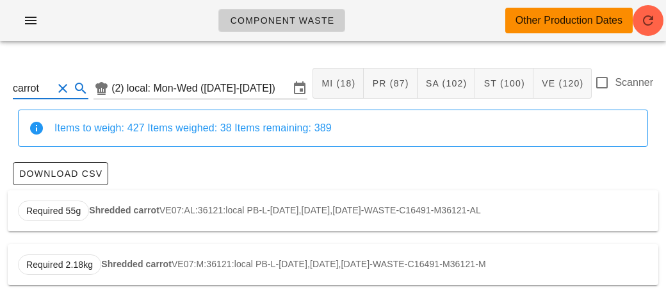
click at [120, 202] on div "Required 55g Shredded carrot VE07:AL:36121:local PB-L-[DATE],[DATE],[DATE]-WAST…" at bounding box center [333, 210] width 650 height 41
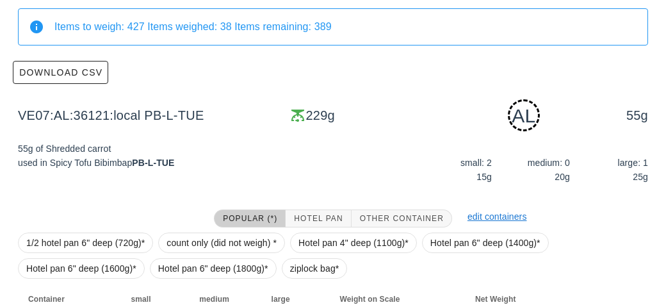
scroll to position [193, 0]
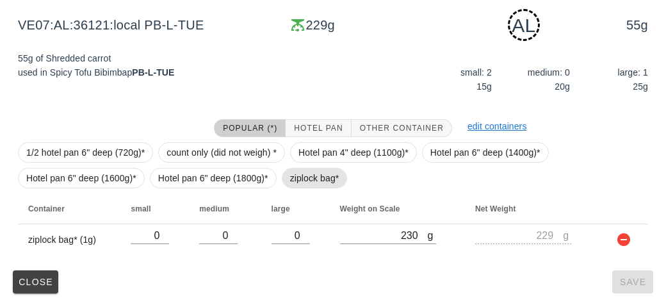
click at [304, 177] on span "ziplock bag*" at bounding box center [314, 177] width 49 height 19
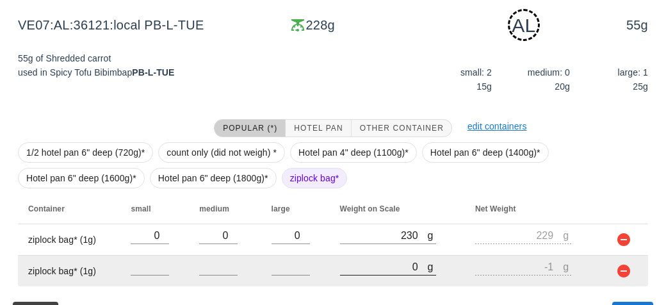
click at [380, 270] on input "0" at bounding box center [384, 266] width 88 height 17
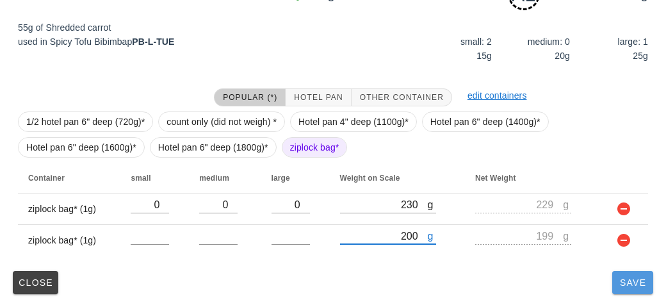
click at [635, 277] on span "Save" at bounding box center [632, 282] width 31 height 10
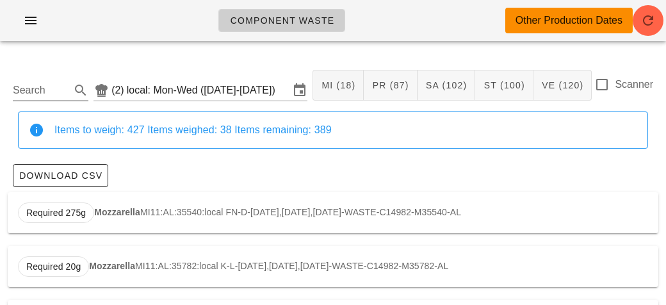
click at [40, 93] on input "Search" at bounding box center [40, 90] width 55 height 20
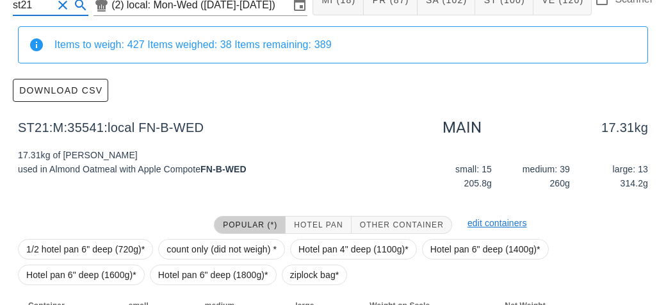
scroll to position [182, 0]
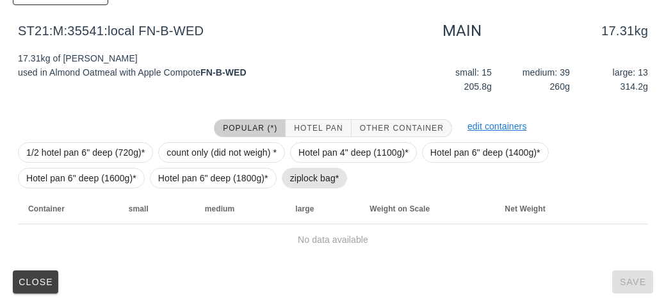
click at [307, 177] on span "ziplock bag*" at bounding box center [314, 177] width 49 height 19
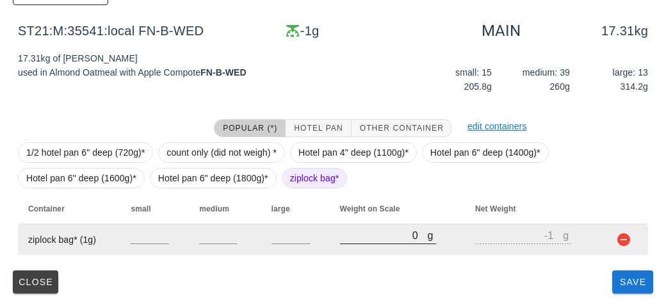
click at [349, 230] on input "0" at bounding box center [384, 235] width 88 height 17
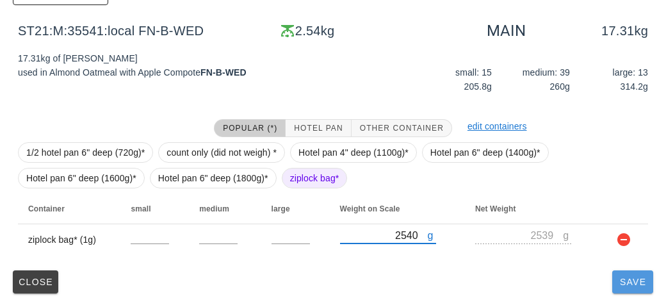
click at [633, 282] on span "Save" at bounding box center [632, 282] width 31 height 10
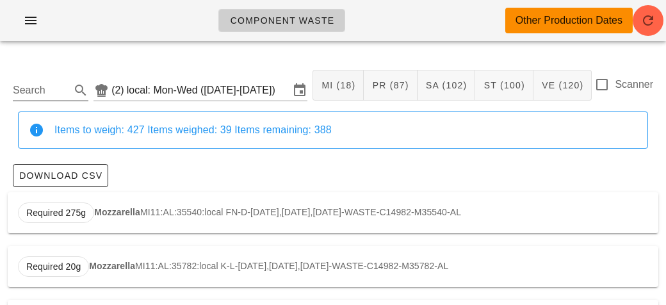
click at [26, 88] on input "Search" at bounding box center [40, 90] width 55 height 20
click at [111, 204] on div "Required 99g Broccoli VE03:AL:36121:local PB-L-[DATE],[DATE],[DATE]-WASTE-C287-…" at bounding box center [333, 212] width 650 height 41
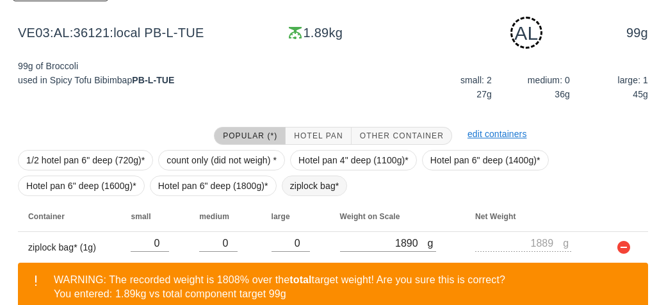
click at [319, 182] on span "ziplock bag*" at bounding box center [314, 185] width 49 height 19
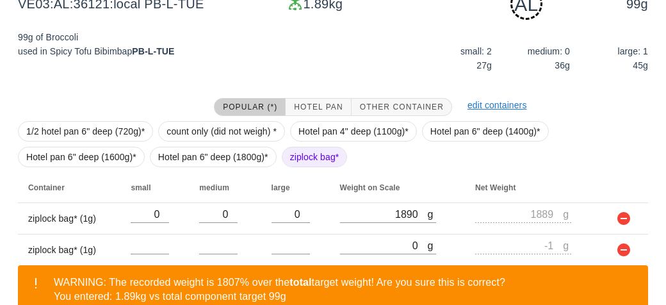
scroll to position [284, 0]
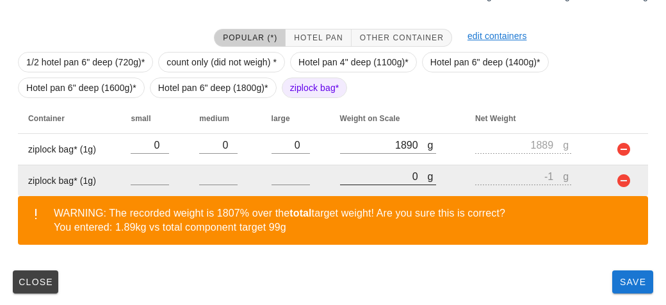
click at [367, 177] on input "0" at bounding box center [384, 176] width 88 height 17
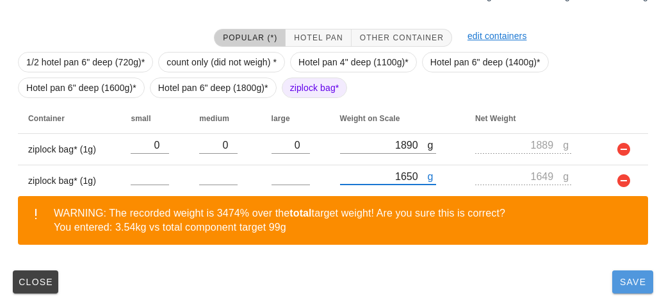
click at [625, 284] on span "Save" at bounding box center [632, 282] width 31 height 10
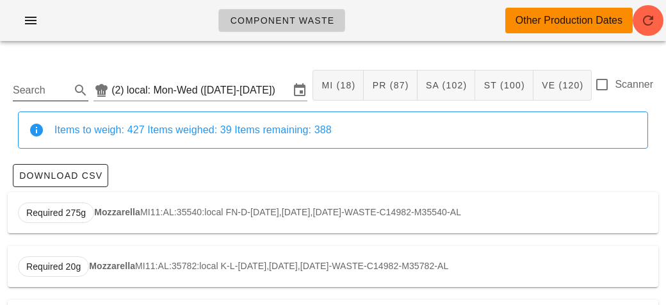
click at [36, 81] on input "Search" at bounding box center [40, 90] width 55 height 20
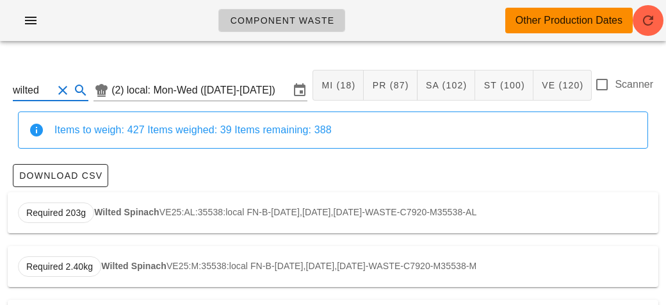
click at [157, 197] on div "Required 203g Wilted Spinach VE25:AL:35538:local FN-B-[DATE],[DATE],[DATE]-WAST…" at bounding box center [333, 212] width 650 height 41
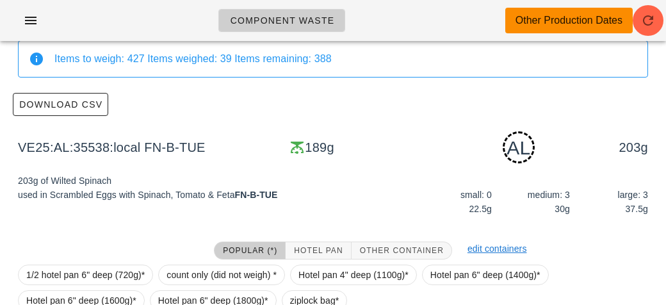
scroll to position [193, 0]
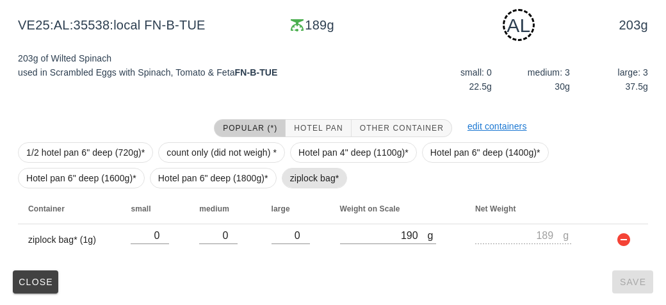
click at [296, 183] on span "ziplock bag*" at bounding box center [314, 177] width 49 height 19
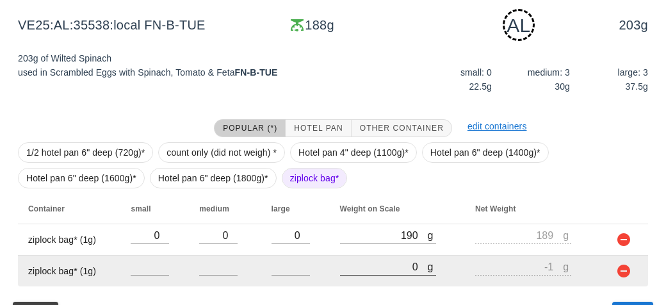
click at [373, 261] on input "0" at bounding box center [384, 266] width 88 height 17
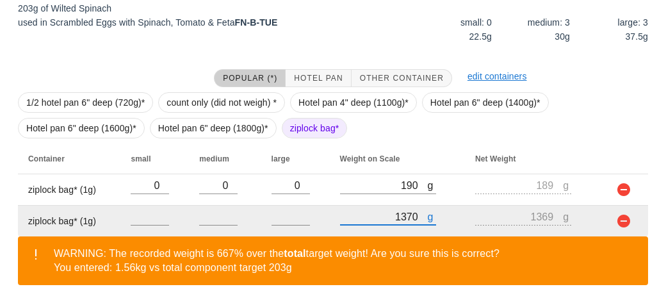
scroll to position [284, 0]
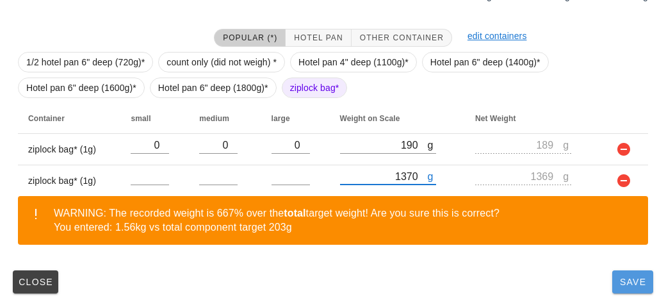
click at [620, 282] on span "Save" at bounding box center [632, 282] width 31 height 10
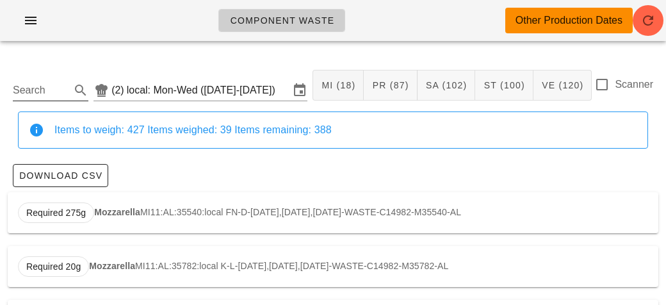
click at [31, 85] on input "Search" at bounding box center [40, 90] width 55 height 20
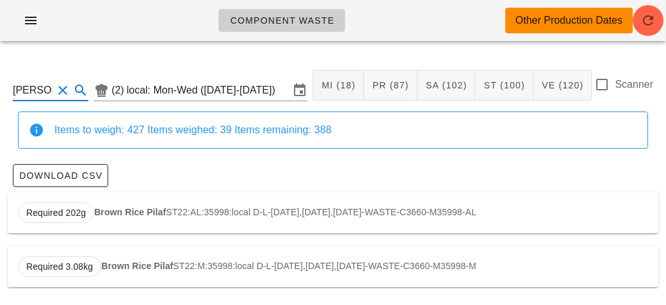
scroll to position [2, 0]
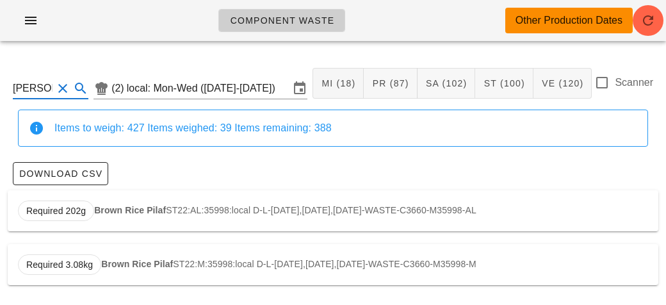
click at [99, 204] on div "Required 202g Brown Rice Pilaf ST22:AL:35998:local D-L-[DATE],[DATE],[DATE]-WAS…" at bounding box center [333, 210] width 650 height 41
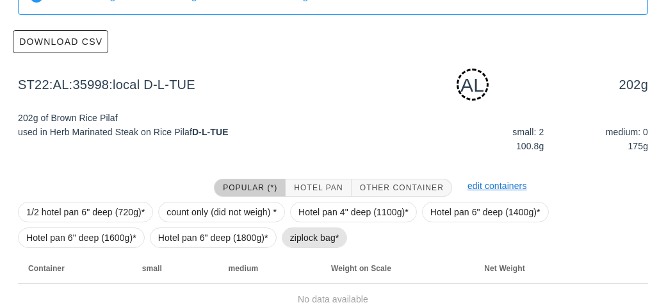
click at [298, 234] on span "ziplock bag*" at bounding box center [314, 237] width 49 height 19
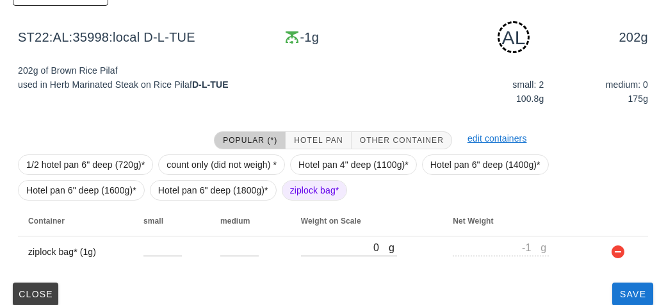
scroll to position [184, 0]
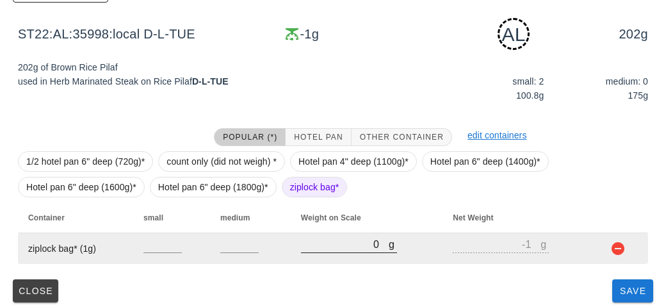
click at [342, 248] on input "0" at bounding box center [345, 244] width 88 height 17
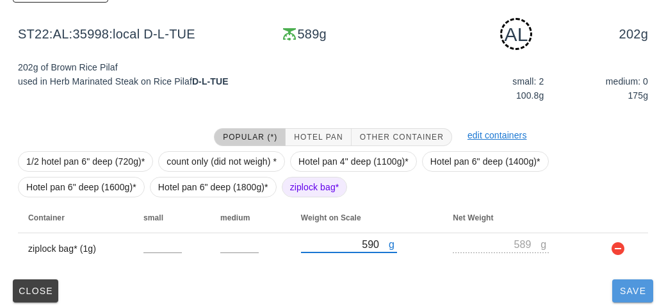
click at [620, 286] on span "Save" at bounding box center [632, 291] width 31 height 10
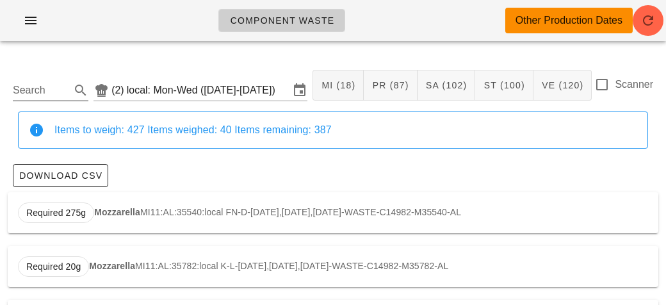
click at [24, 86] on input "Search" at bounding box center [40, 90] width 55 height 20
click at [117, 218] on div "Required 5.49kg Marinated Tempeh PR26:M:36118:local PB-L-[DATE],[DATE],[DATE]-W…" at bounding box center [333, 212] width 650 height 41
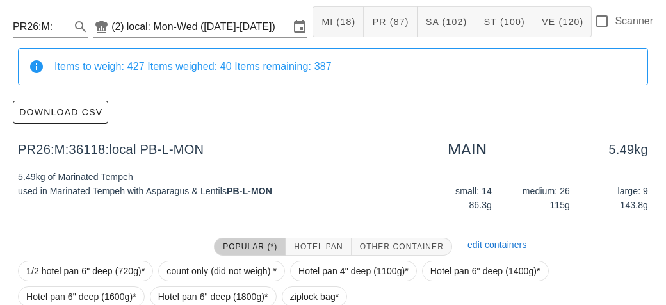
scroll to position [182, 0]
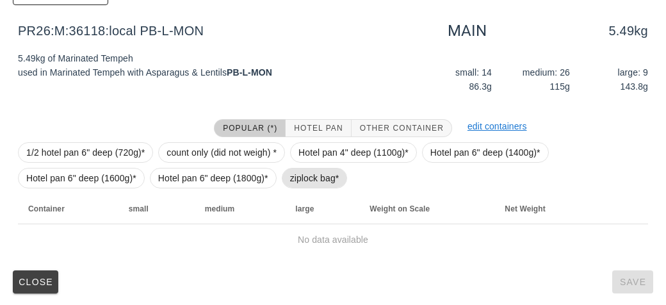
click at [305, 186] on span "ziplock bag*" at bounding box center [314, 177] width 49 height 19
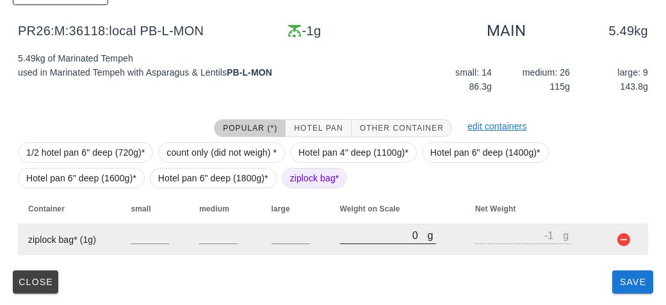
click at [373, 235] on input "0" at bounding box center [384, 235] width 88 height 17
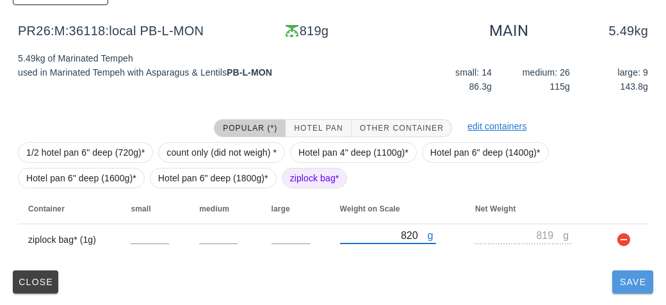
click at [623, 286] on button "Save" at bounding box center [632, 281] width 41 height 23
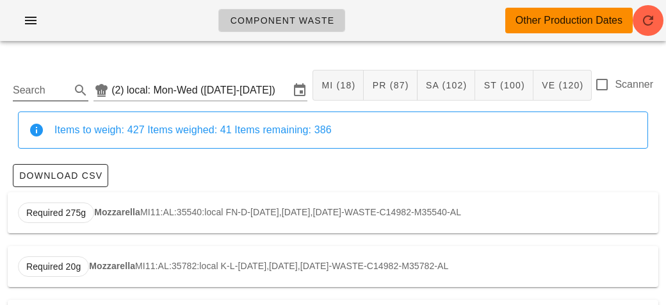
click at [63, 95] on input "Search" at bounding box center [40, 90] width 55 height 20
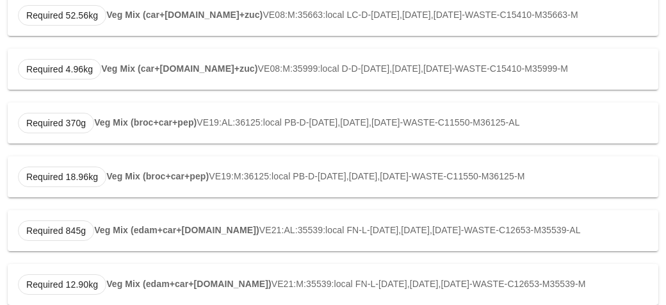
scroll to position [416, 0]
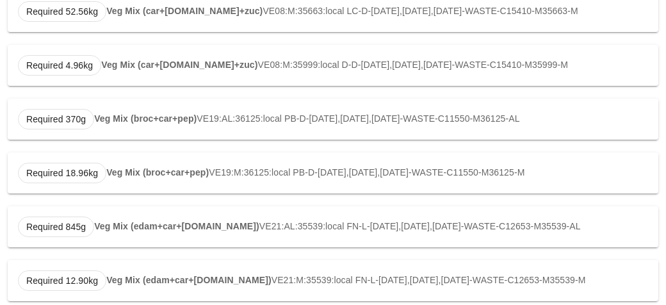
click at [134, 116] on strong "Veg Mix (broc+car+pep)" at bounding box center [145, 118] width 102 height 10
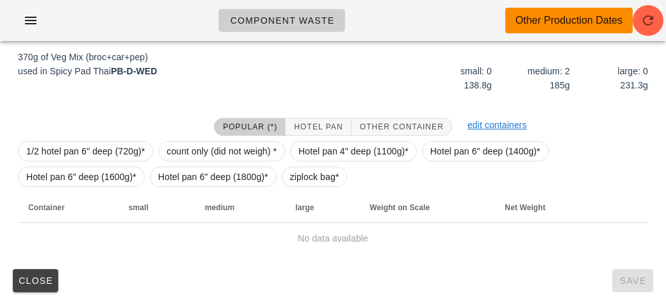
scroll to position [193, 0]
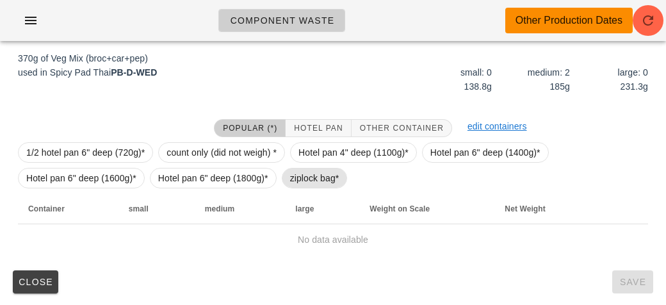
click at [290, 177] on span "ziplock bag*" at bounding box center [314, 177] width 49 height 19
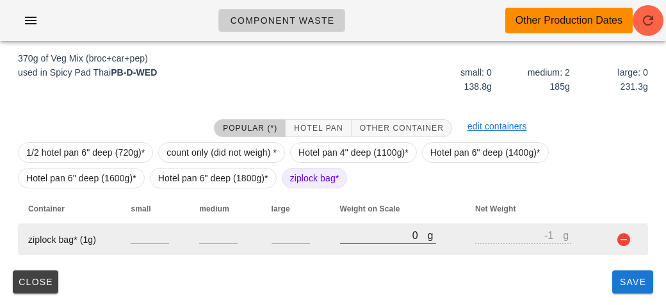
click at [345, 239] on input "0" at bounding box center [384, 235] width 88 height 17
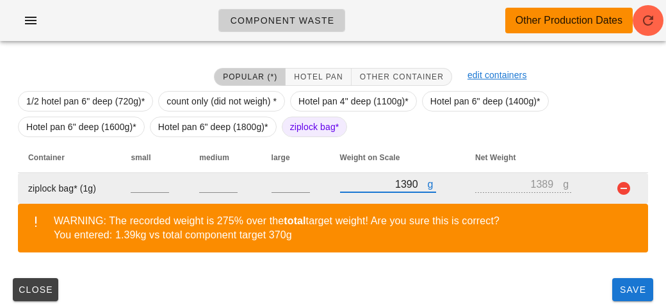
scroll to position [252, 0]
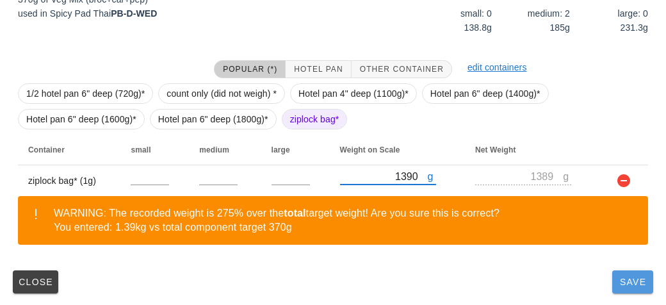
click at [631, 273] on button "Save" at bounding box center [632, 281] width 41 height 23
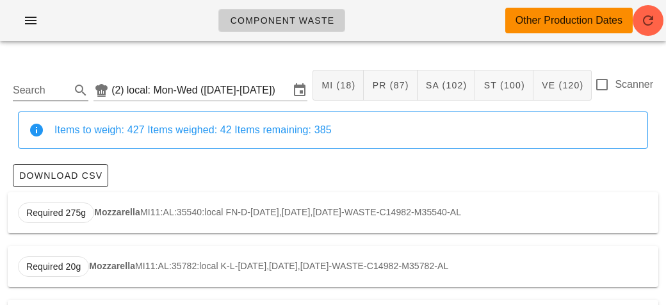
click at [29, 95] on input "Search" at bounding box center [40, 90] width 55 height 20
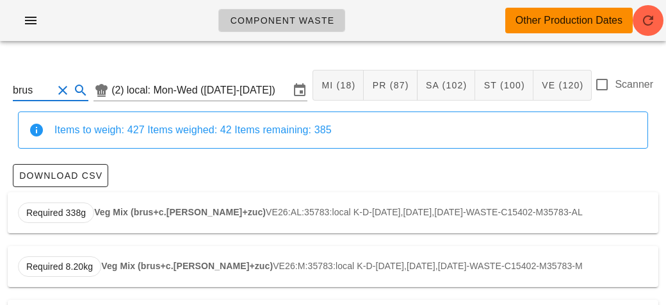
click at [136, 209] on strong "Veg Mix (brus+c.[PERSON_NAME]+zuc)" at bounding box center [180, 212] width 172 height 10
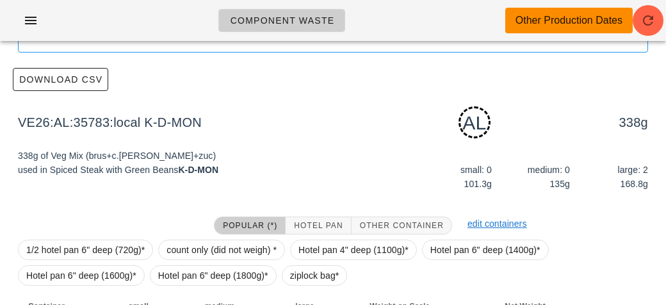
scroll to position [193, 0]
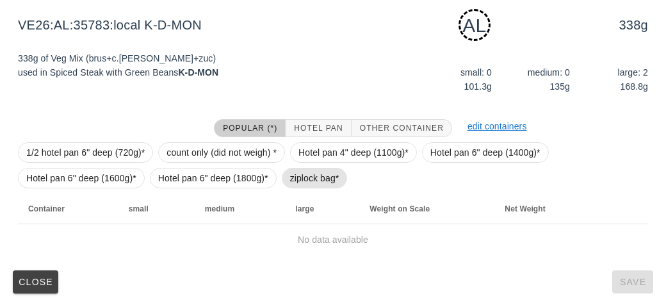
click at [303, 179] on span "ziplock bag*" at bounding box center [314, 177] width 49 height 19
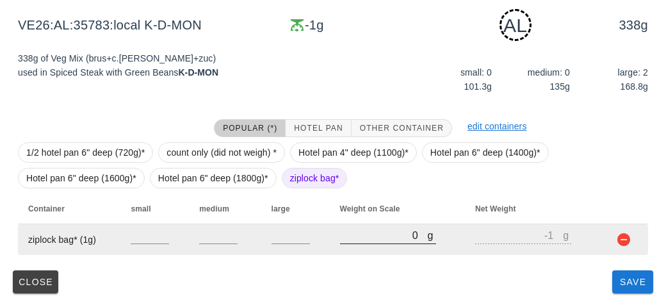
click at [351, 239] on input "0" at bounding box center [384, 235] width 88 height 17
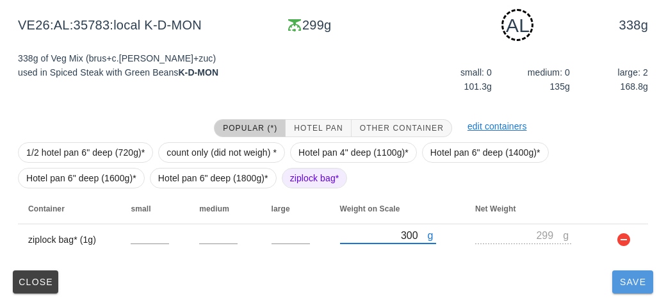
click at [628, 282] on span "Save" at bounding box center [632, 282] width 31 height 10
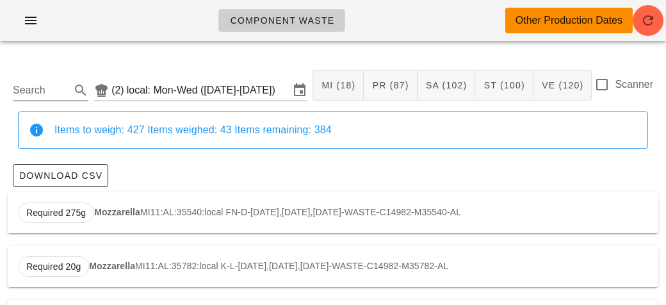
click at [49, 88] on input "Search" at bounding box center [40, 90] width 55 height 20
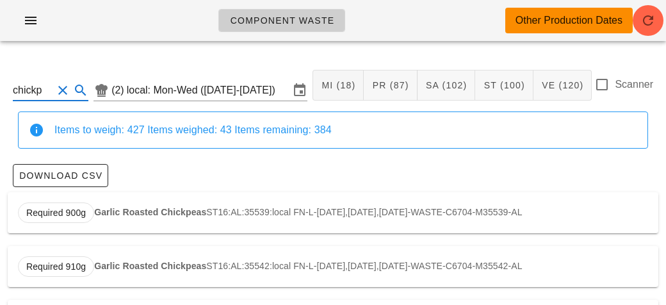
click at [166, 198] on div "Required 900g Garlic Roasted Chickpeas ST16:AL:35539:local FN-L-[DATE],[DATE],[…" at bounding box center [333, 212] width 650 height 41
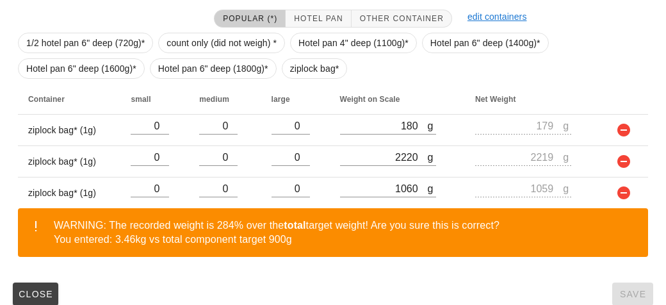
scroll to position [314, 0]
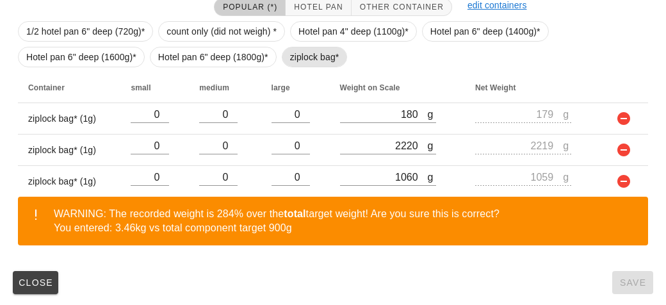
click at [287, 65] on span "ziplock bag*" at bounding box center [315, 57] width 66 height 20
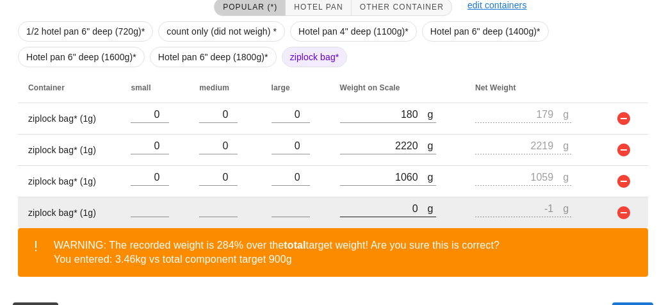
click at [369, 202] on input "0" at bounding box center [384, 208] width 88 height 17
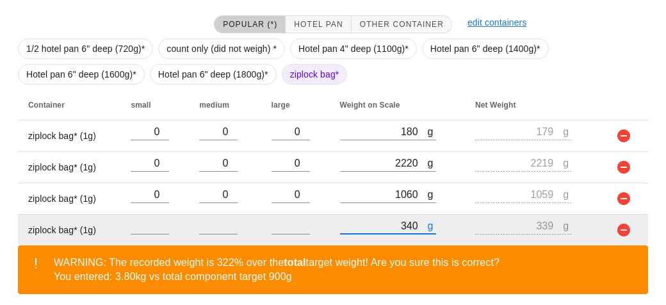
scroll to position [346, 0]
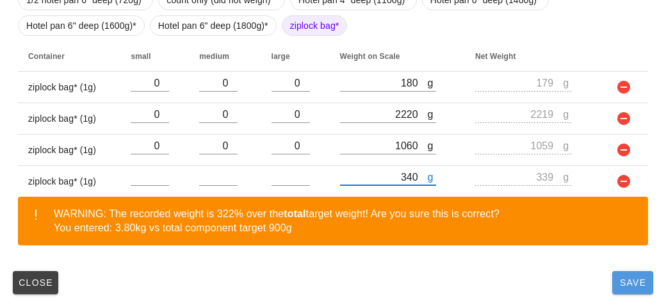
click at [628, 280] on span "Save" at bounding box center [632, 282] width 31 height 10
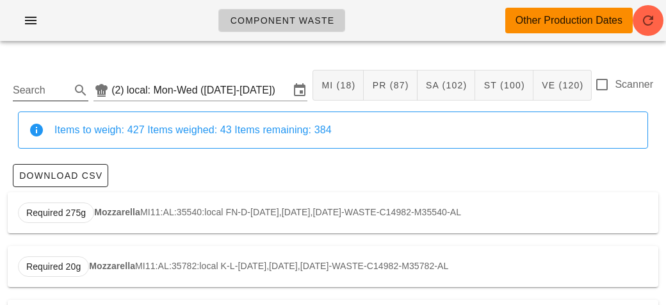
click at [28, 92] on input "Search" at bounding box center [40, 90] width 55 height 20
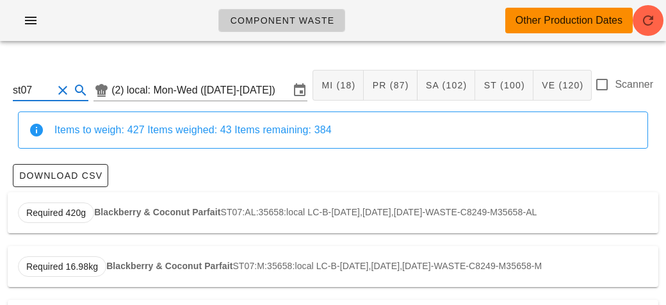
click at [97, 197] on div "Required 420g Blackberry & Coconut Parfait ST07:AL:35658:local LC-B-[DATE],[DAT…" at bounding box center [333, 212] width 650 height 41
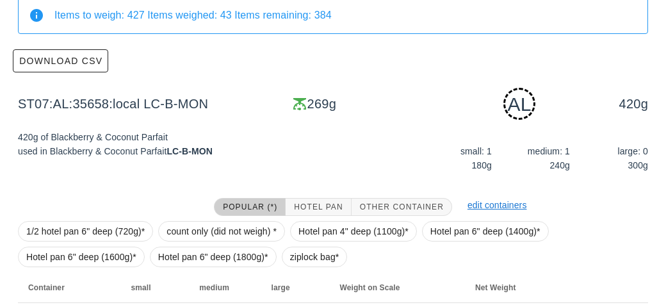
scroll to position [193, 0]
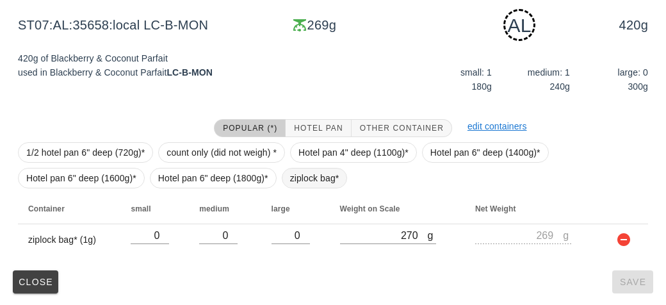
click at [303, 174] on span "ziplock bag*" at bounding box center [314, 177] width 49 height 19
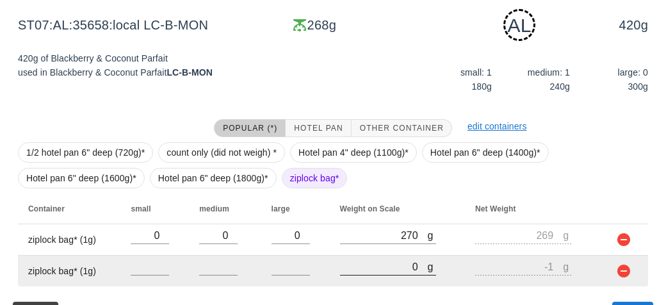
click at [375, 267] on input "0" at bounding box center [384, 266] width 88 height 17
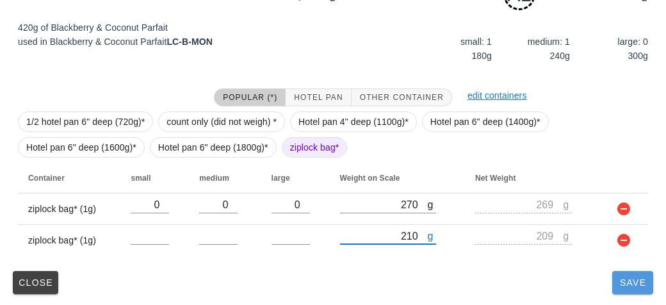
click at [620, 288] on button "Save" at bounding box center [632, 282] width 41 height 23
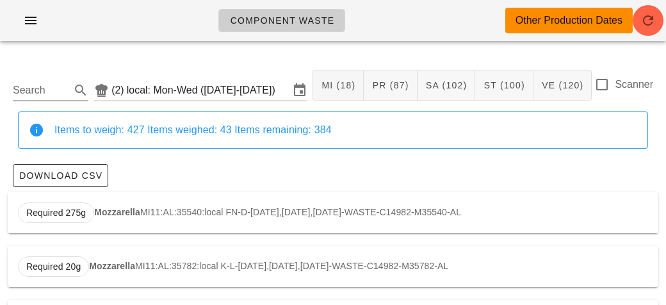
click at [17, 81] on input "Search" at bounding box center [40, 90] width 55 height 20
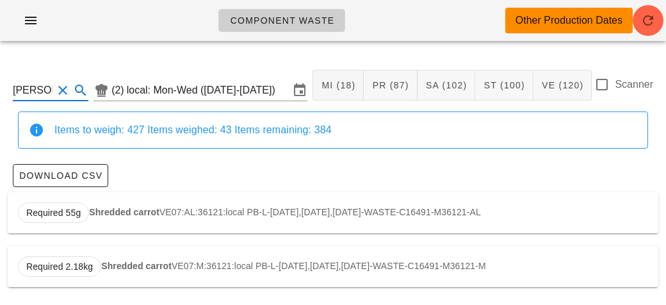
scroll to position [2, 0]
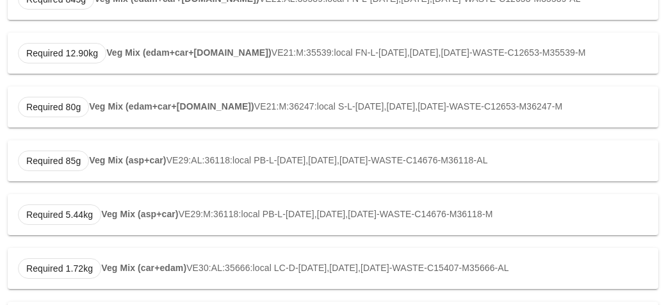
scroll to position [651, 0]
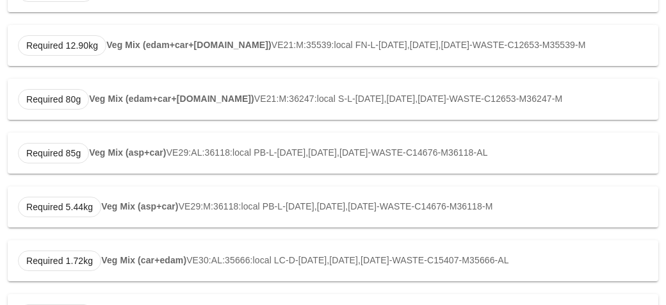
click at [158, 257] on strong "Veg Mix (car+edam)" at bounding box center [143, 260] width 85 height 10
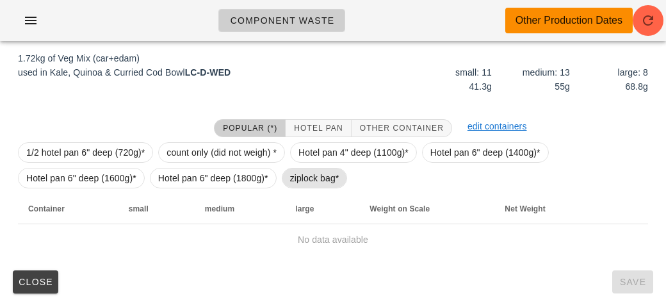
click at [303, 175] on span "ziplock bag*" at bounding box center [314, 177] width 49 height 19
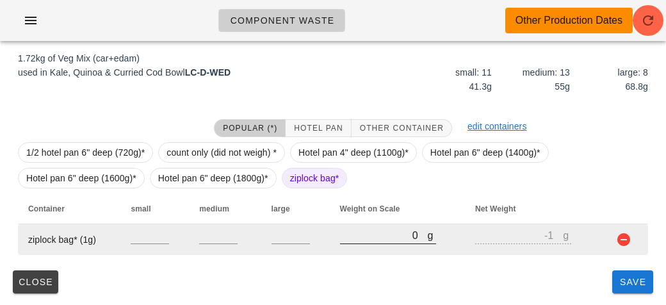
click at [367, 237] on input "0" at bounding box center [384, 235] width 88 height 17
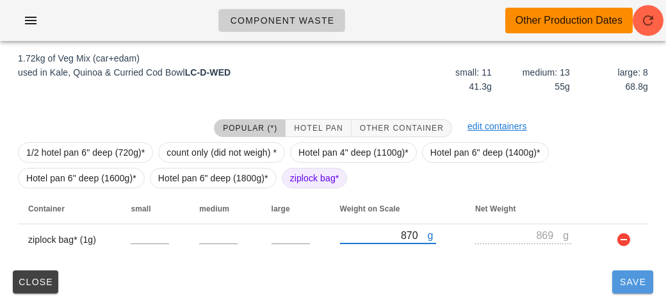
click at [640, 285] on span "Save" at bounding box center [632, 282] width 31 height 10
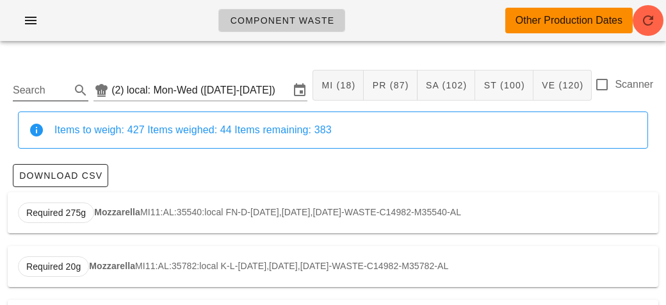
click at [32, 95] on input "Search" at bounding box center [40, 90] width 55 height 20
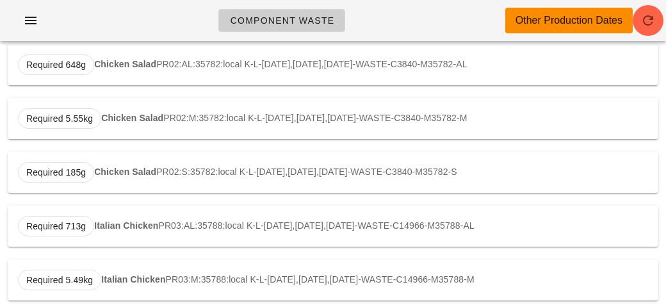
scroll to position [137, 0]
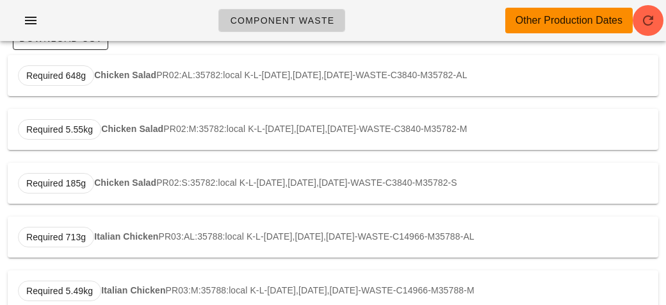
click at [104, 228] on div "Required 713g Italian Chicken PR03:AL:35788:local K-L-[DATE],[DATE],[DATE]-WAST…" at bounding box center [333, 236] width 650 height 41
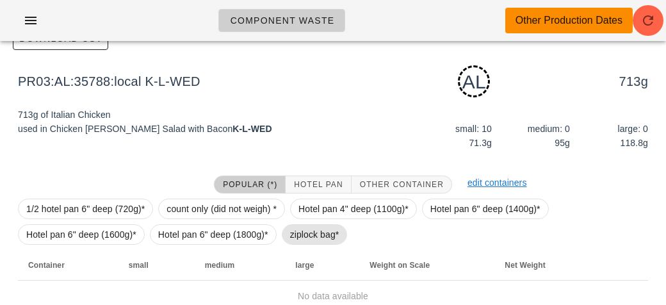
click at [292, 239] on span "ziplock bag*" at bounding box center [314, 234] width 49 height 19
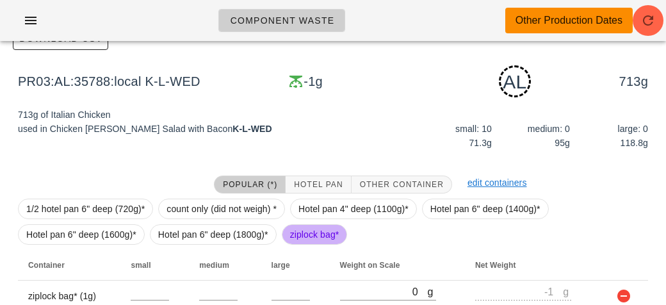
scroll to position [193, 0]
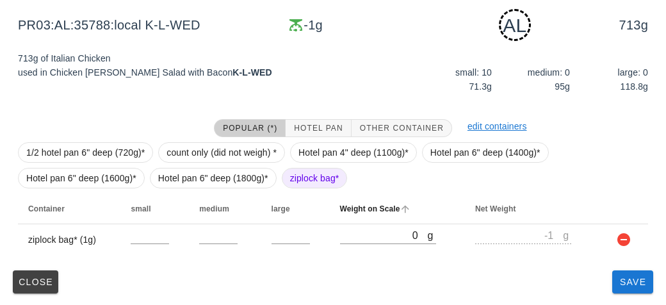
click at [345, 213] on th "Weight on Scale" at bounding box center [398, 208] width 136 height 31
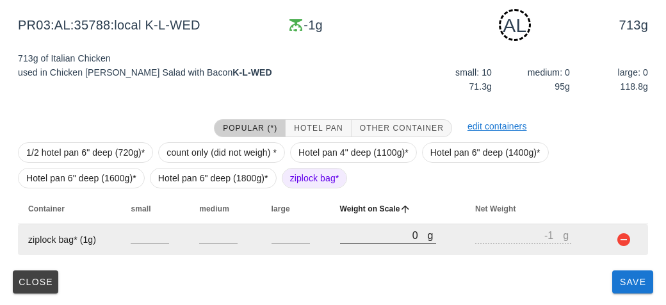
click at [359, 232] on input "0" at bounding box center [384, 235] width 88 height 17
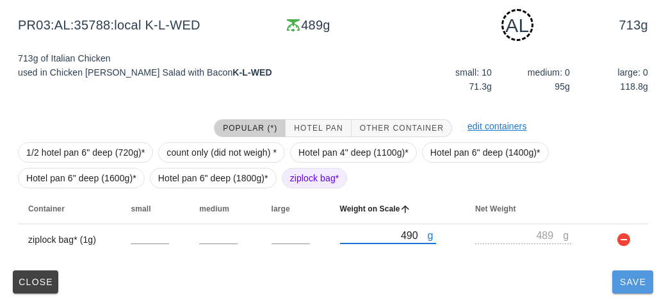
click at [627, 280] on span "Save" at bounding box center [632, 282] width 31 height 10
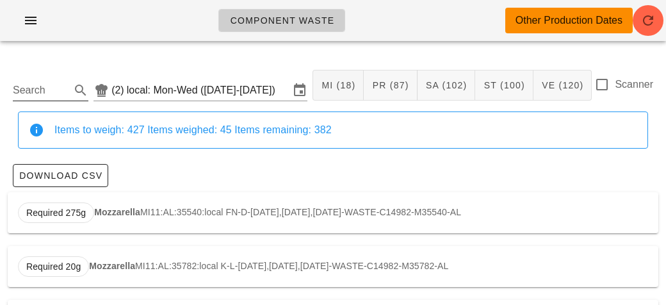
click at [33, 94] on input "Search" at bounding box center [40, 90] width 55 height 20
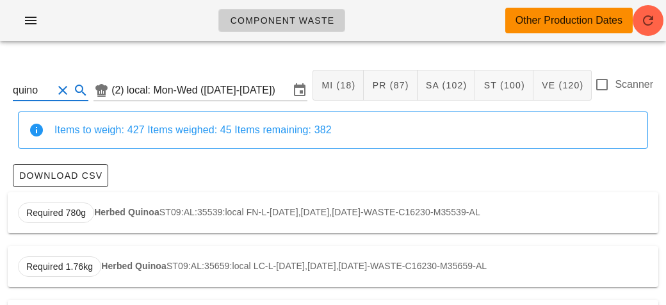
click at [120, 214] on strong "Herbed Quinoa" at bounding box center [126, 212] width 65 height 10
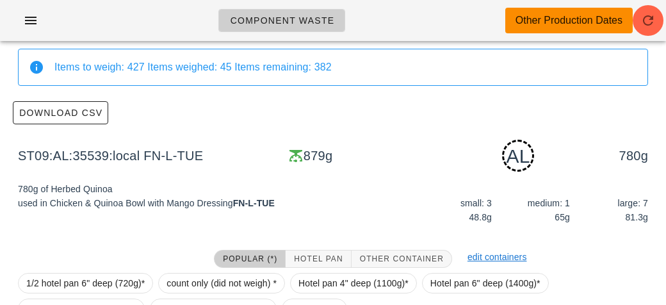
scroll to position [193, 0]
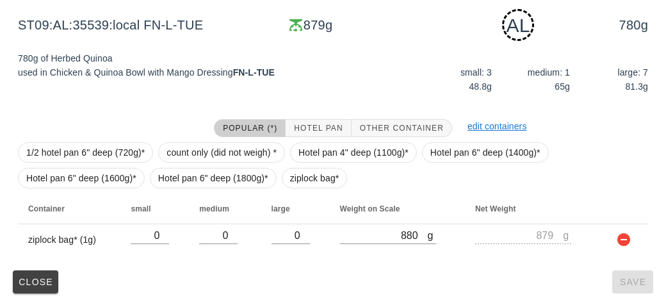
click at [376, 265] on div "Close Save" at bounding box center [333, 281] width 650 height 33
click at [305, 177] on span "ziplock bag*" at bounding box center [314, 177] width 49 height 19
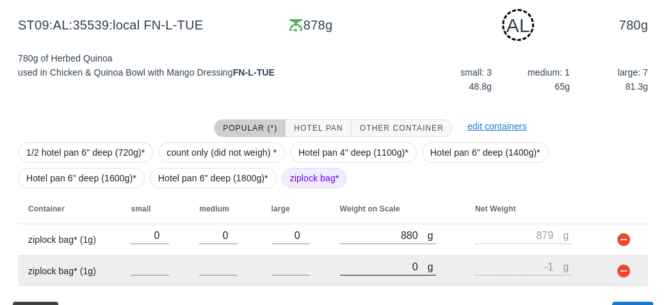
click at [382, 270] on input "0" at bounding box center [384, 266] width 88 height 17
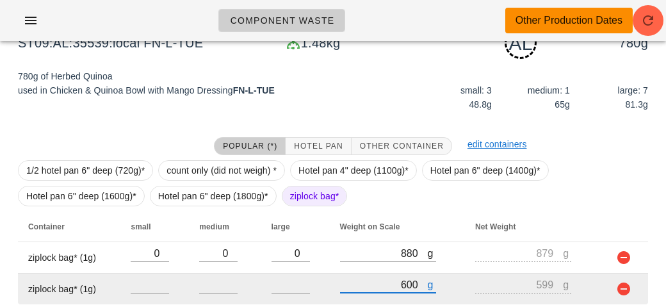
scroll to position [224, 0]
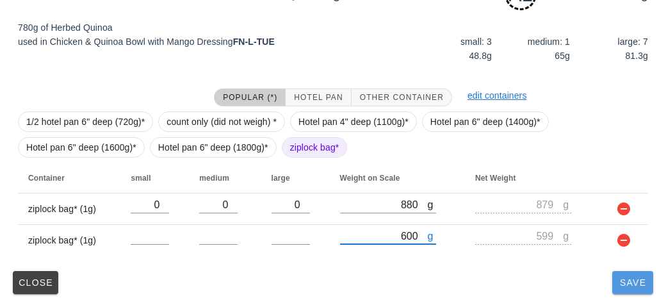
click at [618, 284] on span "Save" at bounding box center [632, 282] width 31 height 10
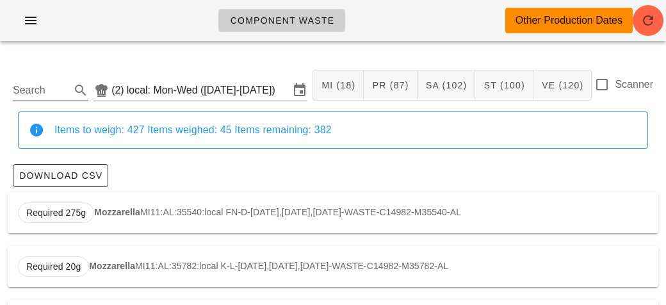
click at [33, 90] on input "Search" at bounding box center [40, 90] width 55 height 20
click at [114, 202] on div "Required 99g Broccoli VE03:AL:36121:local PB-L-[DATE],[DATE],[DATE]-WASTE-C287-…" at bounding box center [333, 212] width 650 height 41
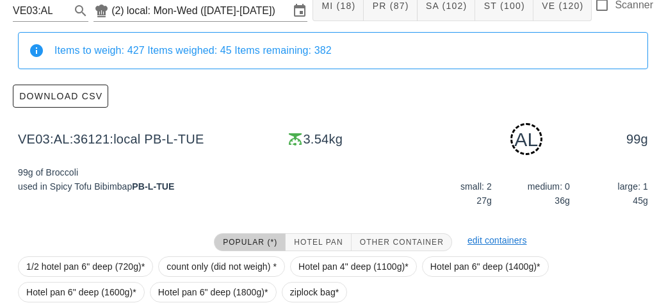
scroll to position [284, 0]
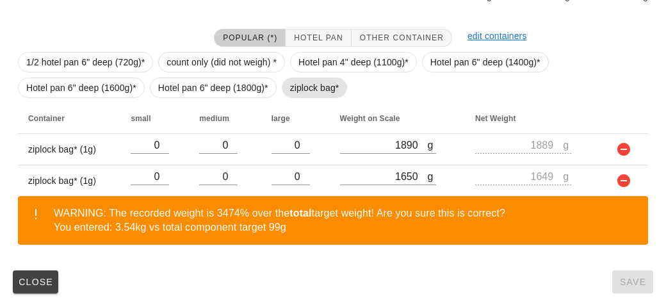
click at [296, 85] on span "ziplock bag*" at bounding box center [314, 87] width 49 height 19
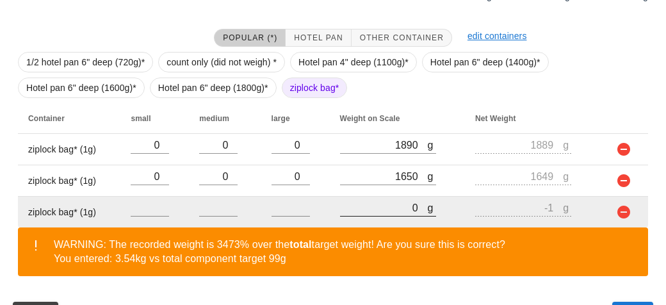
click at [375, 209] on input "0" at bounding box center [384, 207] width 88 height 17
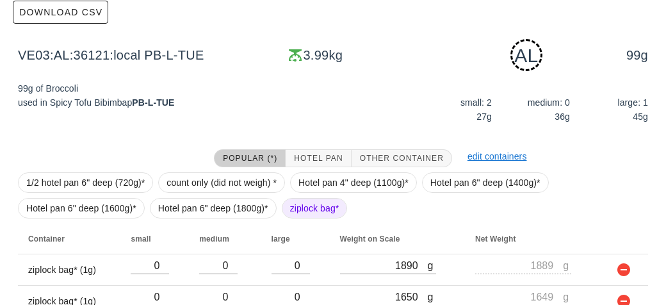
scroll to position [314, 0]
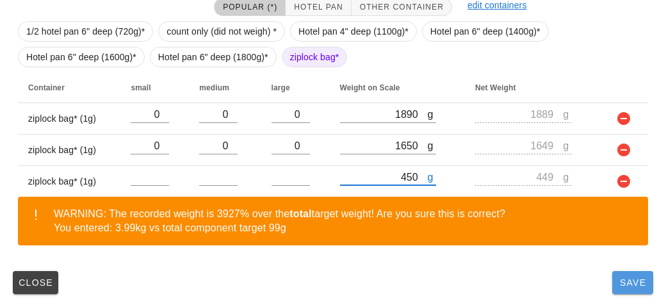
click at [613, 287] on button "Save" at bounding box center [632, 282] width 41 height 23
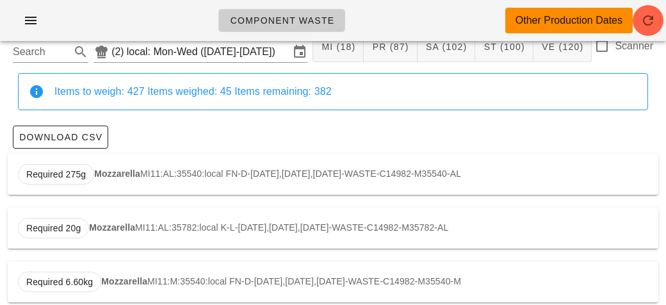
scroll to position [37, 0]
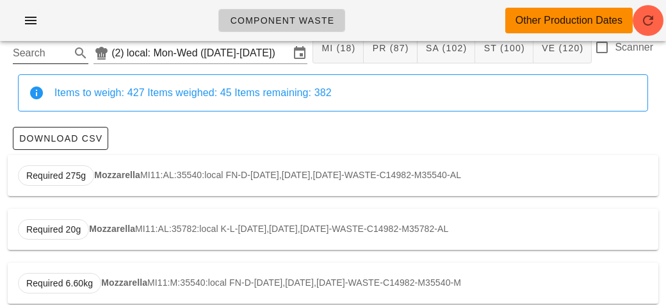
click at [30, 56] on input "Search" at bounding box center [40, 53] width 55 height 20
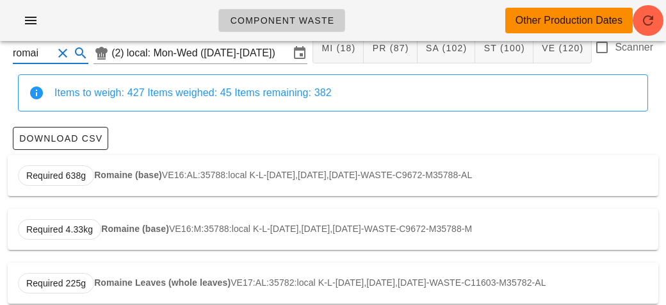
click at [131, 177] on strong "Romaine (base)" at bounding box center [128, 175] width 68 height 10
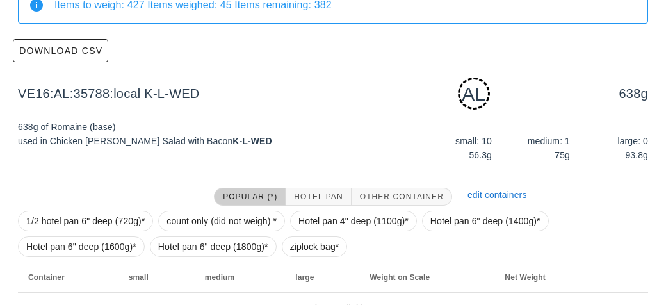
scroll to position [193, 0]
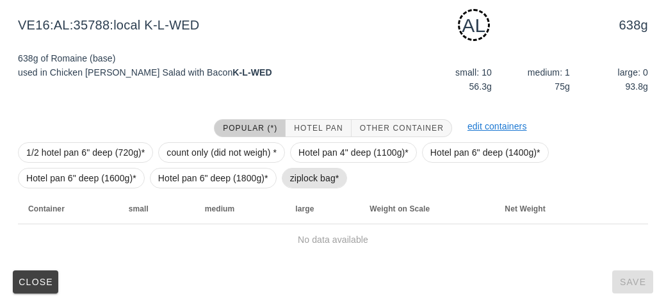
click at [292, 179] on span "ziplock bag*" at bounding box center [314, 177] width 49 height 19
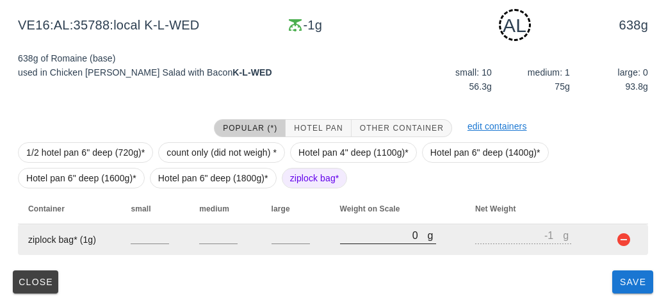
click at [350, 240] on input "0" at bounding box center [384, 235] width 88 height 17
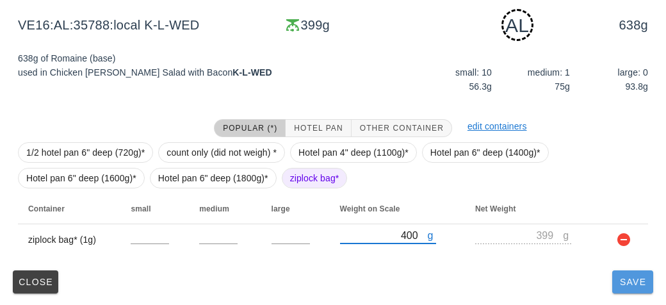
click at [631, 273] on button "Save" at bounding box center [632, 281] width 41 height 23
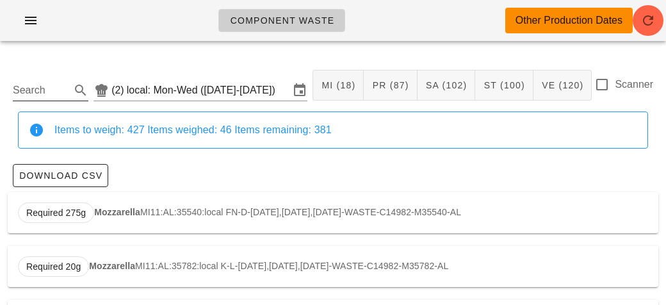
click at [30, 86] on input "Search" at bounding box center [40, 90] width 55 height 20
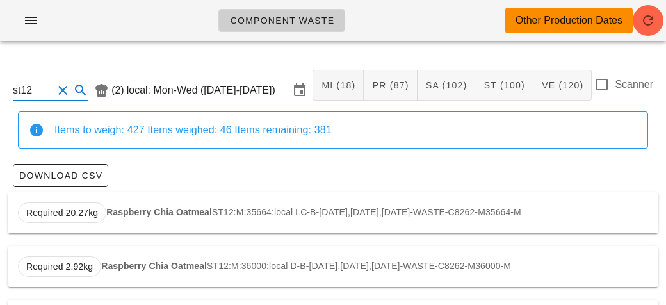
click at [128, 213] on strong "Raspberry Chia Oatmeal" at bounding box center [159, 212] width 106 height 10
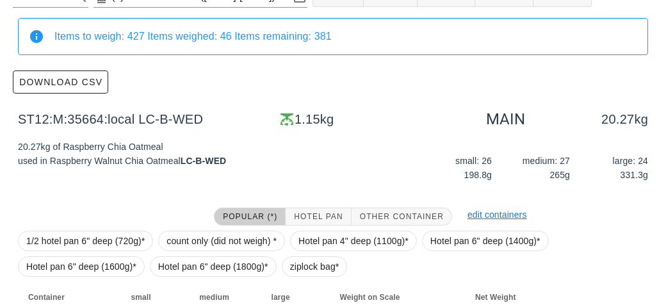
scroll to position [182, 0]
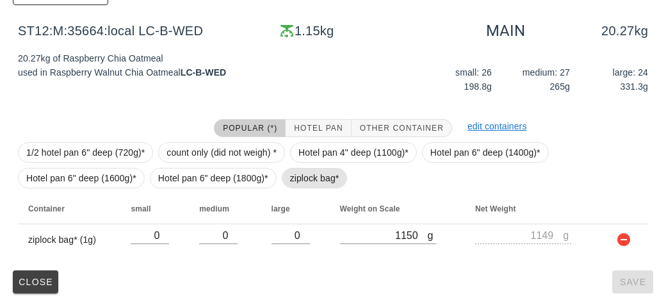
click at [307, 177] on span "ziplock bag*" at bounding box center [314, 177] width 49 height 19
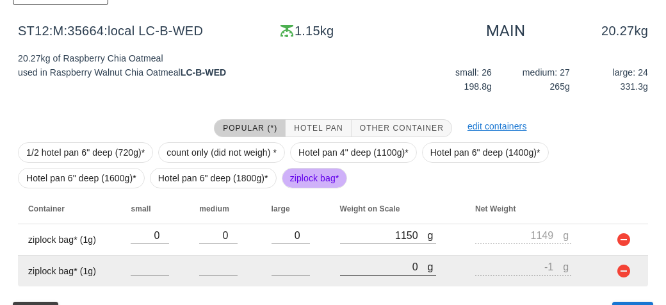
click at [369, 266] on input "0" at bounding box center [384, 266] width 88 height 17
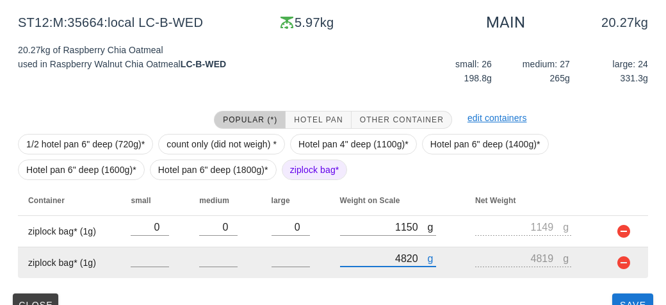
scroll to position [213, 0]
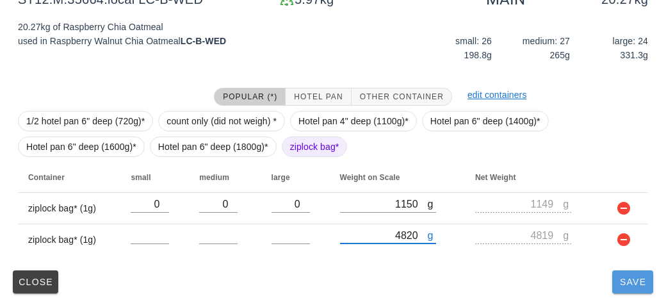
click at [624, 291] on button "Save" at bounding box center [632, 281] width 41 height 23
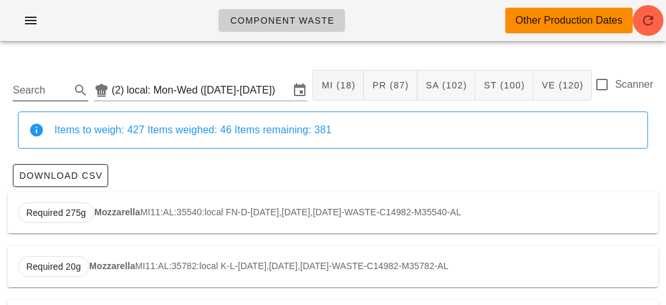
click at [13, 84] on input "Search" at bounding box center [40, 90] width 55 height 20
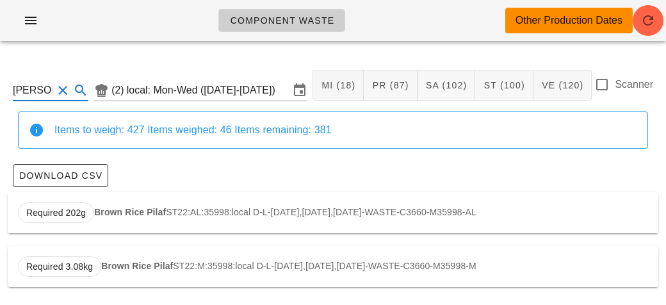
click at [143, 211] on strong "Brown Rice Pilaf" at bounding box center [130, 212] width 72 height 10
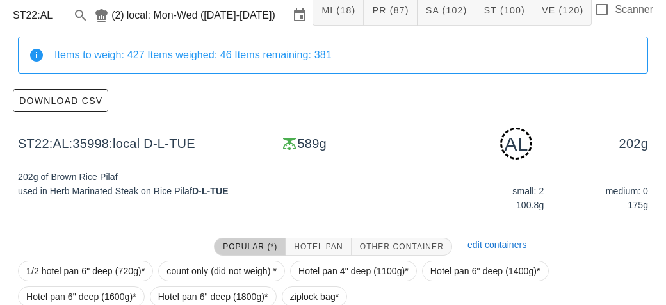
scroll to position [193, 0]
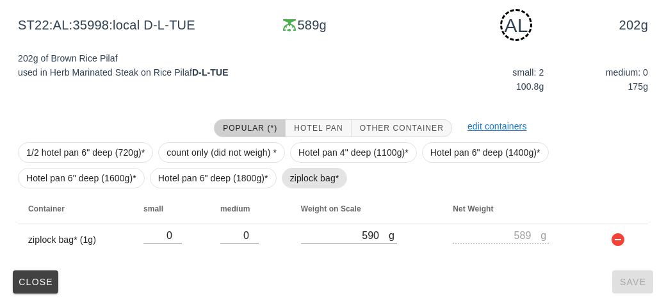
click at [292, 176] on span "ziplock bag*" at bounding box center [314, 177] width 49 height 19
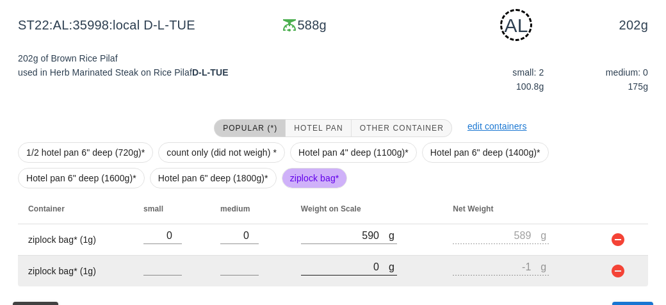
click at [346, 261] on input "0" at bounding box center [345, 266] width 88 height 17
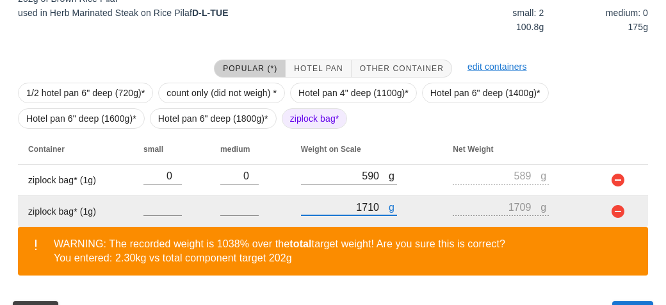
scroll to position [284, 0]
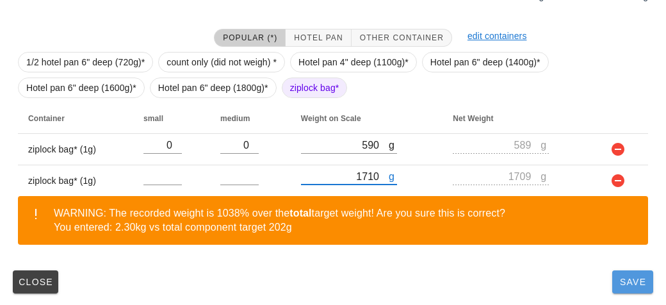
click at [629, 288] on button "Save" at bounding box center [632, 281] width 41 height 23
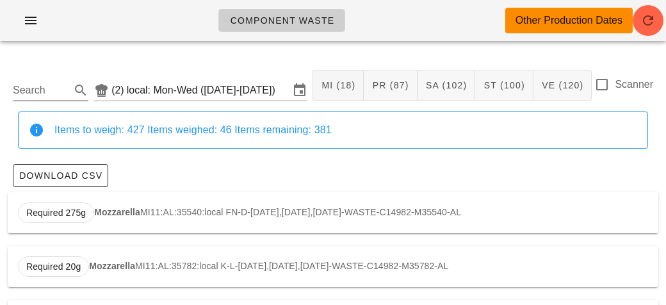
click at [56, 90] on input "Search" at bounding box center [40, 90] width 55 height 20
click at [234, 204] on div "Required 99g Broccoli VE03:AL:36121:local PB-L-[DATE],[DATE],[DATE]-WASTE-C287-…" at bounding box center [333, 212] width 650 height 41
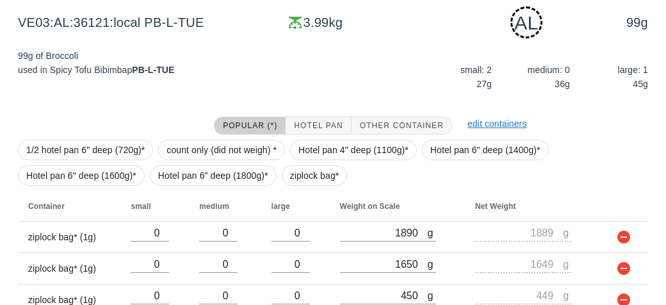
scroll to position [314, 0]
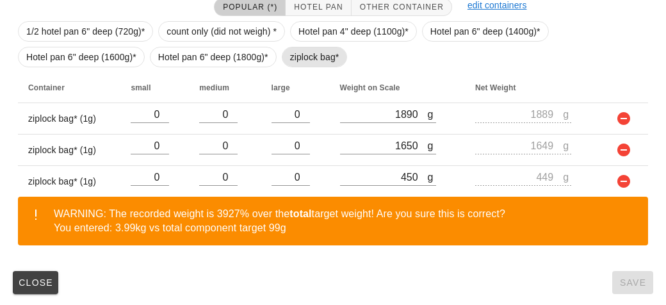
click at [306, 58] on span "ziplock bag*" at bounding box center [314, 56] width 49 height 19
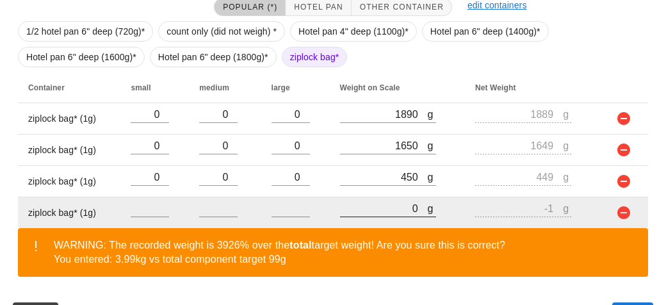
click at [388, 211] on input "0" at bounding box center [384, 208] width 88 height 17
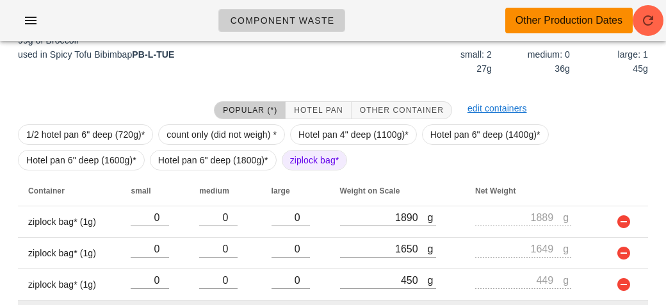
scroll to position [346, 0]
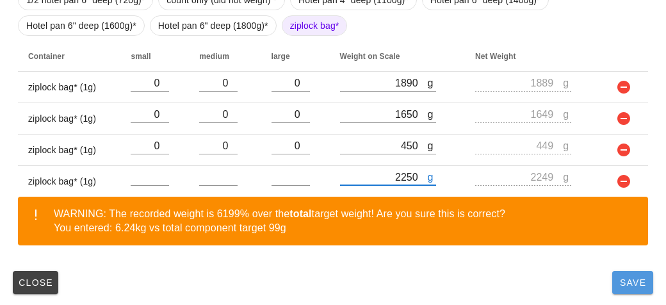
click at [630, 278] on span "Save" at bounding box center [632, 282] width 31 height 10
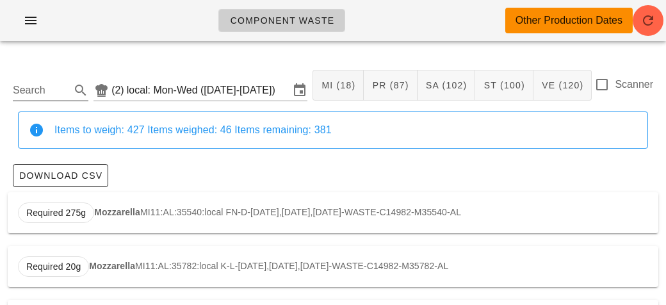
click at [16, 85] on input "Search" at bounding box center [40, 90] width 55 height 20
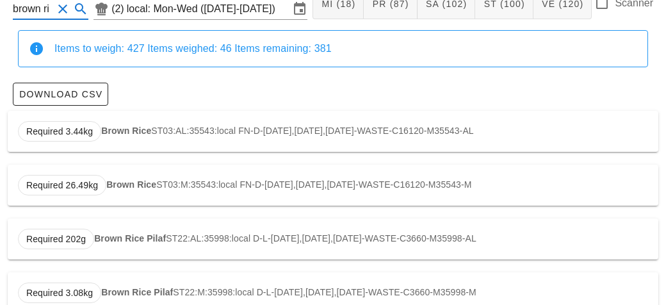
scroll to position [109, 0]
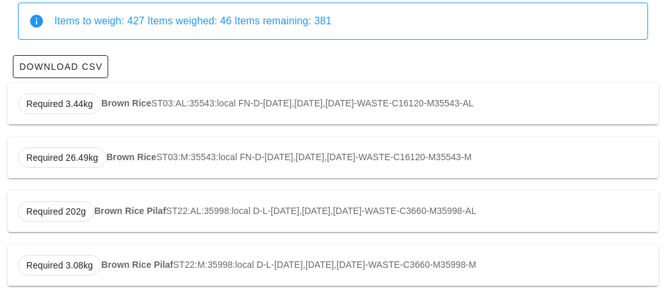
click at [111, 196] on div "Required 202g Brown Rice Pilaf ST22:AL:35998:local D-L-[DATE],[DATE],[DATE]-WAS…" at bounding box center [333, 211] width 650 height 41
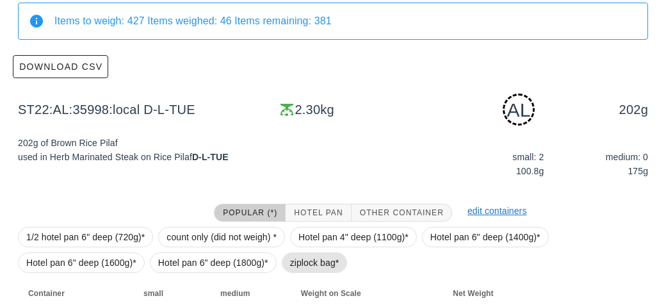
click at [296, 253] on span "ziplock bag*" at bounding box center [314, 262] width 49 height 19
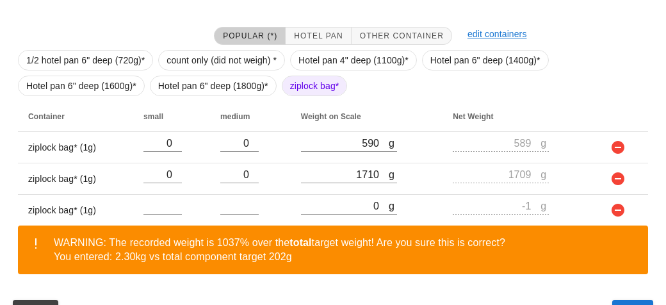
scroll to position [314, 0]
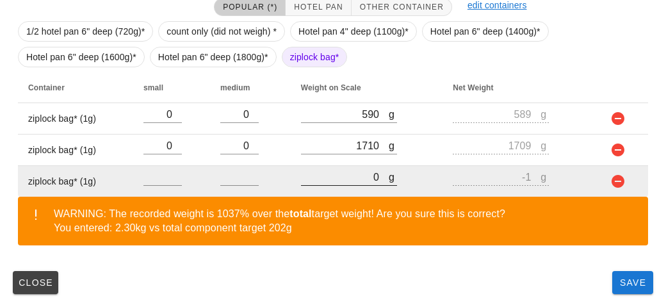
click at [328, 175] on input "0" at bounding box center [345, 176] width 88 height 17
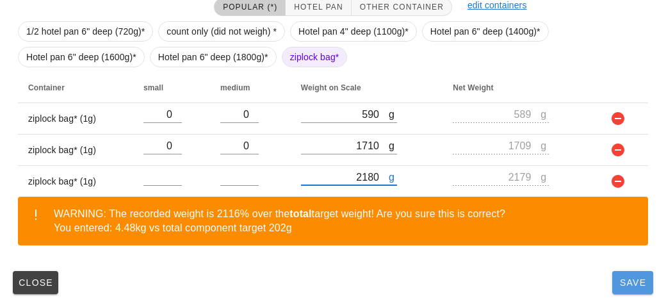
click at [630, 282] on span "Save" at bounding box center [632, 282] width 31 height 10
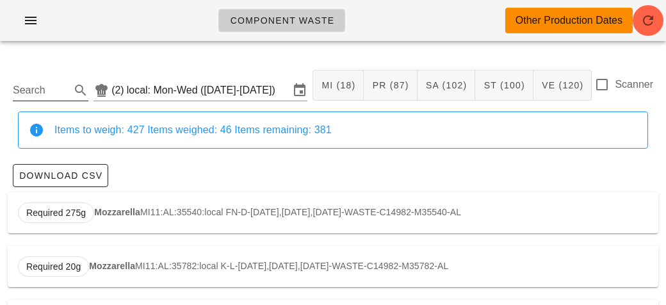
click at [52, 87] on input "Search" at bounding box center [40, 90] width 55 height 20
click at [109, 210] on strong "Barley Mix" at bounding box center [123, 212] width 45 height 10
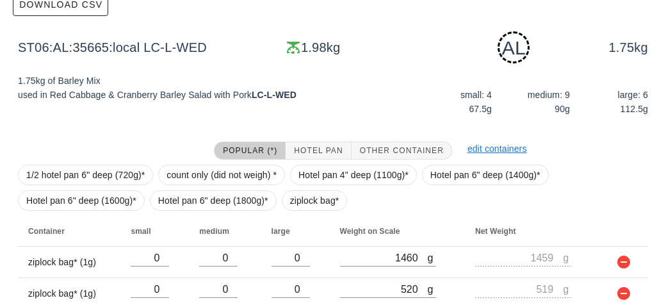
scroll to position [224, 0]
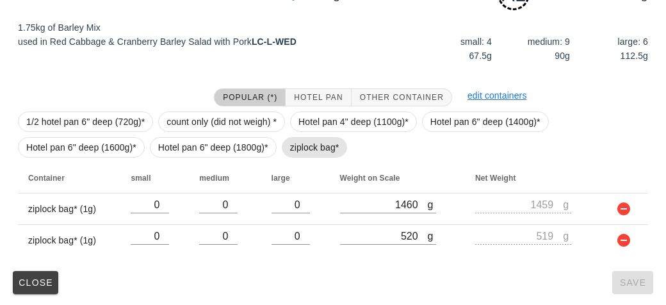
click at [296, 151] on span "ziplock bag*" at bounding box center [314, 147] width 49 height 19
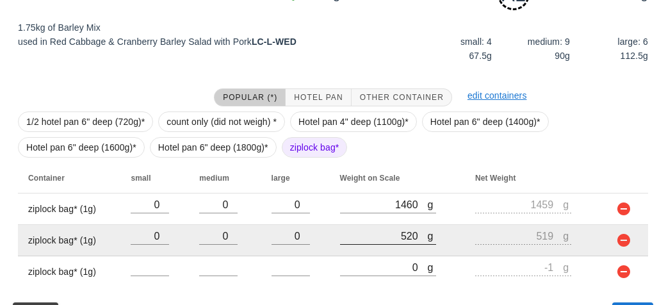
click at [375, 254] on div at bounding box center [388, 250] width 96 height 9
click at [366, 252] on div at bounding box center [388, 250] width 96 height 9
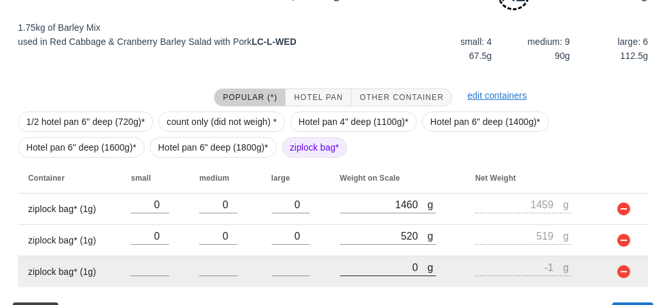
click at [378, 266] on input "0" at bounding box center [384, 267] width 88 height 17
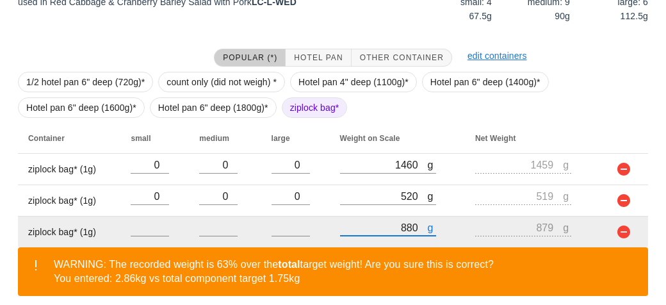
scroll to position [314, 0]
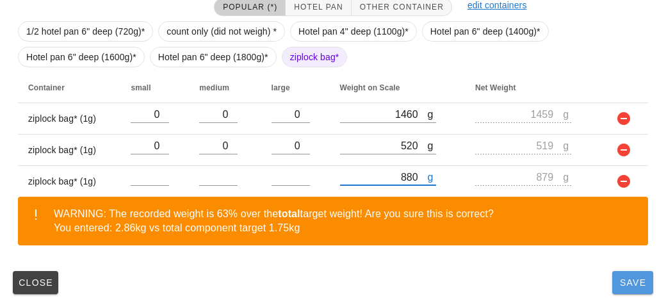
click at [627, 287] on button "Save" at bounding box center [632, 282] width 41 height 23
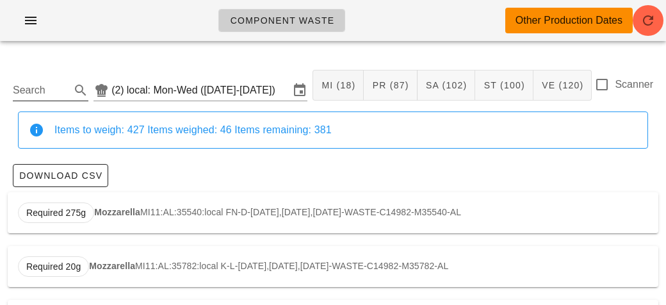
click at [45, 90] on input "Search" at bounding box center [40, 90] width 55 height 20
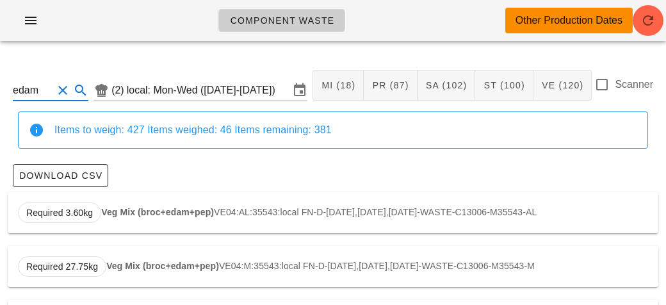
click at [113, 213] on strong "Veg Mix (broc+edam+pep)" at bounding box center [157, 212] width 113 height 10
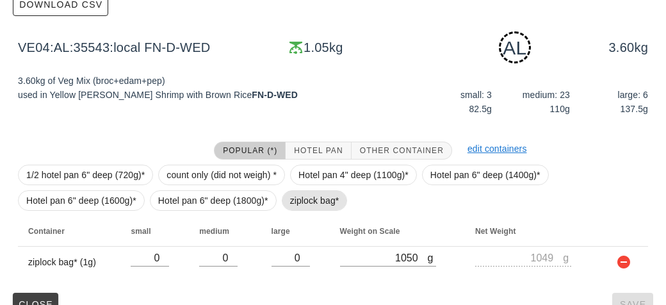
click at [296, 204] on span "ziplock bag*" at bounding box center [314, 200] width 49 height 19
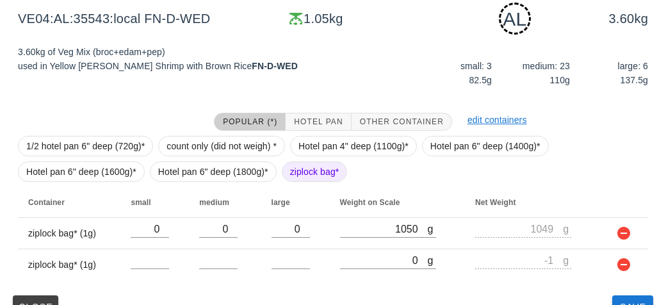
scroll to position [224, 0]
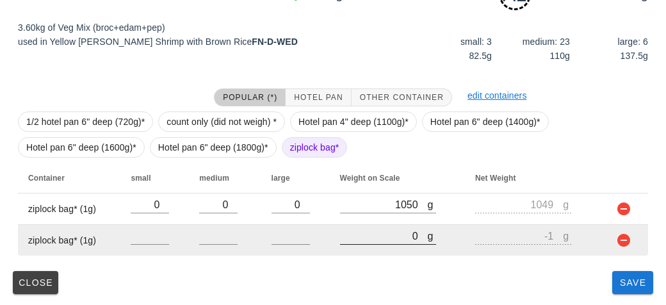
click at [379, 237] on input "0" at bounding box center [384, 235] width 88 height 17
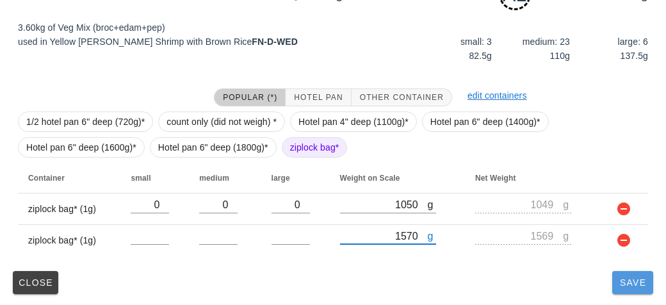
click at [637, 285] on span "Save" at bounding box center [632, 282] width 31 height 10
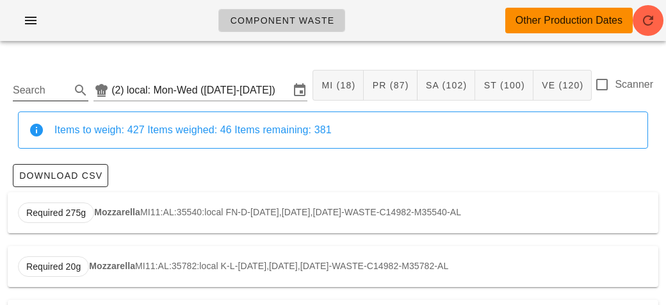
click at [24, 94] on input "Search" at bounding box center [40, 90] width 55 height 20
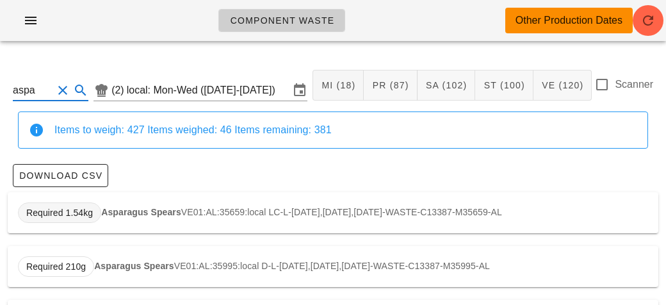
click at [100, 209] on span "Required 1.54kg" at bounding box center [59, 212] width 83 height 20
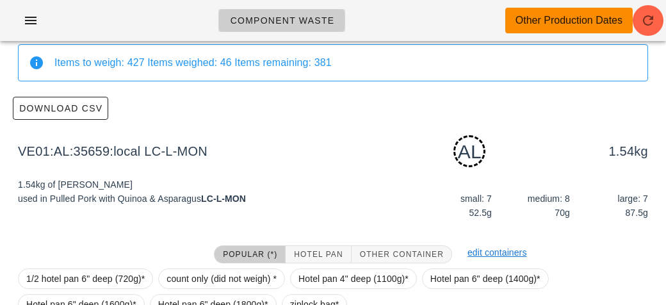
scroll to position [193, 0]
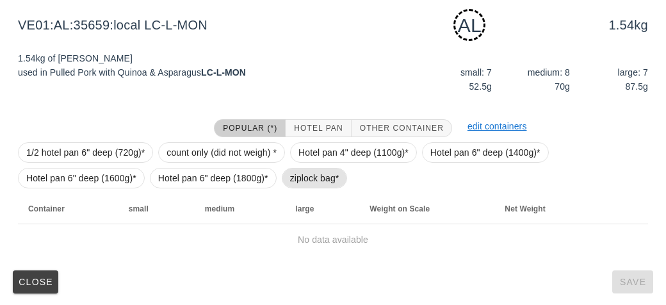
click at [303, 175] on span "ziplock bag*" at bounding box center [314, 177] width 49 height 19
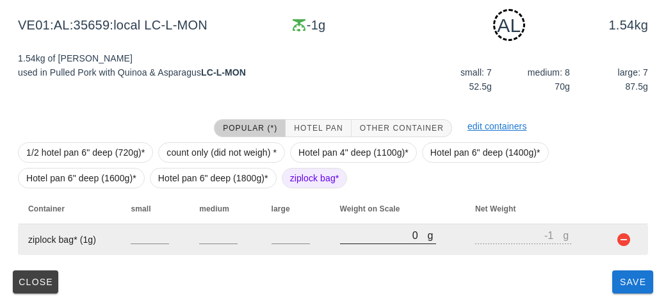
click at [366, 236] on input "0" at bounding box center [384, 235] width 88 height 17
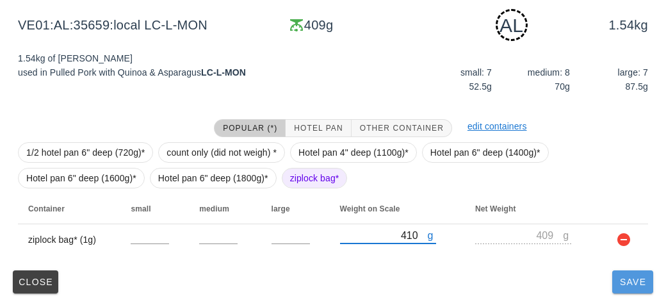
click at [627, 289] on button "Save" at bounding box center [632, 281] width 41 height 23
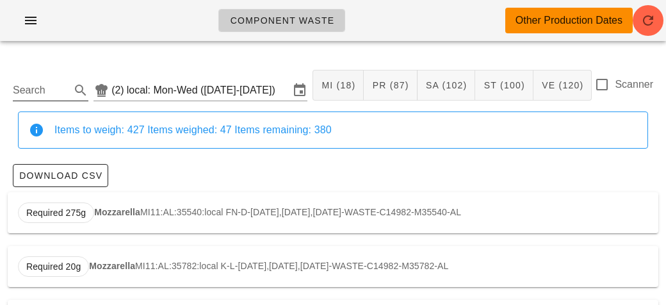
click at [39, 81] on input "Search" at bounding box center [40, 90] width 55 height 20
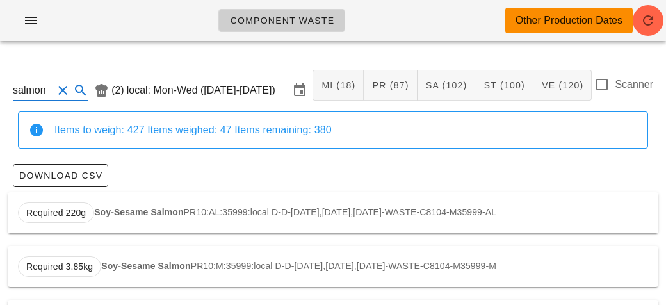
click at [118, 199] on div "Required 220g Soy-Sesame Salmon PR10:AL:35999:local D-D-[DATE],[DATE],[DATE]-WA…" at bounding box center [333, 212] width 650 height 41
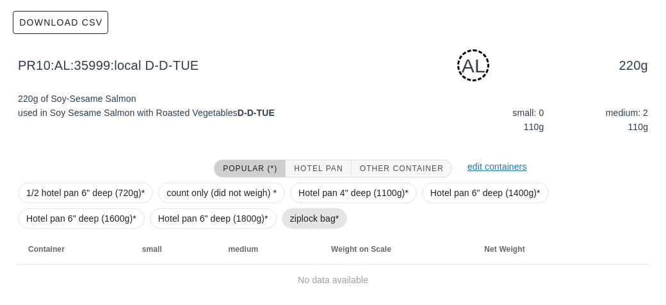
click at [307, 224] on span "ziplock bag*" at bounding box center [314, 218] width 49 height 19
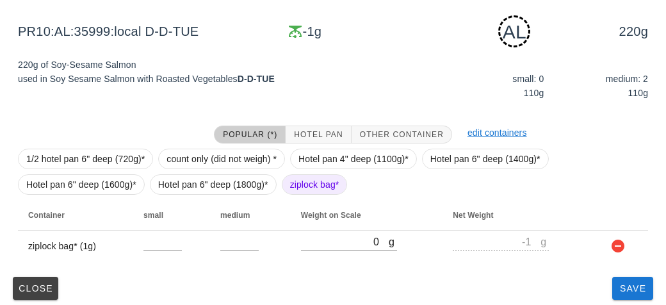
scroll to position [193, 0]
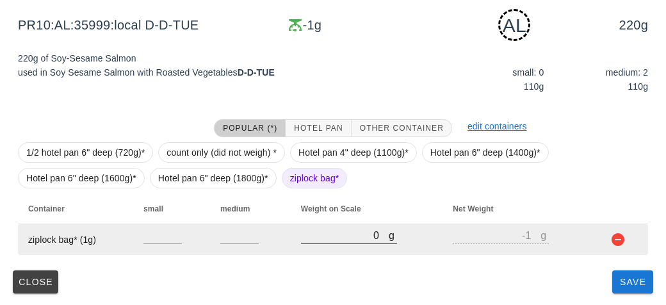
click at [334, 228] on input "0" at bounding box center [345, 235] width 88 height 17
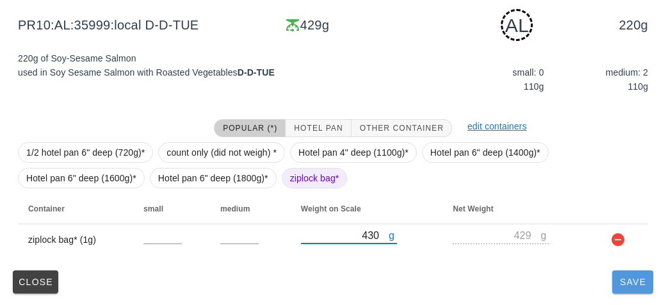
click at [626, 291] on button "Save" at bounding box center [632, 281] width 41 height 23
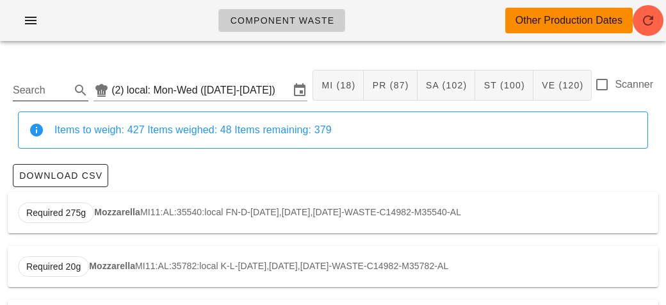
click at [35, 80] on input "Search" at bounding box center [40, 90] width 55 height 20
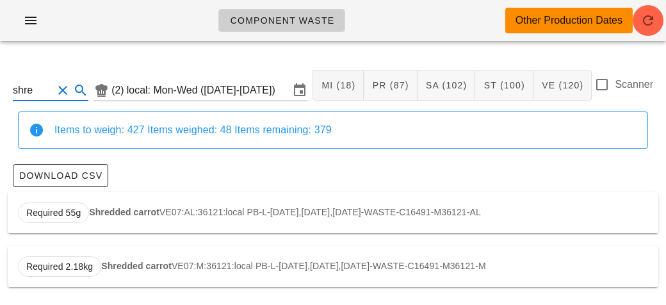
click at [123, 195] on div "Required 55g Shredded carrot VE07:AL:36121:local PB-L-[DATE],[DATE],[DATE]-WAST…" at bounding box center [333, 212] width 650 height 41
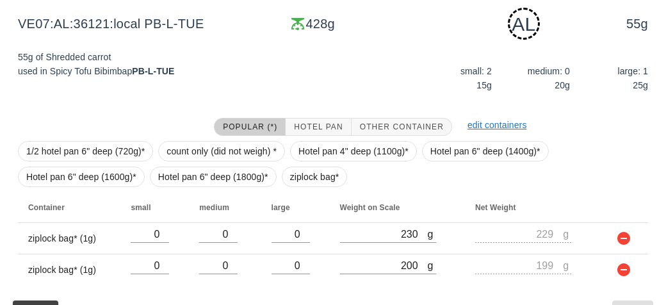
scroll to position [224, 0]
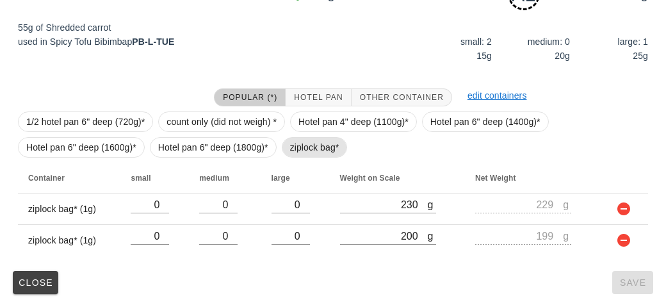
click at [290, 149] on span "ziplock bag*" at bounding box center [314, 147] width 49 height 19
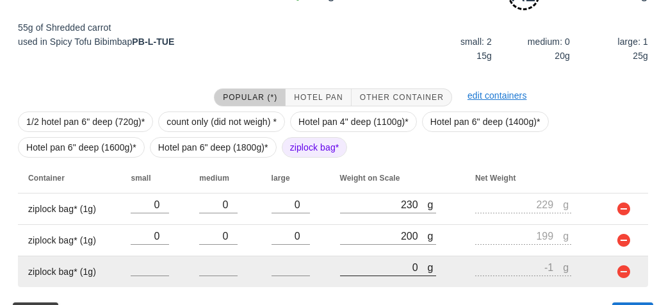
click at [378, 261] on input "0" at bounding box center [384, 267] width 88 height 17
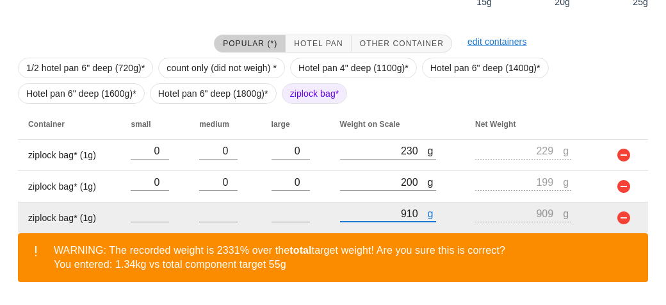
scroll to position [314, 0]
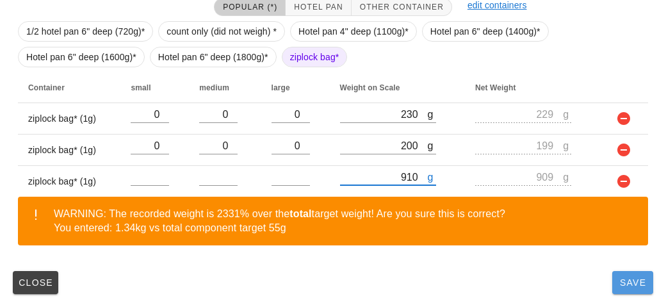
click at [623, 286] on button "Save" at bounding box center [632, 282] width 41 height 23
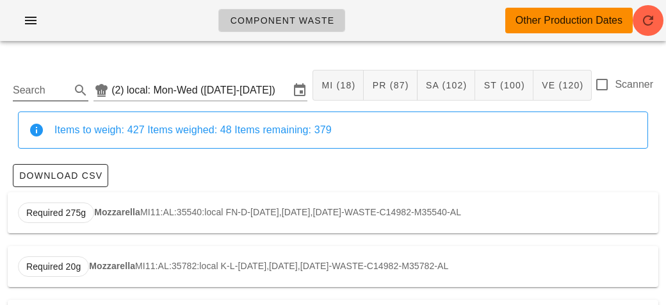
click at [43, 85] on input "Search" at bounding box center [40, 90] width 55 height 20
click at [602, 87] on div at bounding box center [602, 85] width 22 height 22
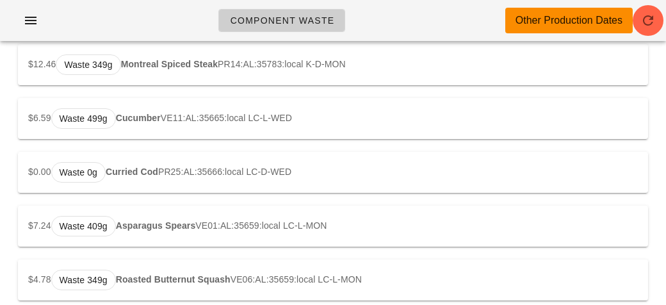
scroll to position [593, 0]
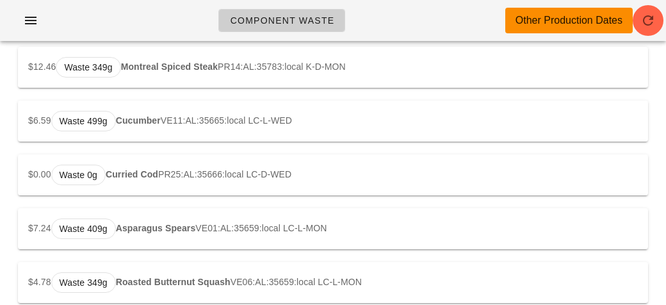
click at [116, 186] on div "$0.00 Waste 0g Curried Cod PR25:AL:35666:local LC-D-WED" at bounding box center [333, 174] width 630 height 41
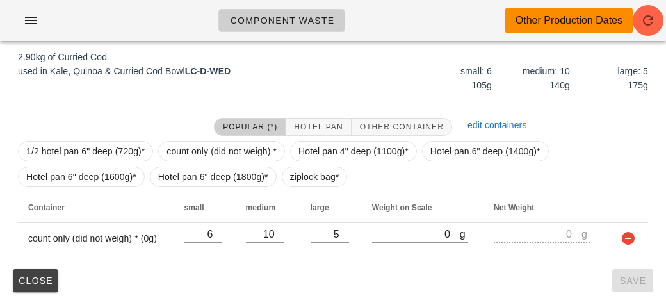
scroll to position [160, 0]
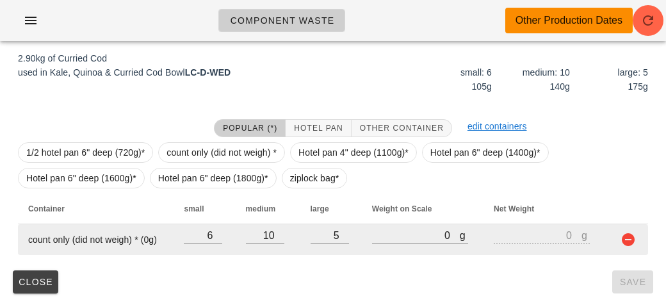
click at [625, 232] on button "button" at bounding box center [627, 239] width 15 height 15
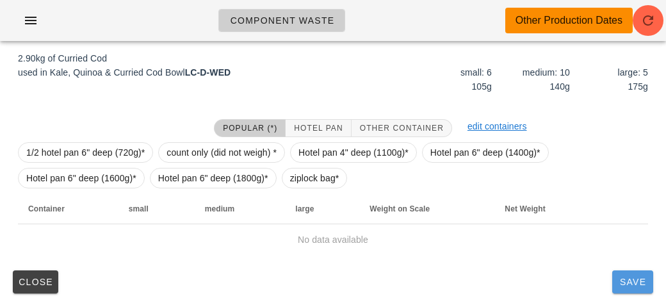
click at [651, 282] on button "Save" at bounding box center [632, 281] width 41 height 23
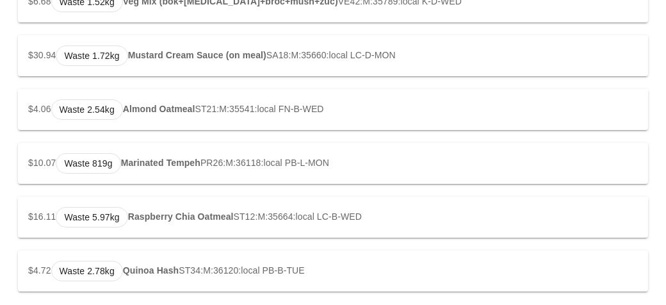
scroll to position [2435, 0]
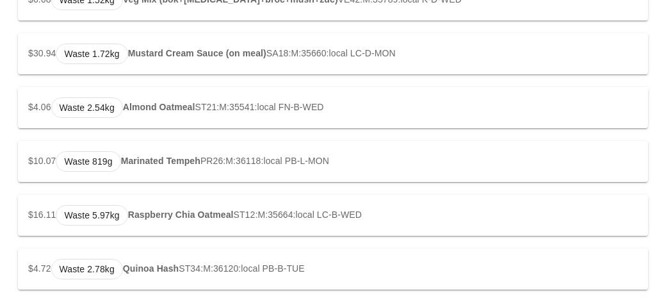
click at [185, 220] on div "$16.11 Waste 5.97kg Raspberry Chia Oatmeal ST12:M:35664:local LC-B-WED" at bounding box center [333, 215] width 630 height 41
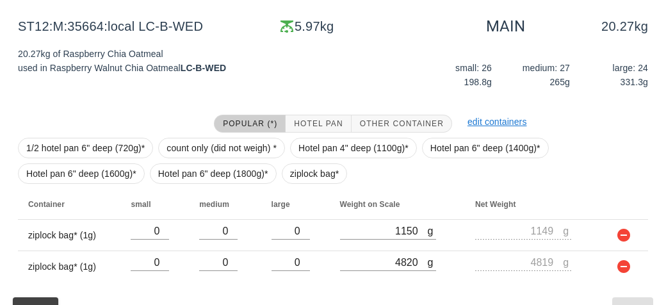
scroll to position [180, 0]
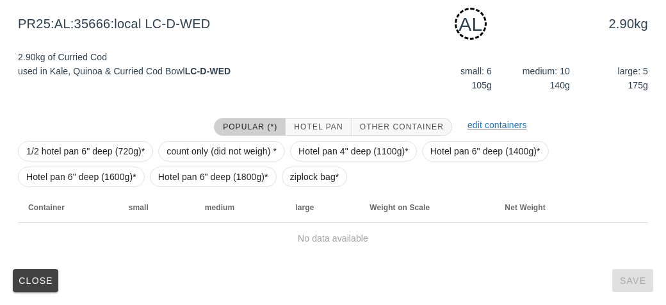
scroll to position [160, 0]
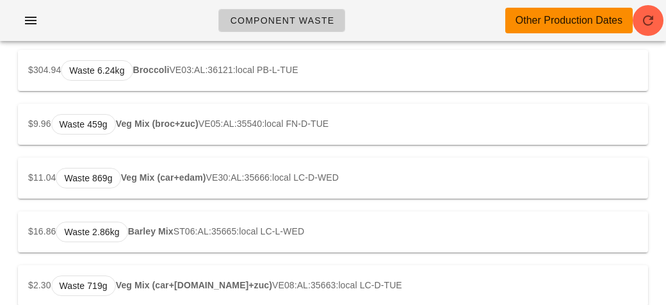
scroll to position [180, 0]
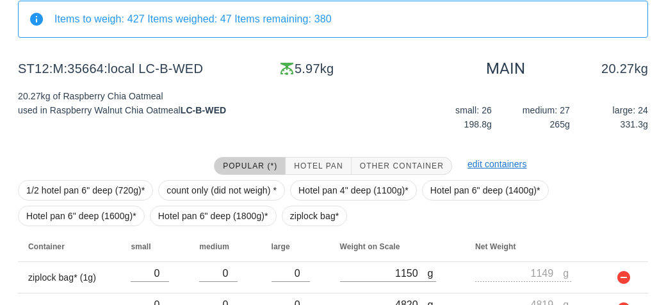
scroll to position [112, 0]
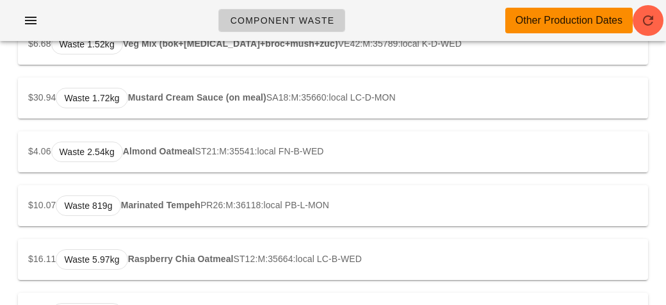
scroll to position [2383, 0]
